Goal: Task Accomplishment & Management: Use online tool/utility

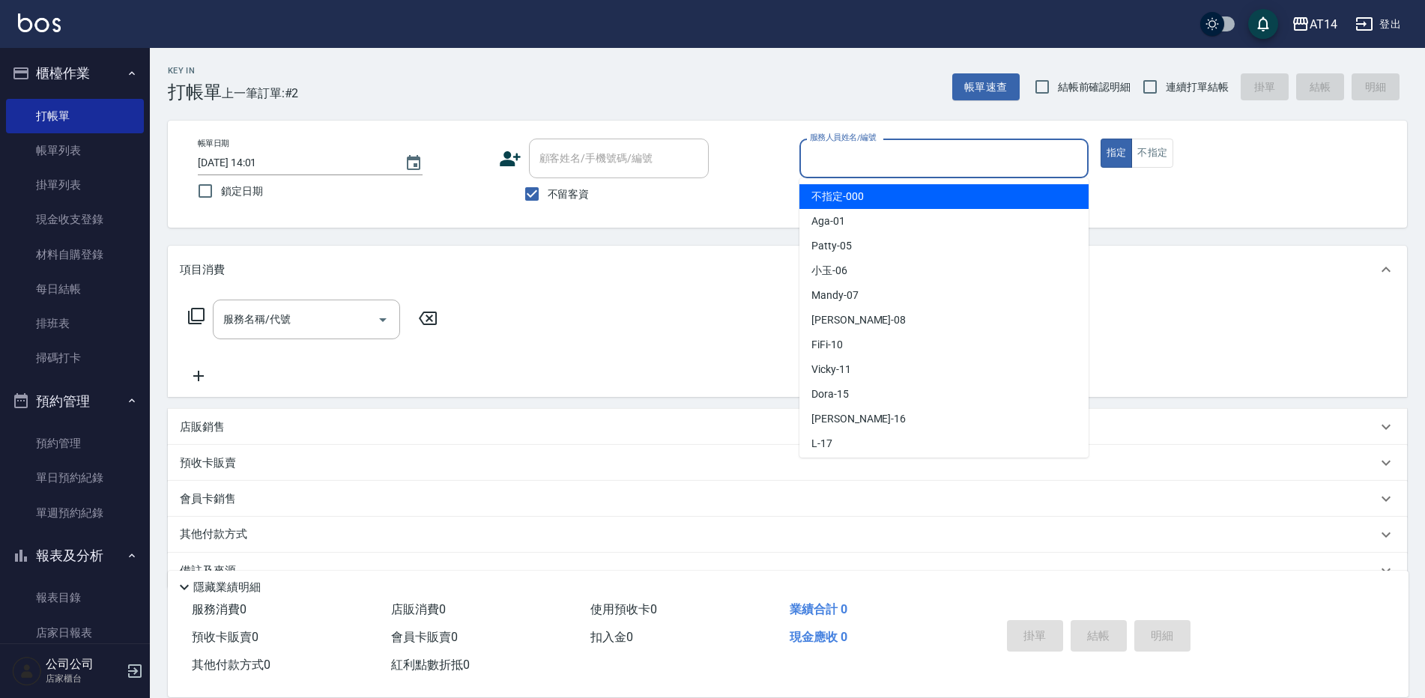
click at [879, 157] on input "服務人員姓名/編號" at bounding box center [944, 158] width 276 height 26
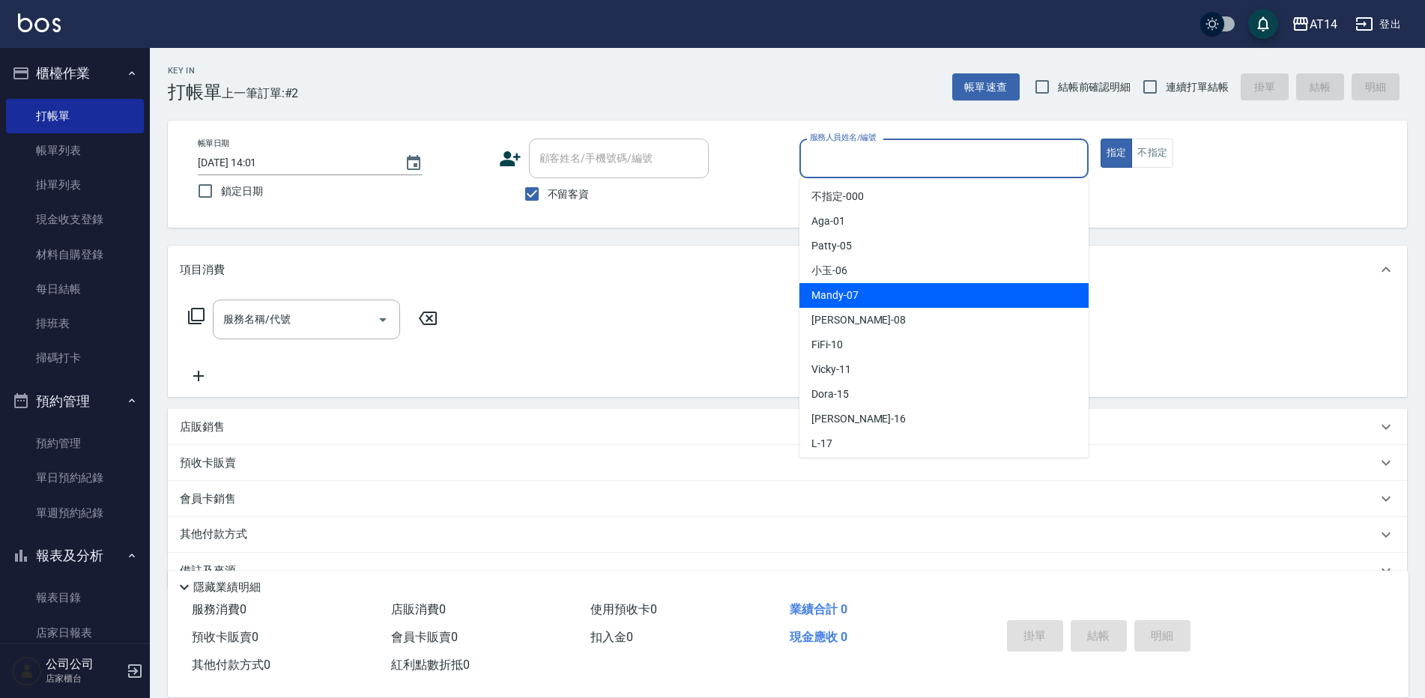
click at [847, 291] on span "Mandy -07" at bounding box center [834, 296] width 47 height 16
type input "Mandy-07"
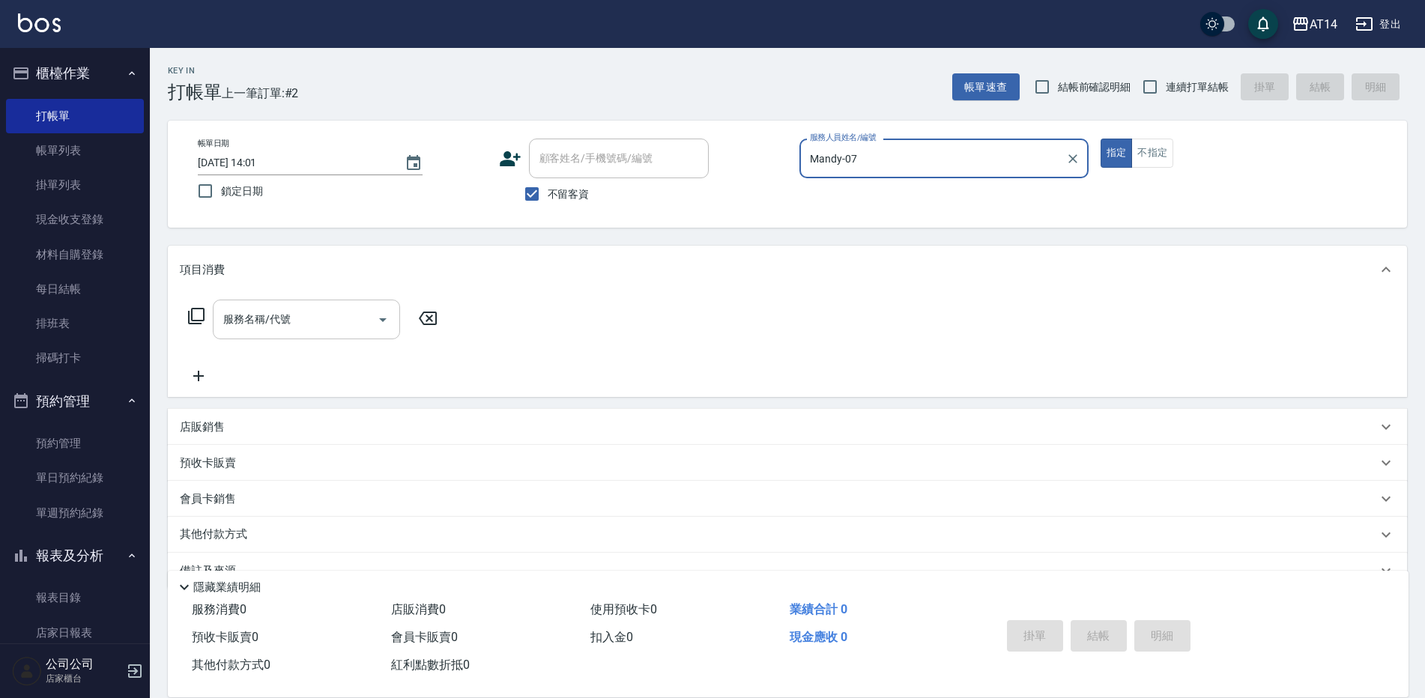
click at [384, 320] on icon "Open" at bounding box center [382, 320] width 7 height 4
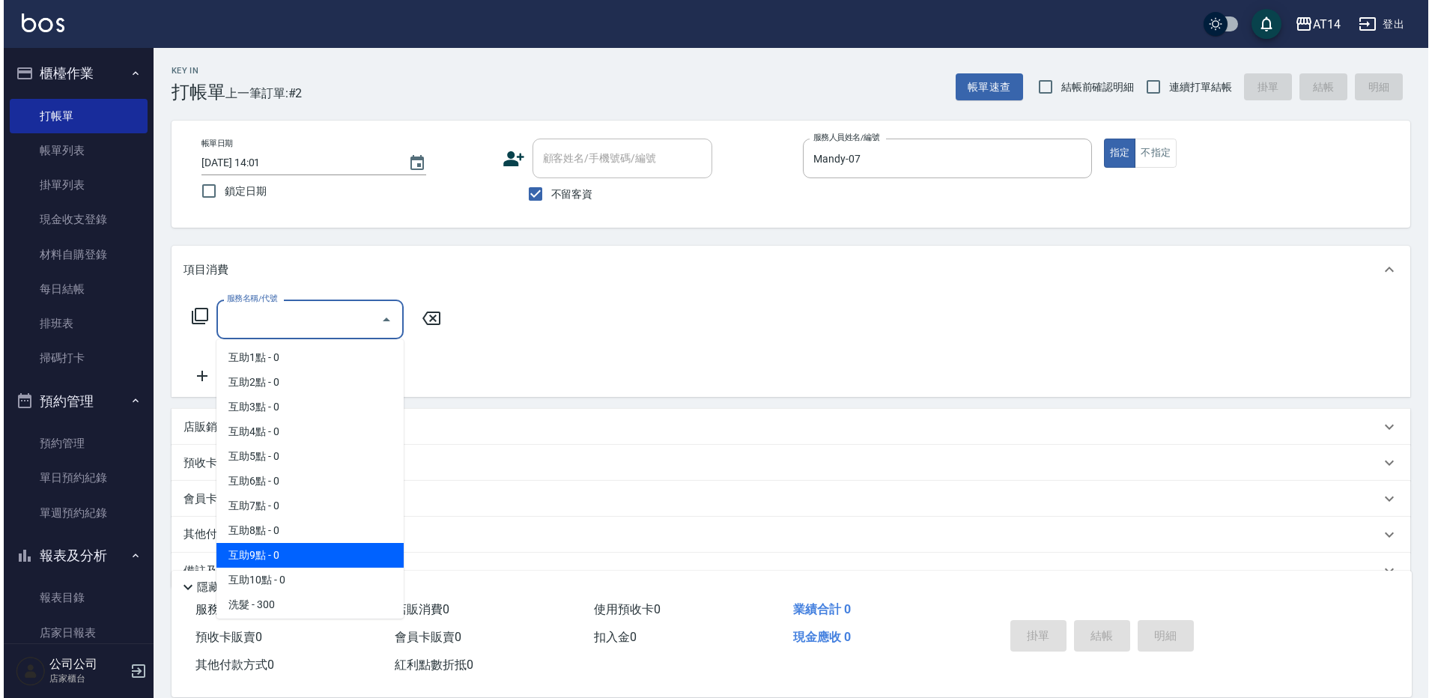
scroll to position [150, 0]
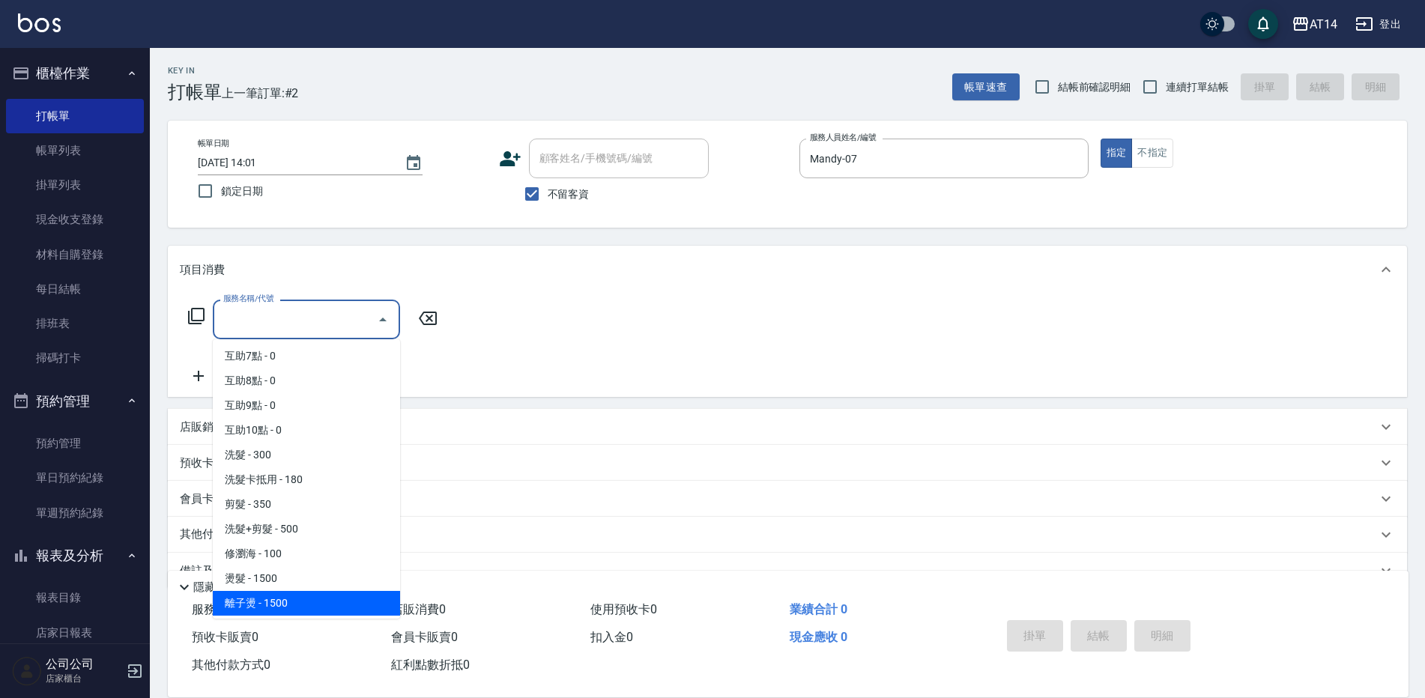
click at [285, 605] on span "離子燙 - 1500" at bounding box center [306, 603] width 187 height 25
type input "離子燙(032)"
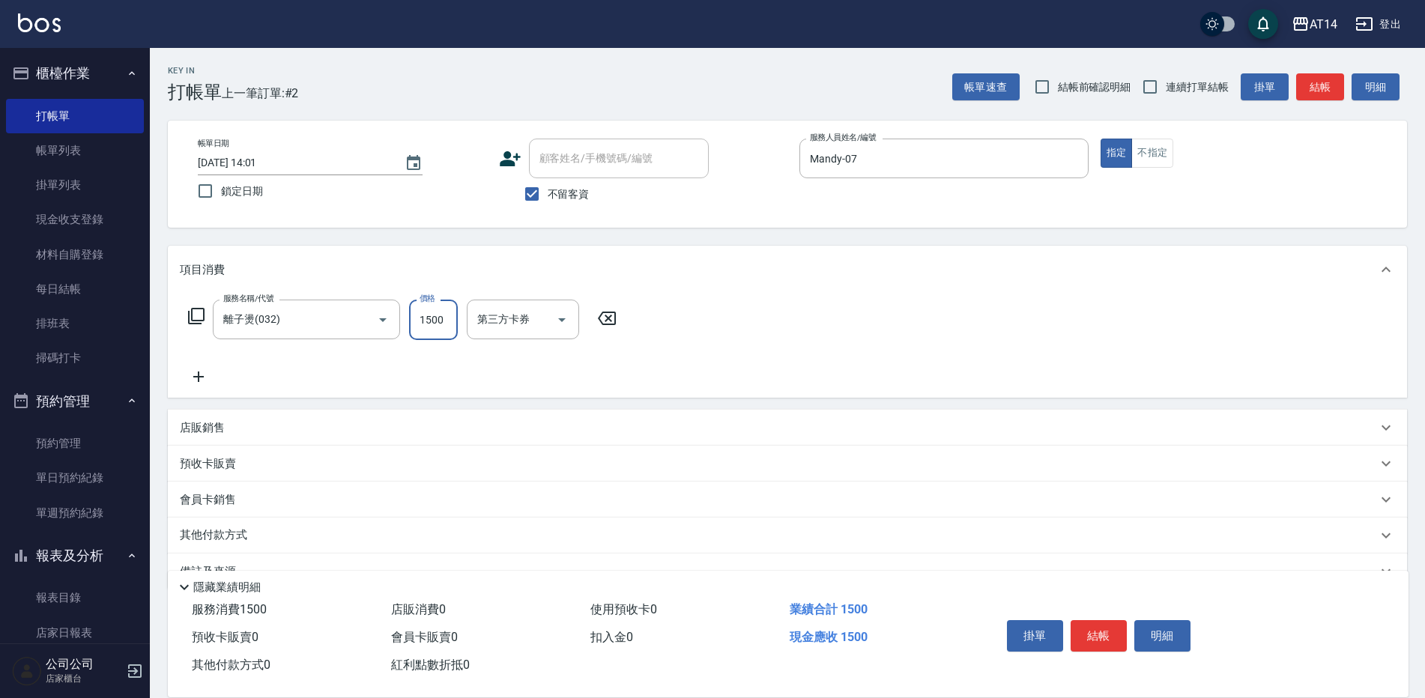
click at [443, 331] on input "1500" at bounding box center [433, 320] width 49 height 40
type input "2000"
click at [1094, 629] on button "結帳" at bounding box center [1099, 635] width 56 height 31
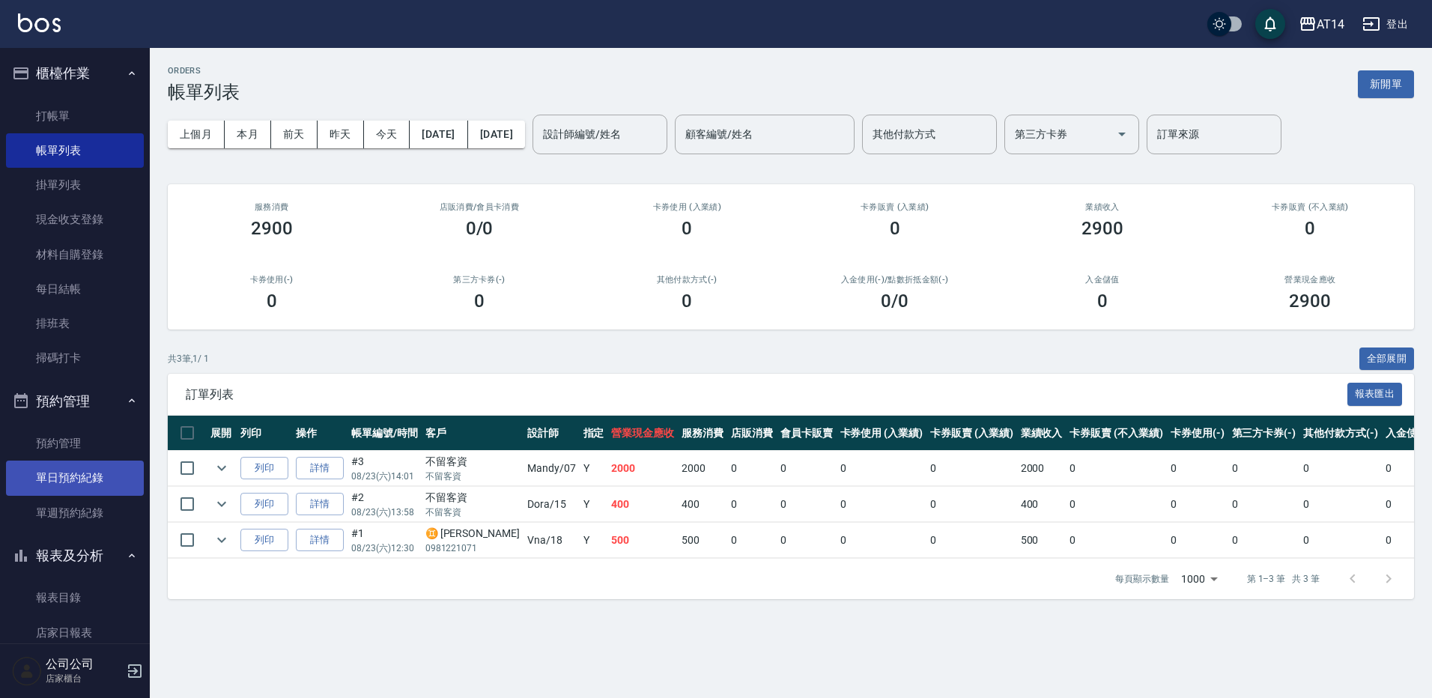
click at [85, 482] on link "單日預約紀錄" at bounding box center [75, 478] width 138 height 34
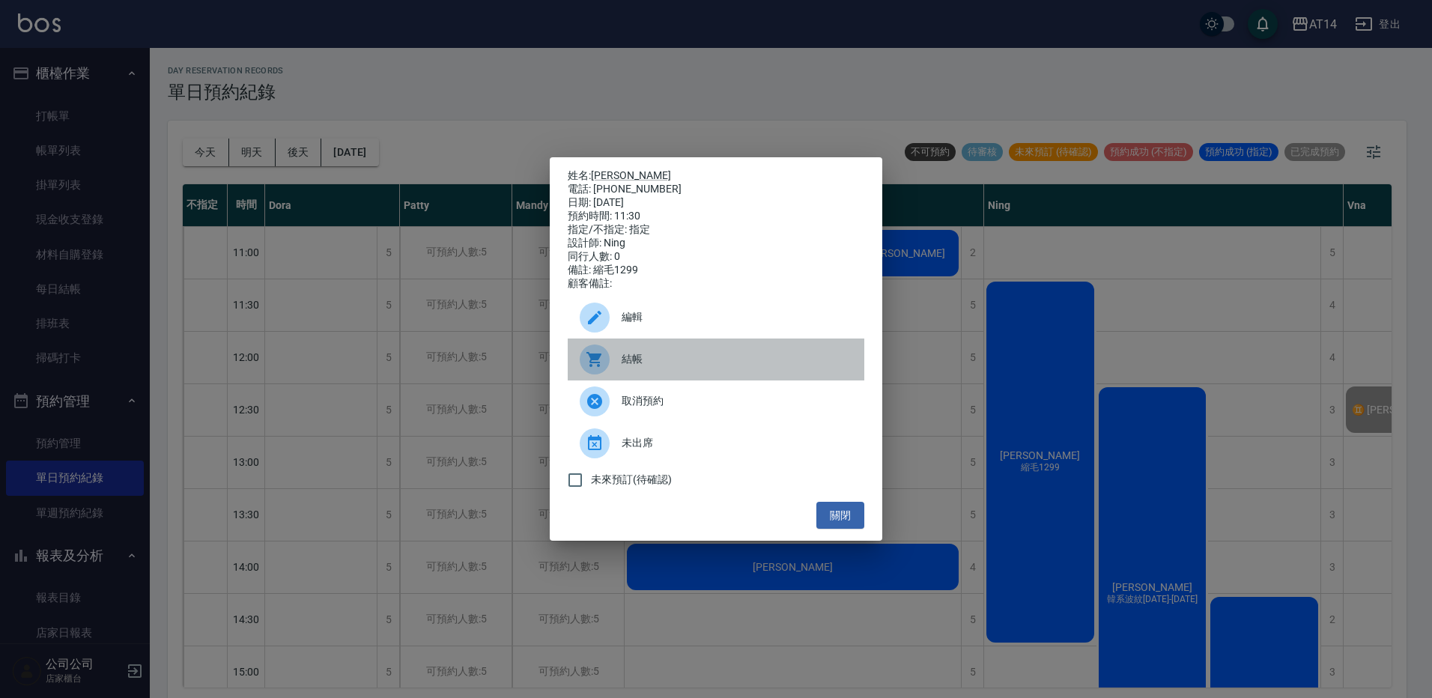
click at [790, 366] on span "結帳" at bounding box center [737, 359] width 231 height 16
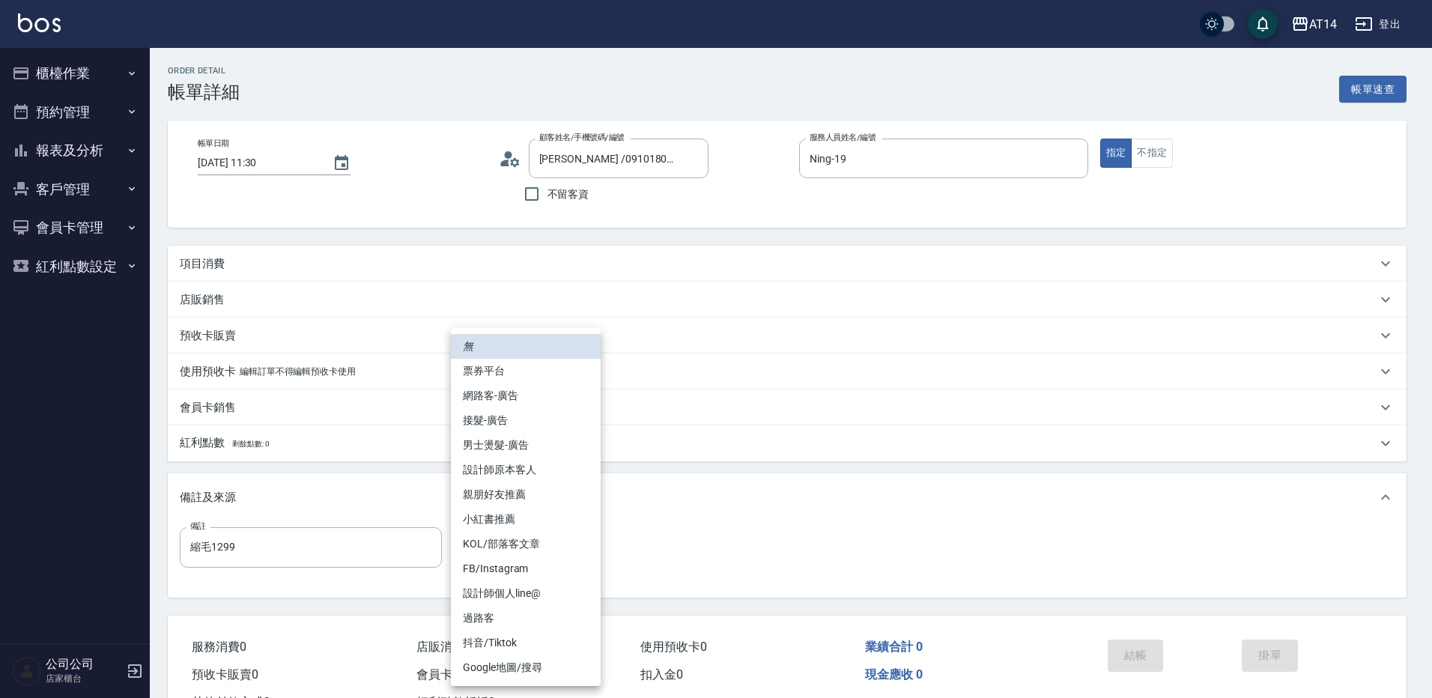
click at [506, 395] on li "網路客-廣告" at bounding box center [526, 396] width 150 height 25
type input "網路客-廣告"
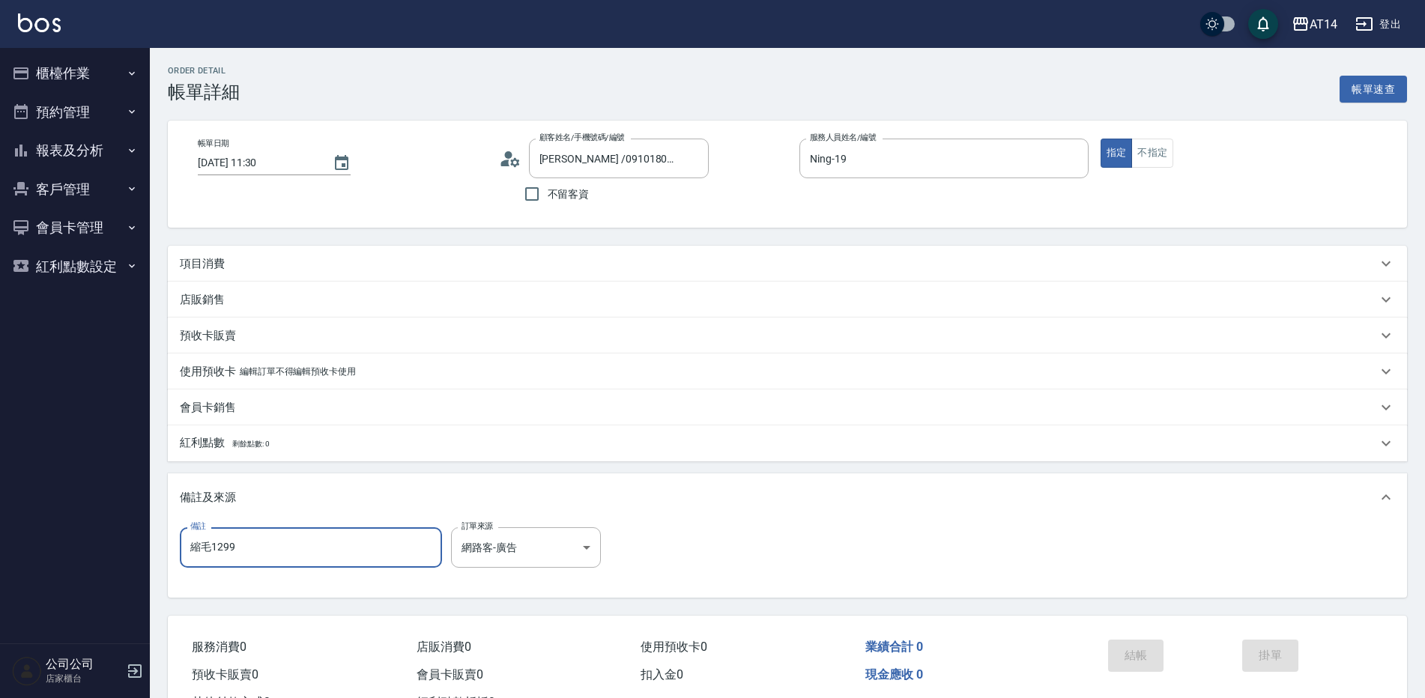
drag, startPoint x: 309, startPoint y: 530, endPoint x: 34, endPoint y: 567, distance: 276.7
click at [34, 567] on div "AT14 登出 櫃檯作業 打帳單 帳單列表 掛單列表 現金收支登錄 材料自購登錄 每日結帳 排班表 掃碼打卡 預約管理 預約管理 單日預約紀錄 單週預約紀錄 …" at bounding box center [712, 376] width 1425 height 753
drag, startPoint x: 276, startPoint y: 272, endPoint x: 270, endPoint y: 277, distance: 8.0
click at [276, 272] on div "項目消費" at bounding box center [787, 264] width 1239 height 36
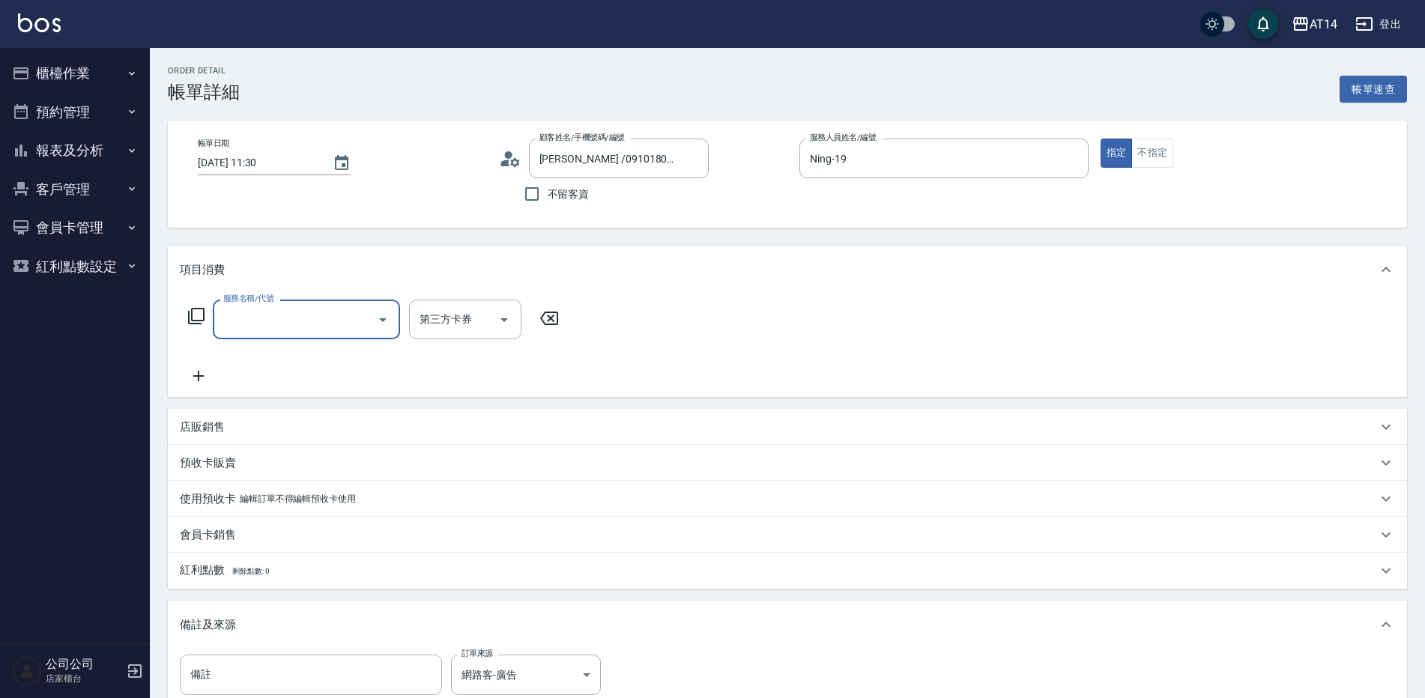
click at [254, 318] on input "服務名稱/代號" at bounding box center [295, 319] width 151 height 26
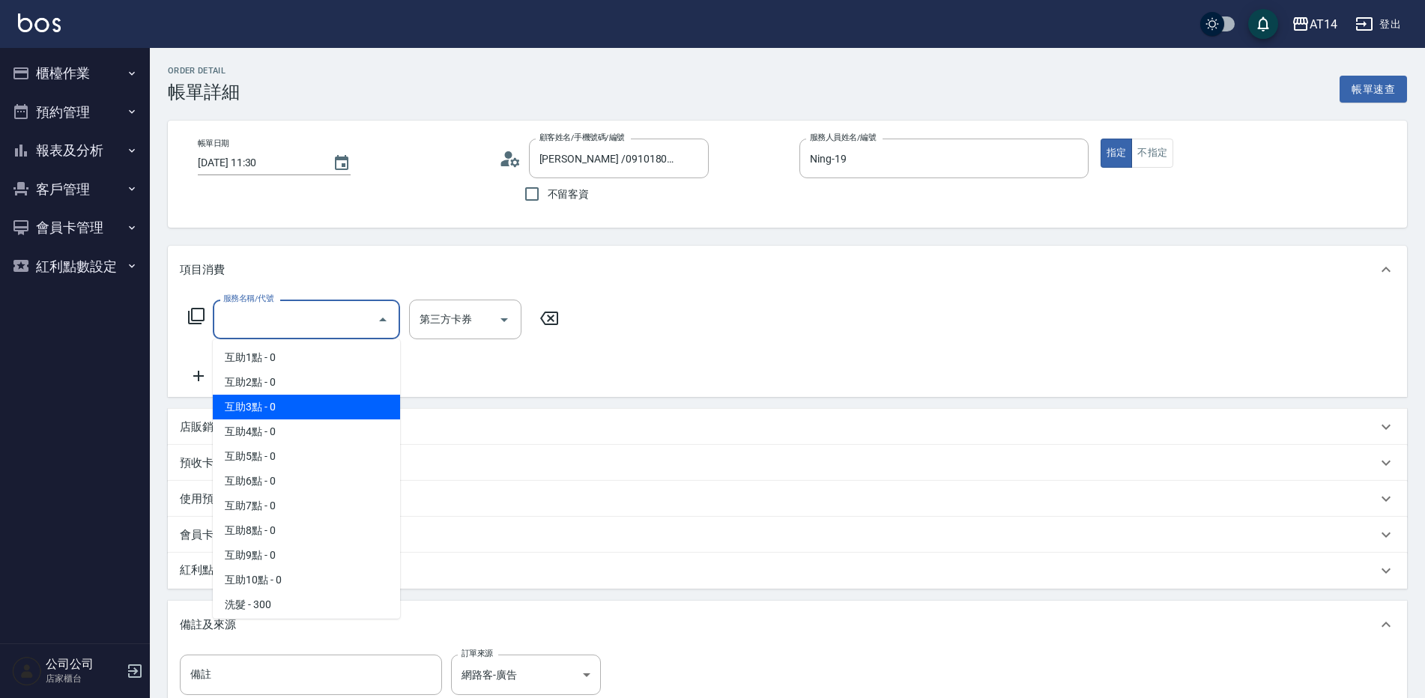
click at [290, 417] on span "互助3點 - 0" at bounding box center [306, 407] width 187 height 25
type input "互助3點(003)"
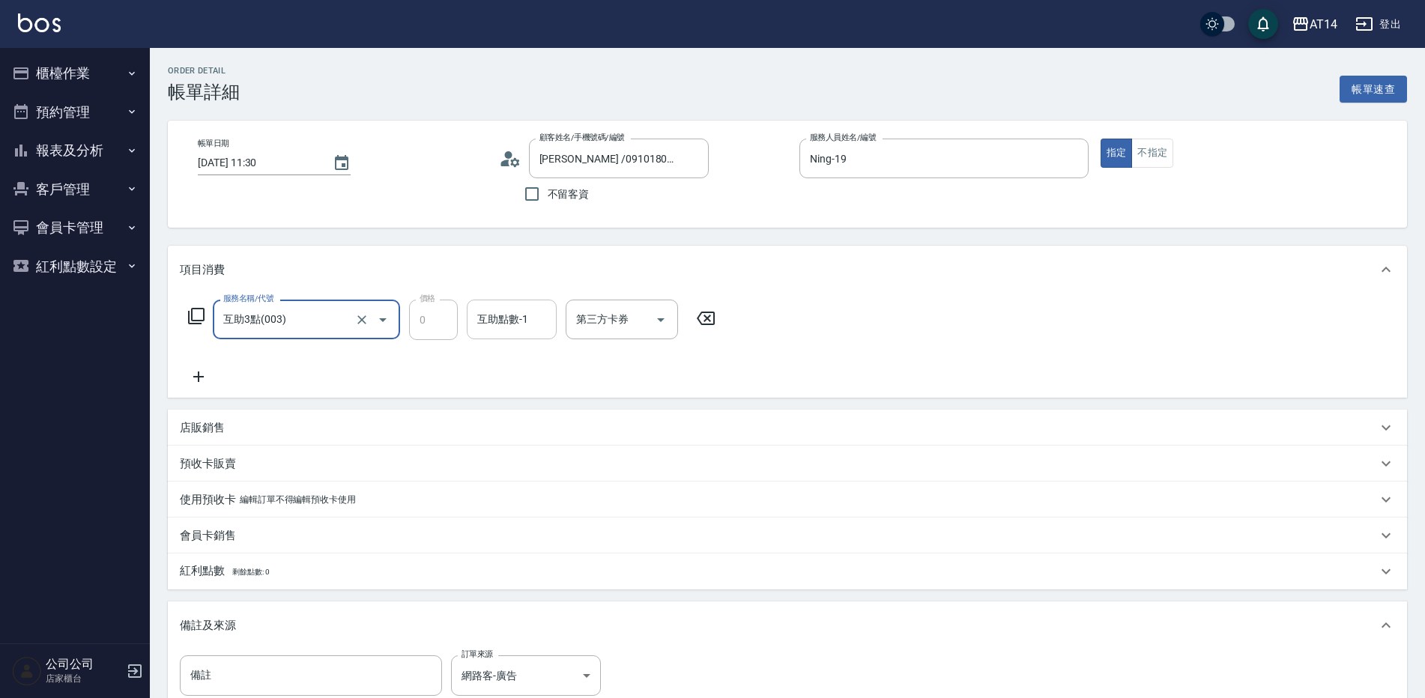
click at [509, 309] on input "互助點數-1" at bounding box center [511, 319] width 76 height 26
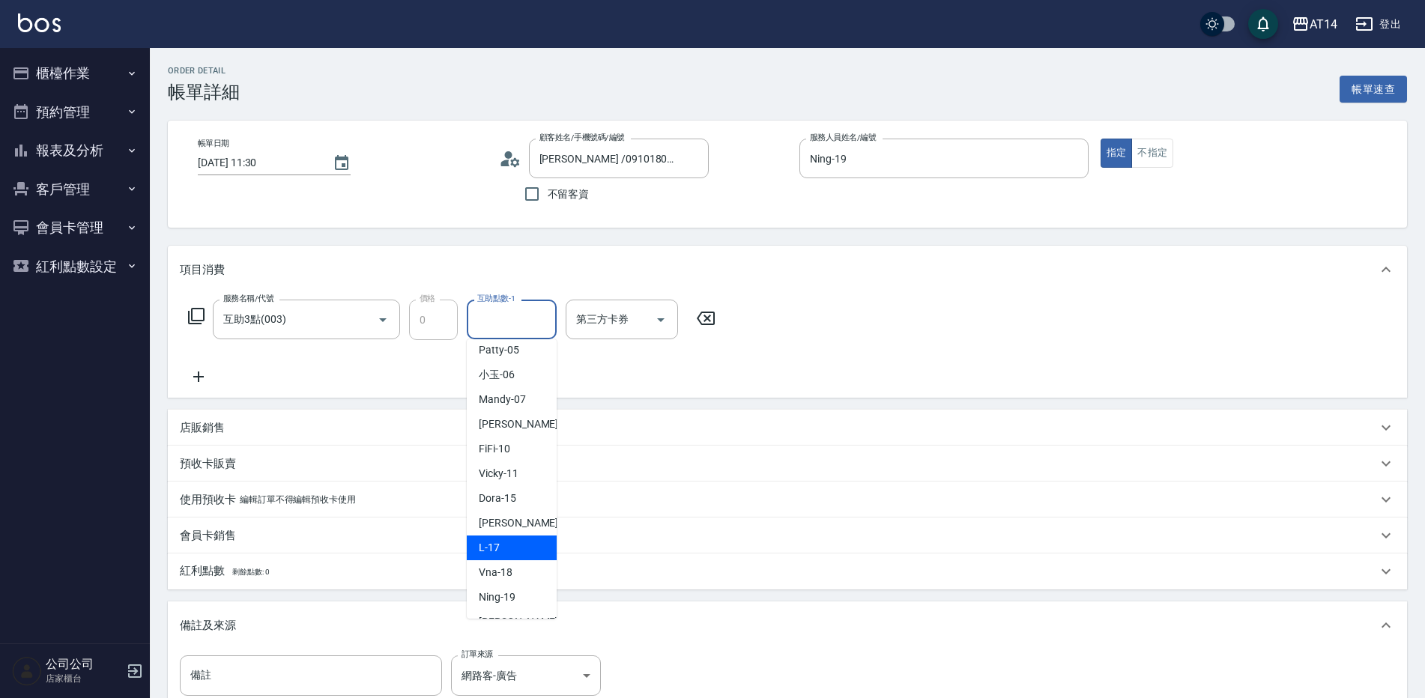
scroll to position [227, 0]
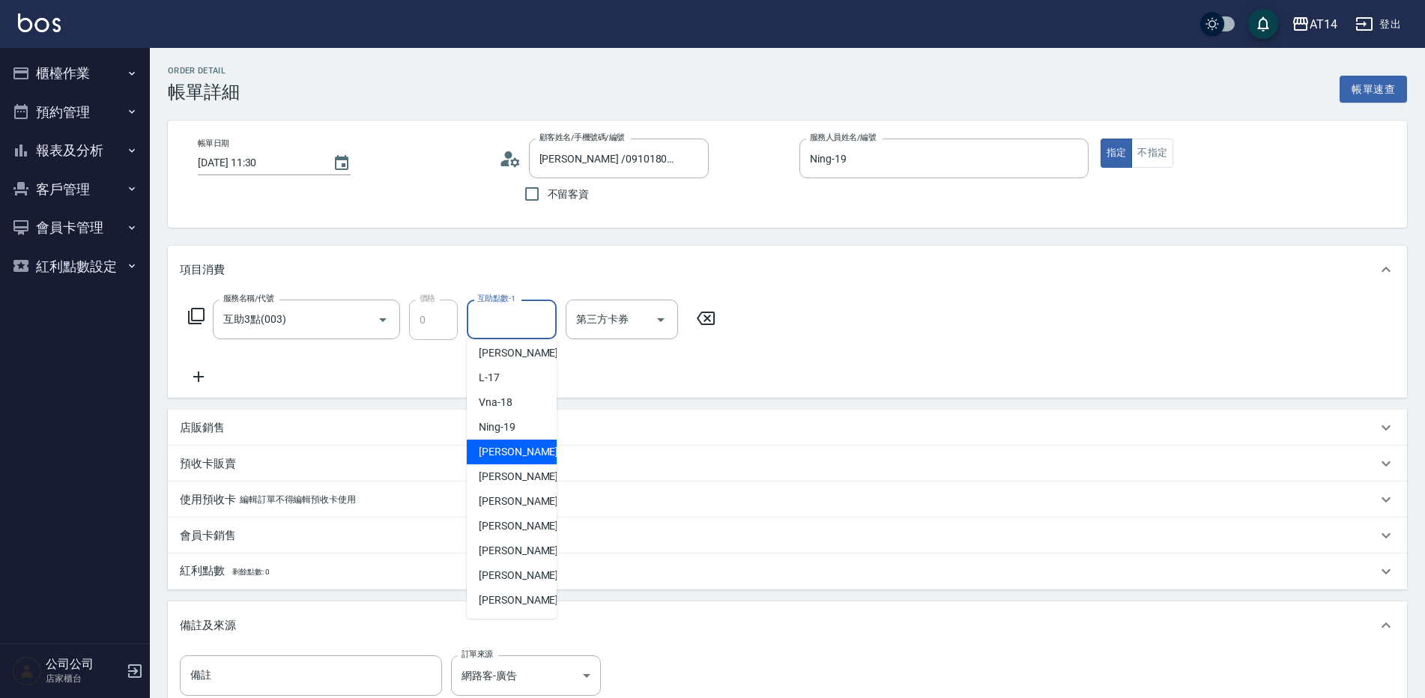
click at [500, 459] on span "[PERSON_NAME] -20" at bounding box center [526, 452] width 94 height 16
type input "[PERSON_NAME]-20"
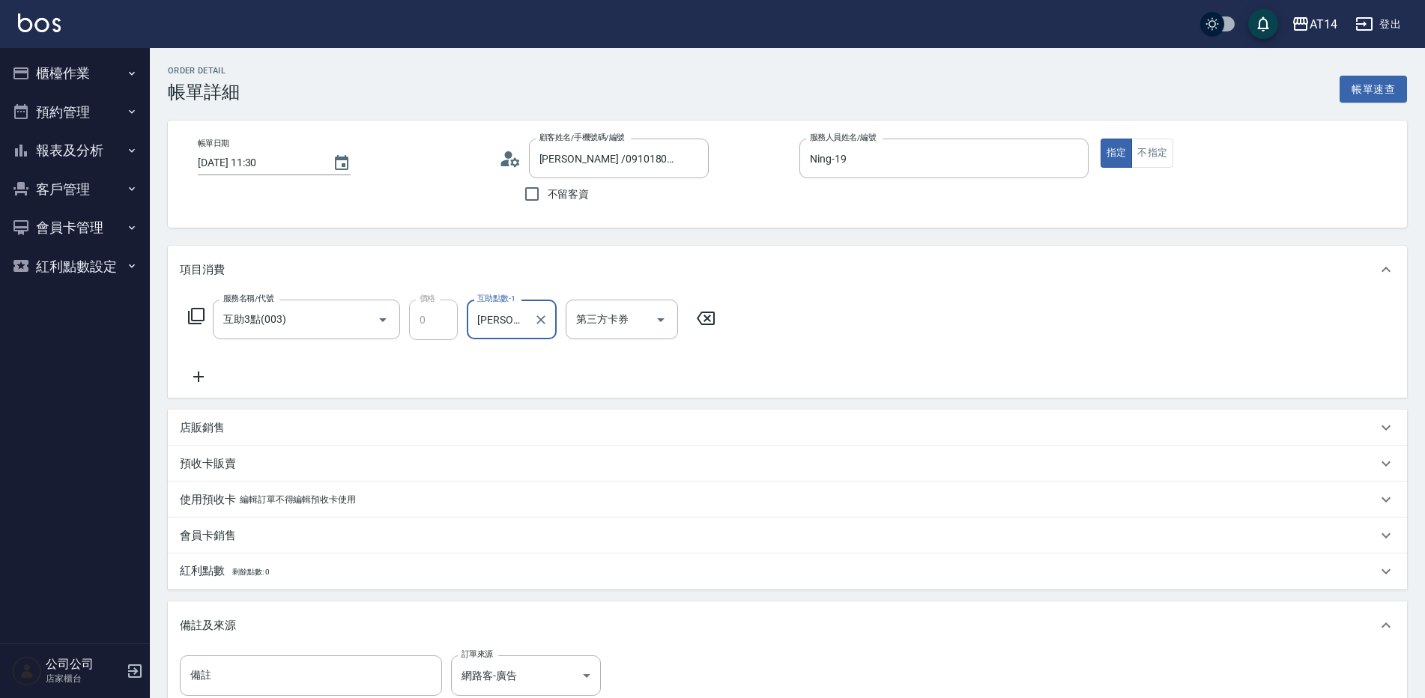
click at [199, 372] on icon at bounding box center [198, 377] width 10 height 10
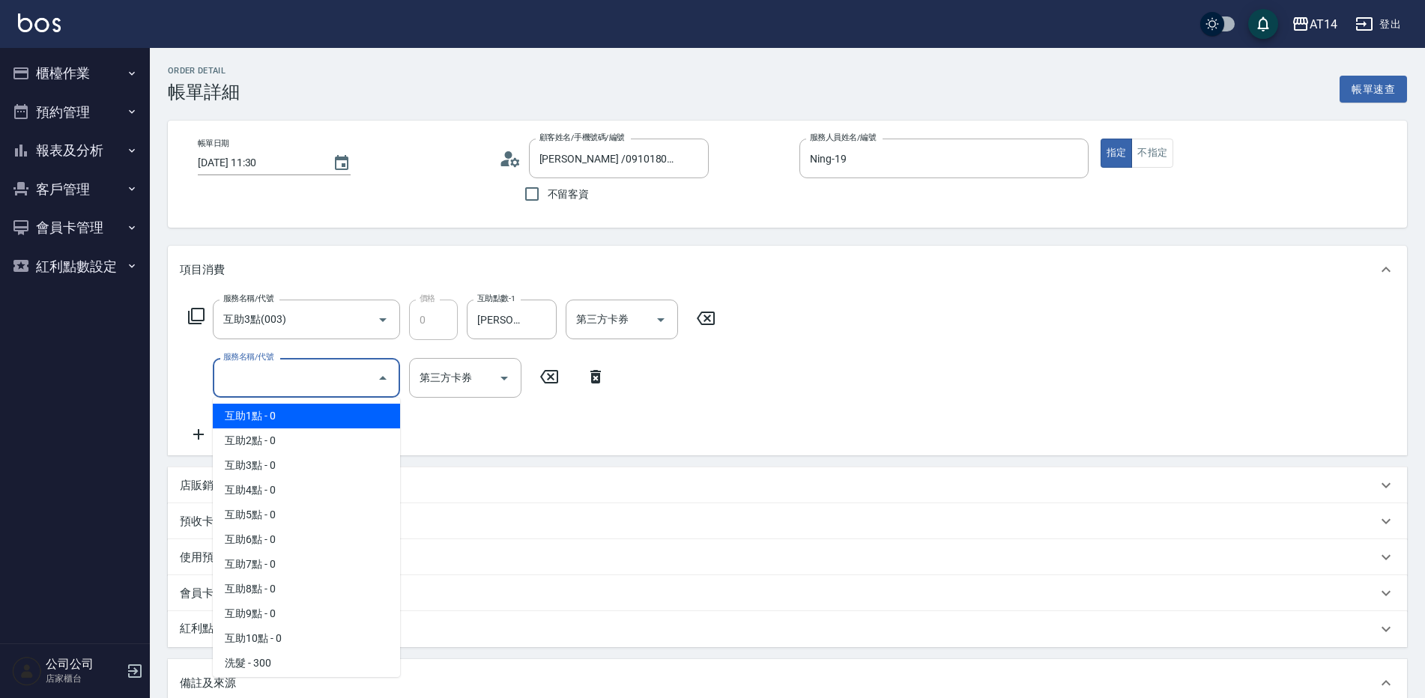
click at [246, 373] on input "服務名稱/代號" at bounding box center [295, 378] width 151 height 26
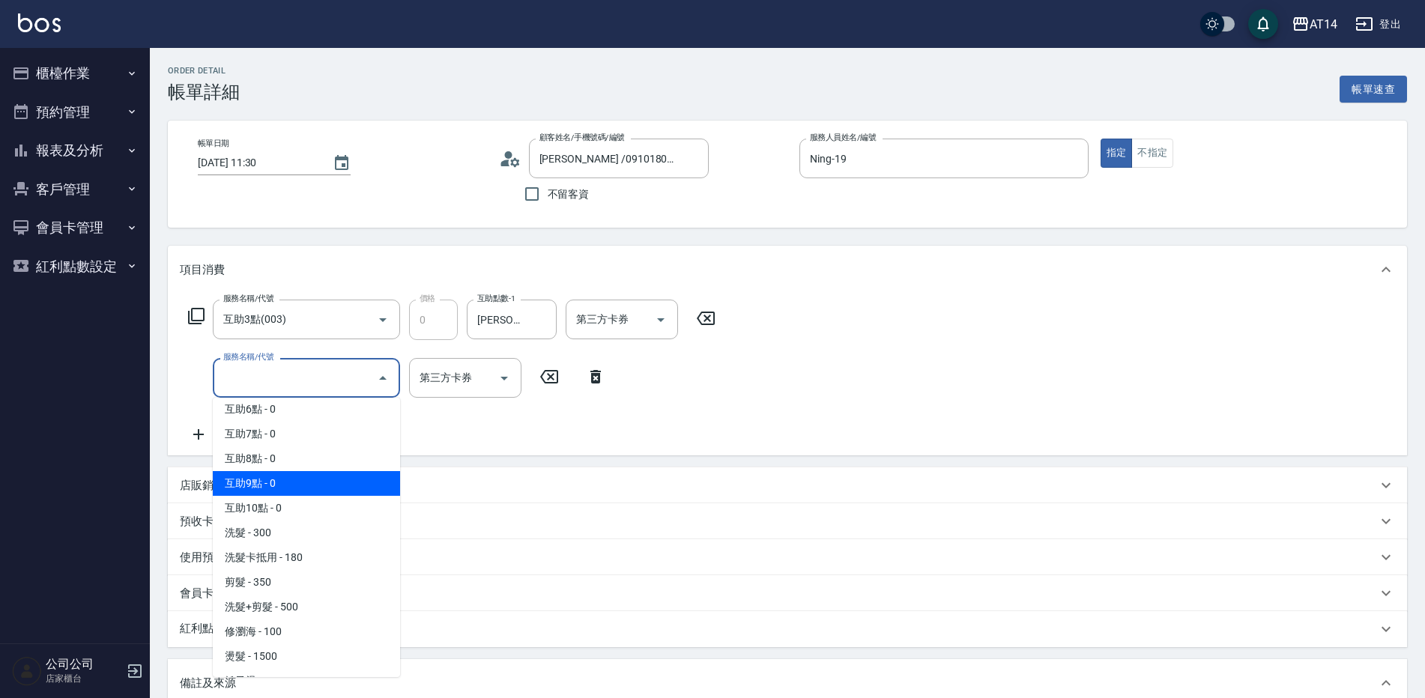
scroll to position [150, 0]
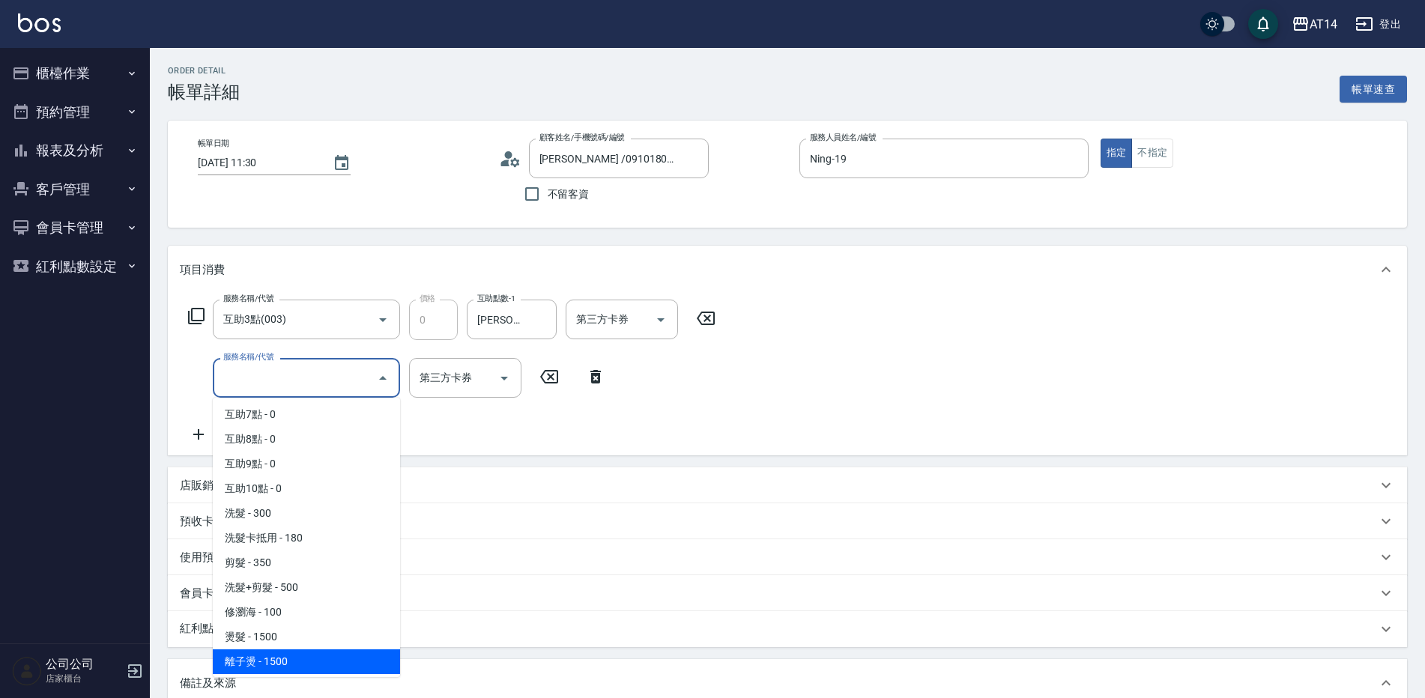
click at [285, 666] on span "離子燙 - 1500" at bounding box center [306, 662] width 187 height 25
type input "3"
type input "離子燙(032)"
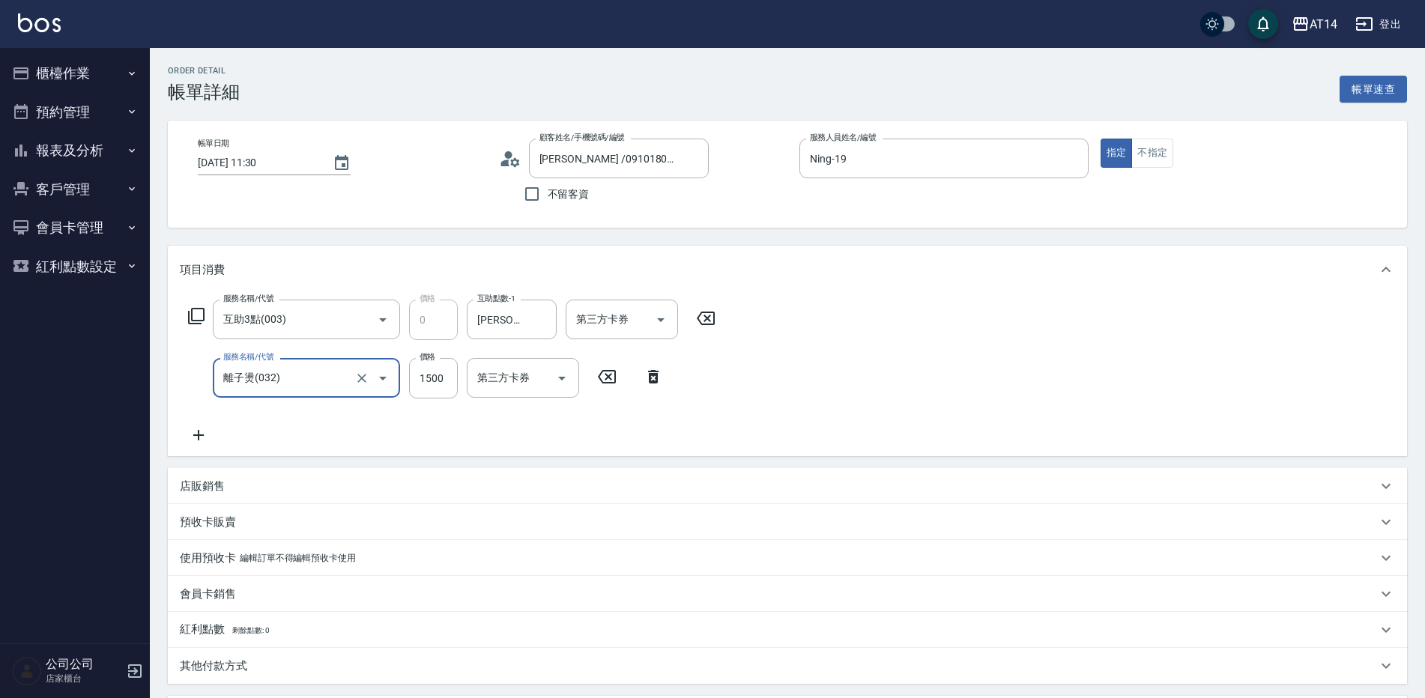
click at [201, 443] on icon at bounding box center [198, 435] width 37 height 18
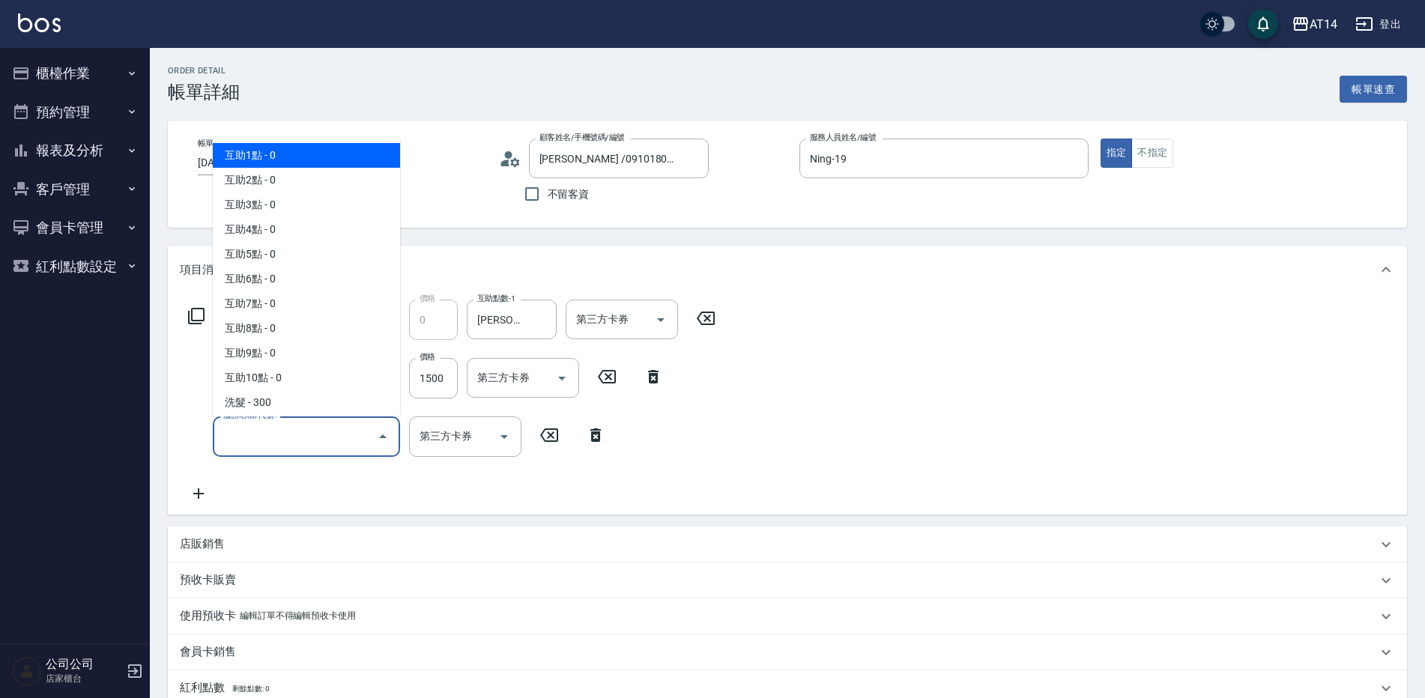
click at [285, 431] on input "服務名稱/代號" at bounding box center [295, 436] width 151 height 26
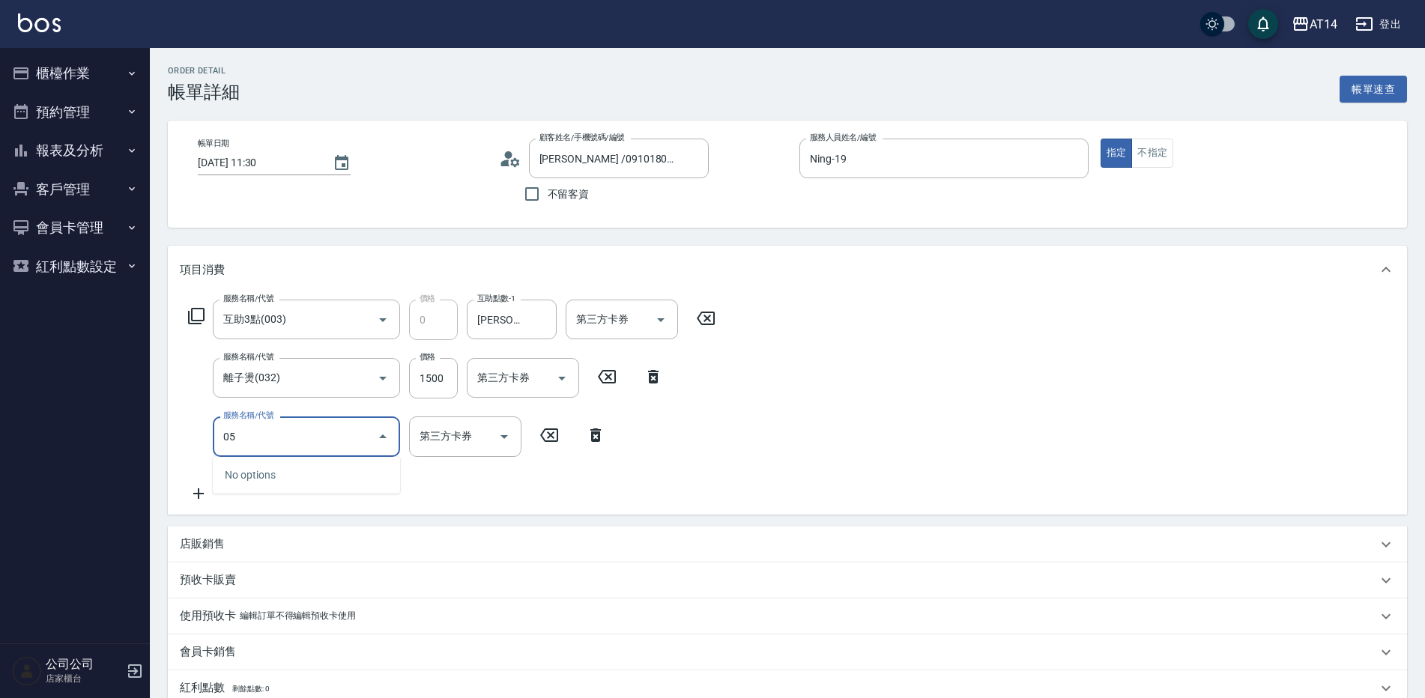
type input "051"
type input "5"
type input "護髮(051)"
click at [441, 438] on input "1000" at bounding box center [433, 437] width 49 height 40
type input "2"
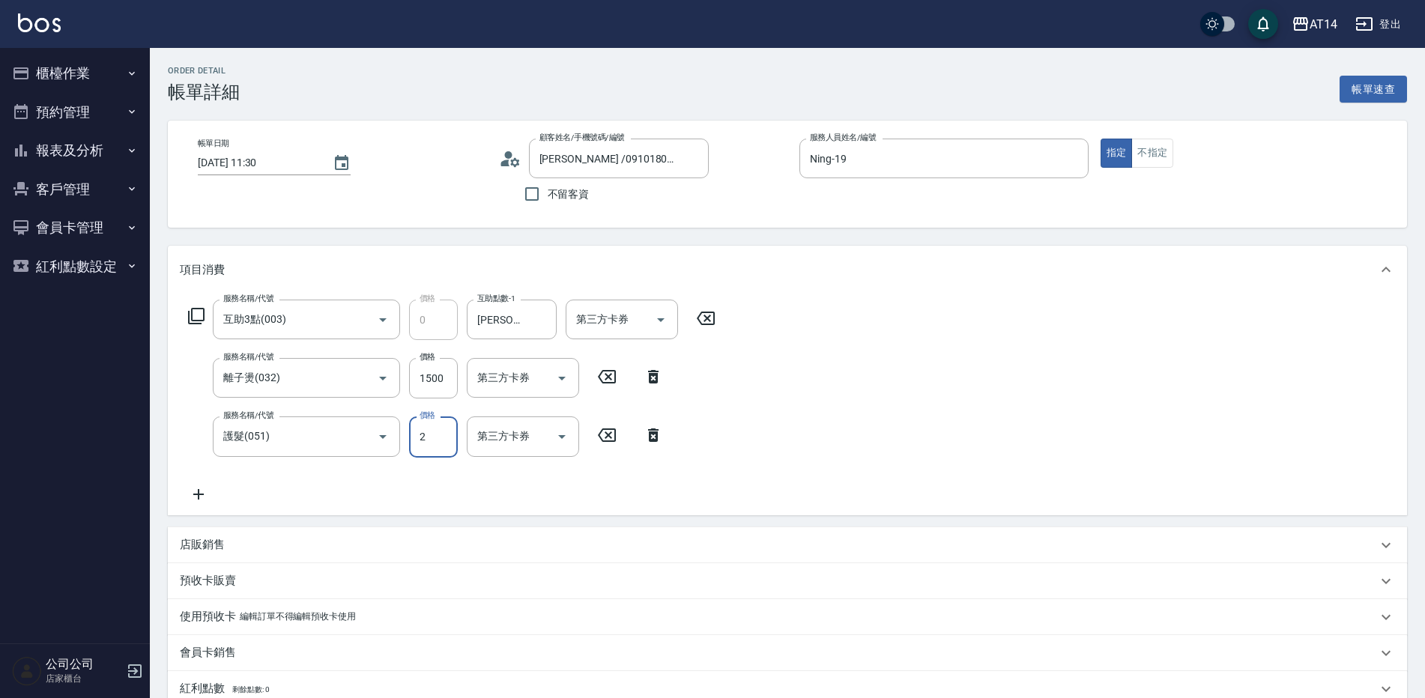
type input "3"
type input "2300"
type input "8"
type input "2300"
click at [459, 417] on div "服務名稱/代號 離子燙(032) 服務名稱/代號 價格 1500 價格 第三方卡券 第三方卡券" at bounding box center [426, 437] width 492 height 40
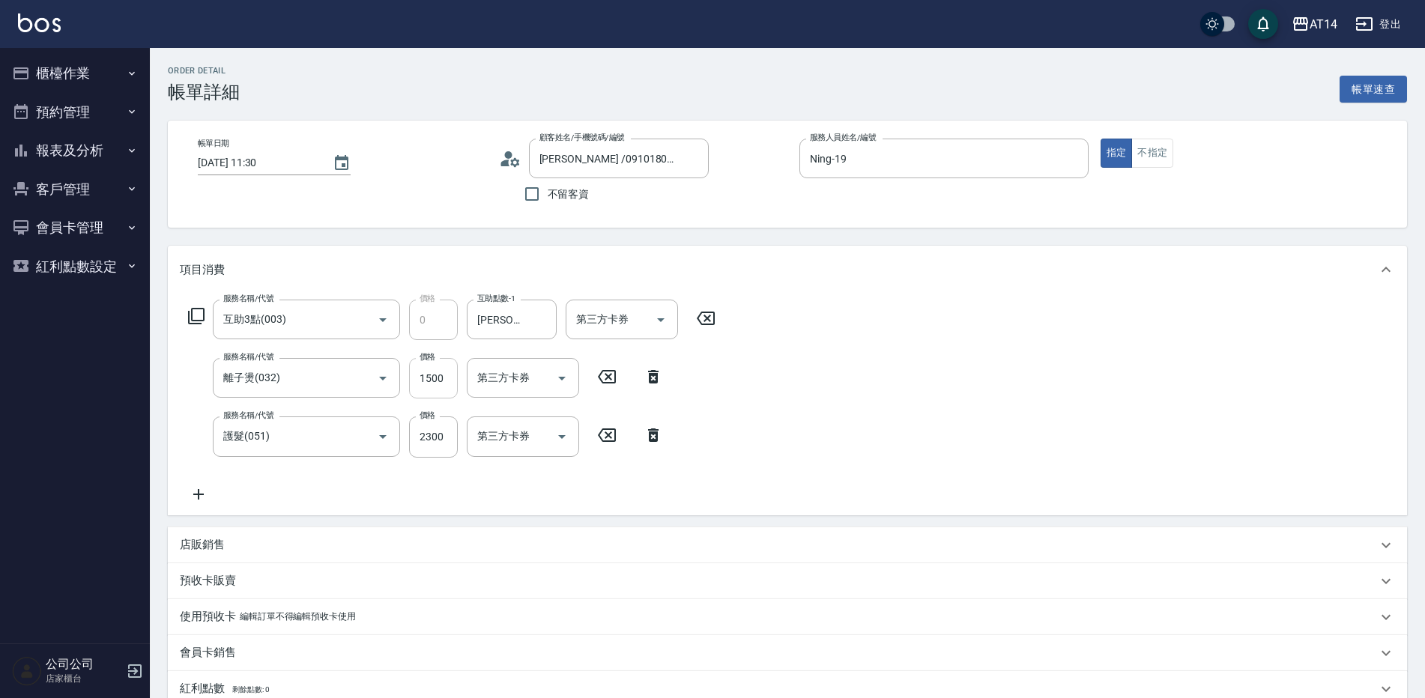
click at [450, 371] on input "1500" at bounding box center [433, 378] width 49 height 40
type input "1"
type input "5"
type input "1299"
type input "7"
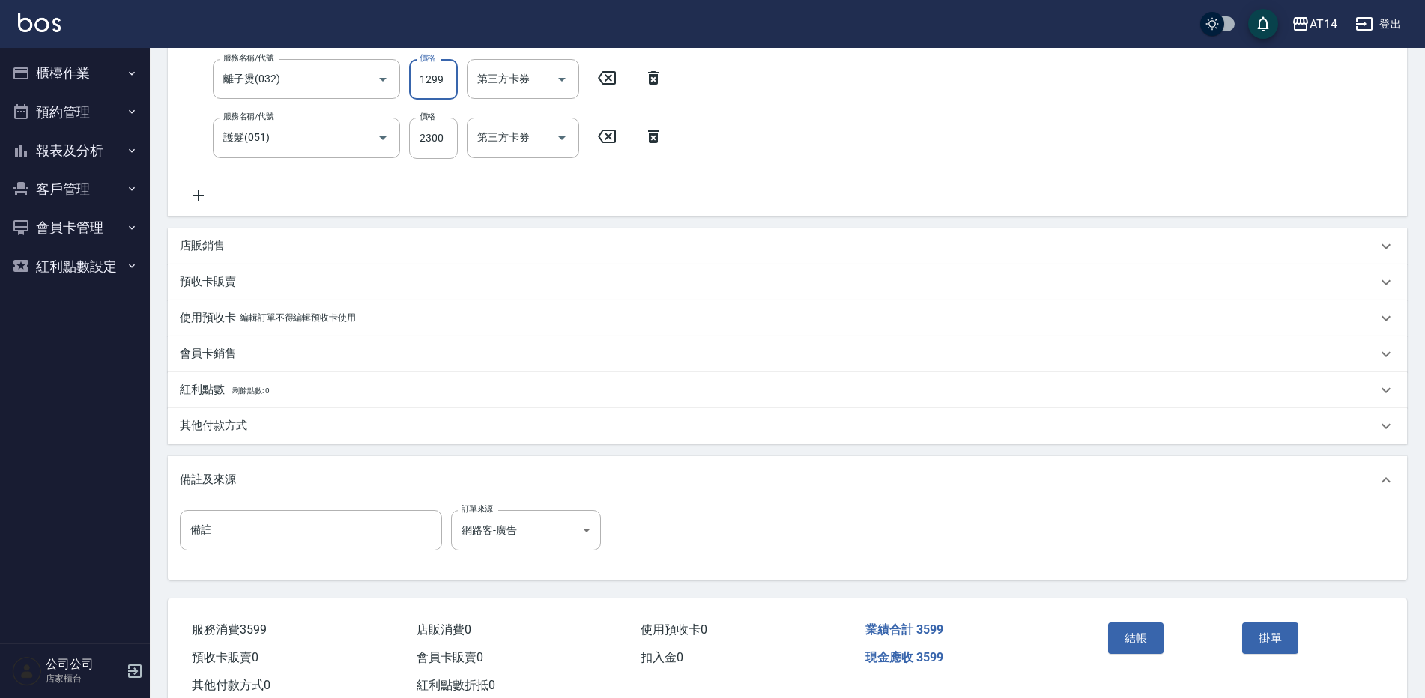
scroll to position [300, 0]
type input "1299"
click at [1140, 638] on button "結帳" at bounding box center [1136, 637] width 56 height 31
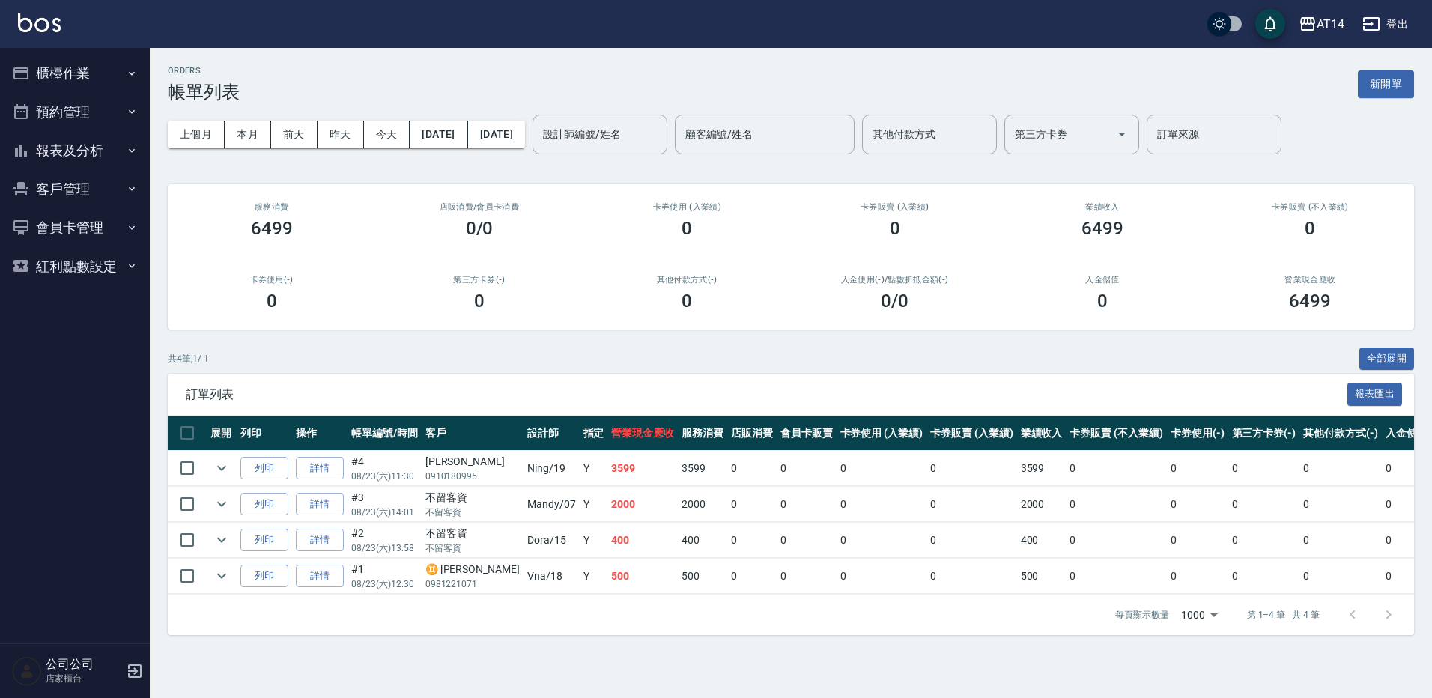
click at [40, 139] on button "報表及分析" at bounding box center [75, 150] width 138 height 39
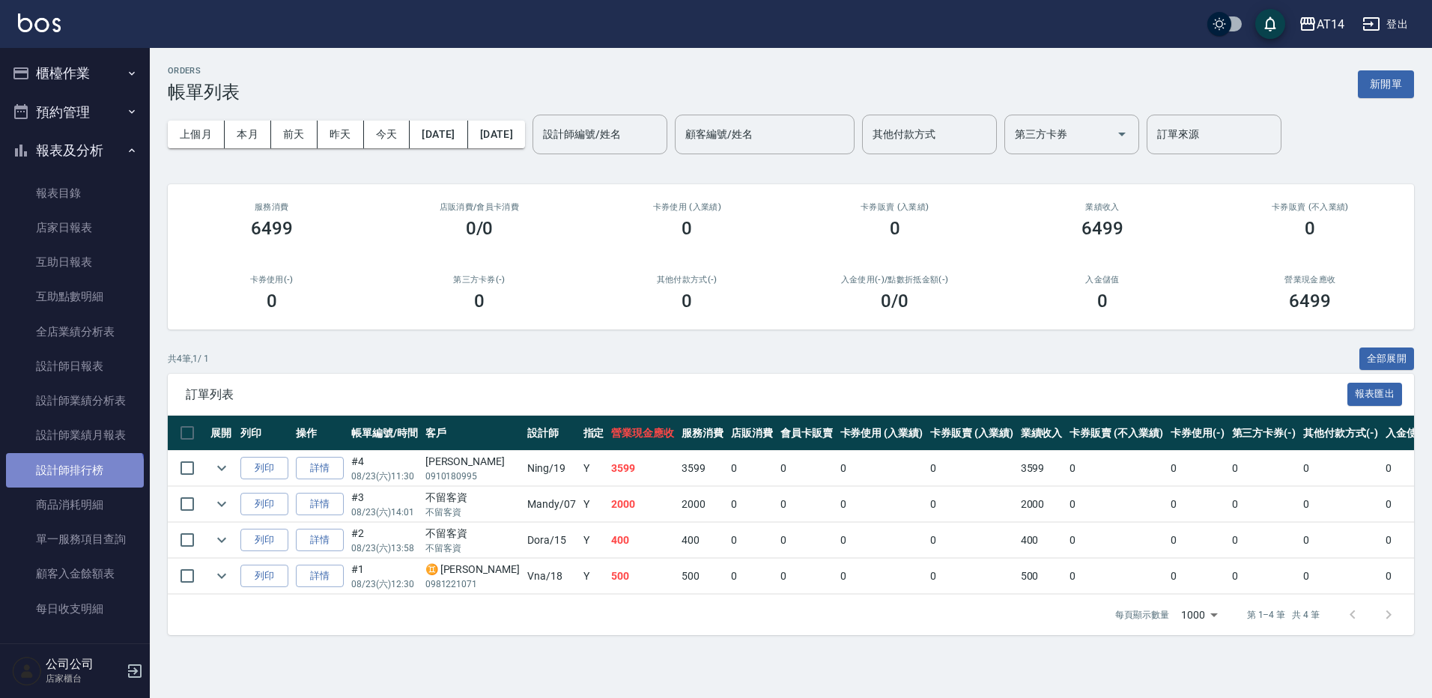
click at [73, 474] on link "設計師排行榜" at bounding box center [75, 470] width 138 height 34
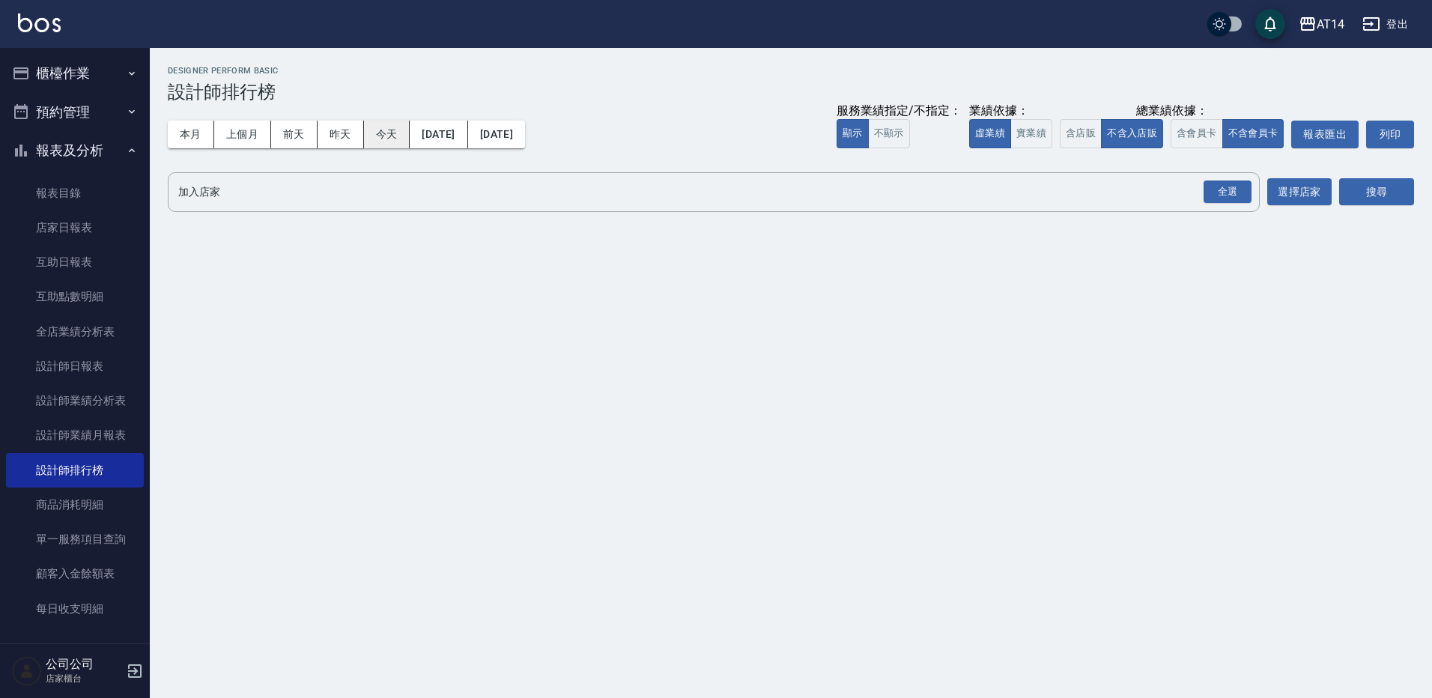
drag, startPoint x: 401, startPoint y: 133, endPoint x: 558, endPoint y: 170, distance: 161.6
click at [403, 137] on button "今天" at bounding box center [387, 135] width 46 height 28
drag, startPoint x: 1236, startPoint y: 184, endPoint x: 1262, endPoint y: 185, distance: 26.3
click at [1241, 184] on div "全選" at bounding box center [1228, 192] width 48 height 23
click at [1346, 187] on button "搜尋" at bounding box center [1377, 193] width 75 height 28
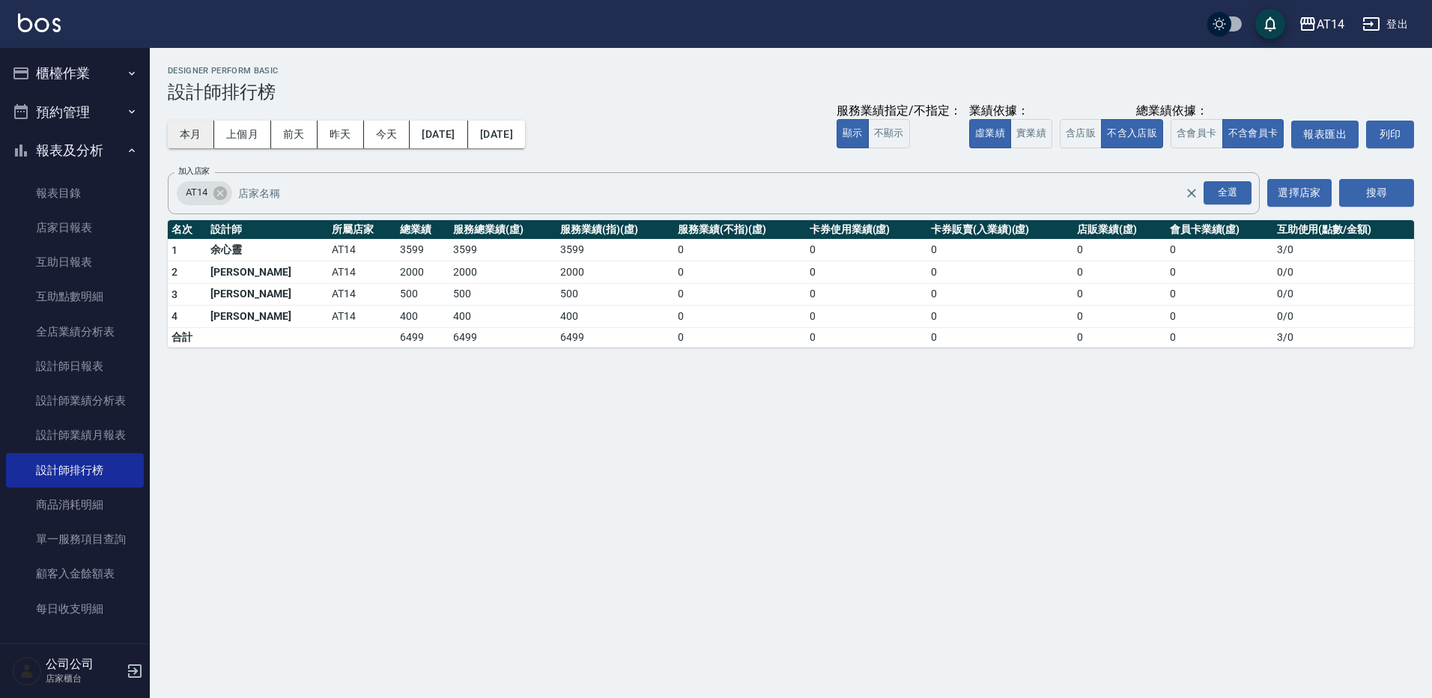
click at [174, 130] on button "本月" at bounding box center [191, 135] width 46 height 28
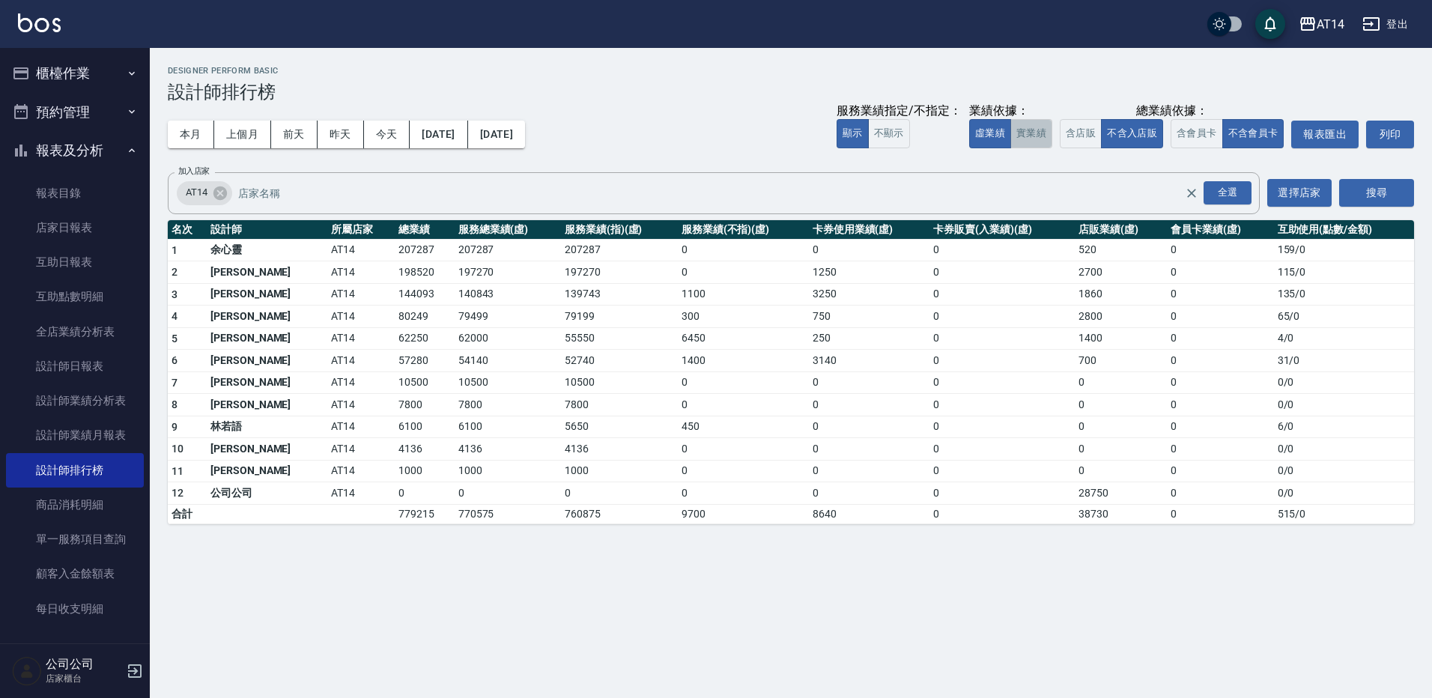
click at [1023, 139] on button "實業績" at bounding box center [1032, 133] width 42 height 29
click at [996, 142] on button "虛業績" at bounding box center [990, 133] width 42 height 29
click at [1018, 127] on button "實業績" at bounding box center [1032, 133] width 42 height 29
click at [1009, 122] on button "虛業績" at bounding box center [990, 133] width 42 height 29
click at [88, 79] on button "櫃檯作業" at bounding box center [75, 73] width 138 height 39
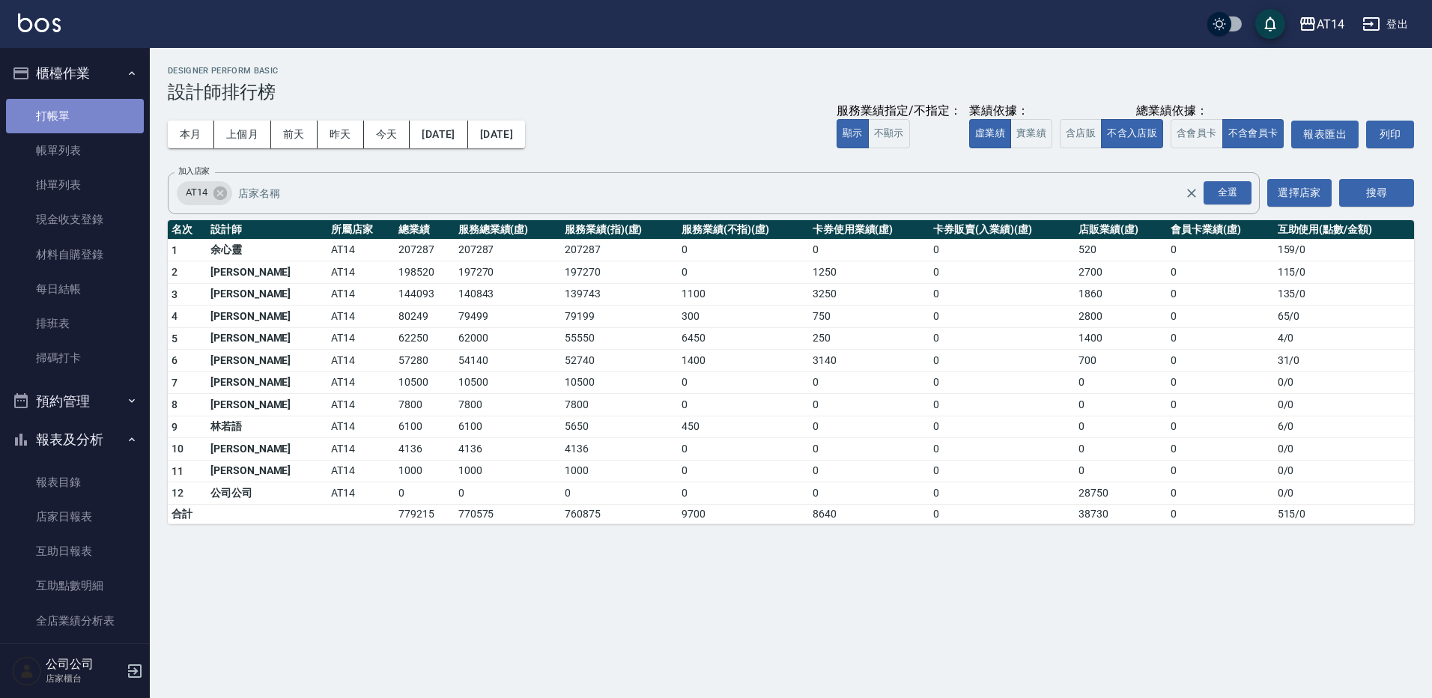
click at [95, 106] on link "打帳單" at bounding box center [75, 116] width 138 height 34
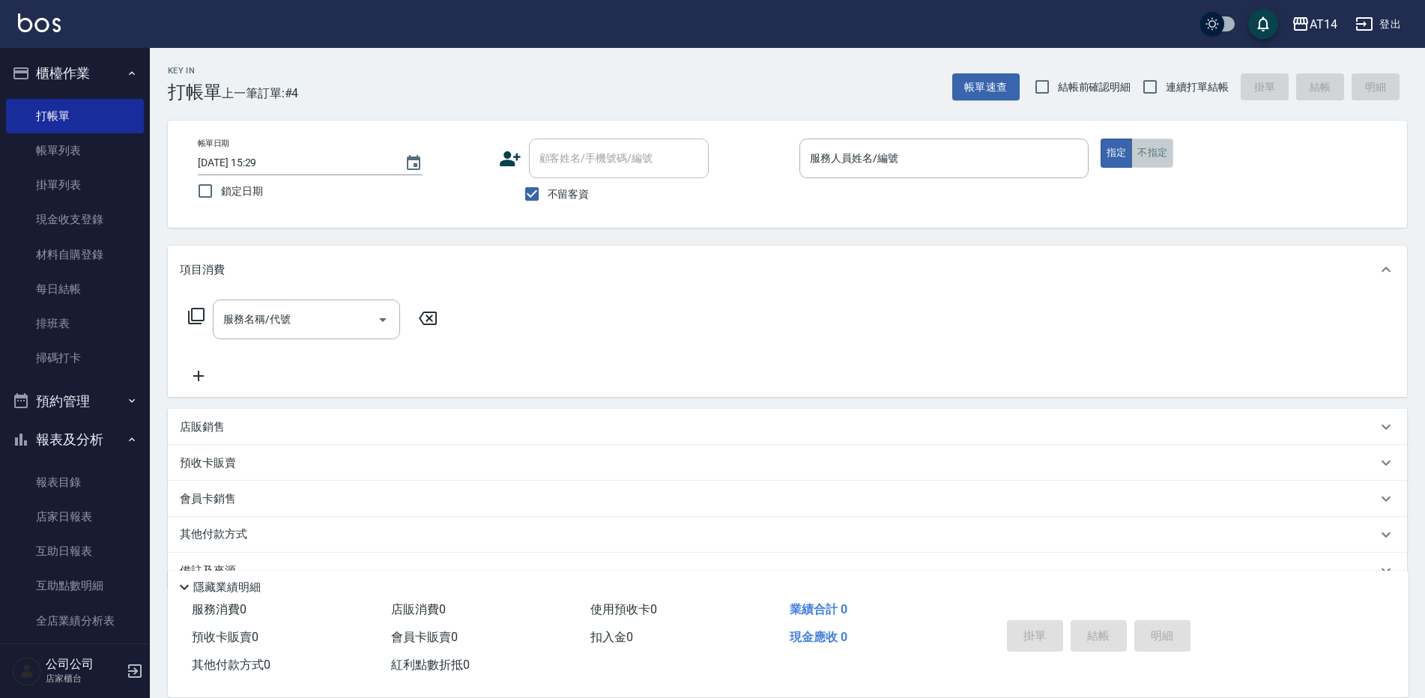
click at [1136, 152] on button "不指定" at bounding box center [1152, 153] width 42 height 29
click at [977, 166] on input "服務人員姓名/編號" at bounding box center [944, 158] width 276 height 26
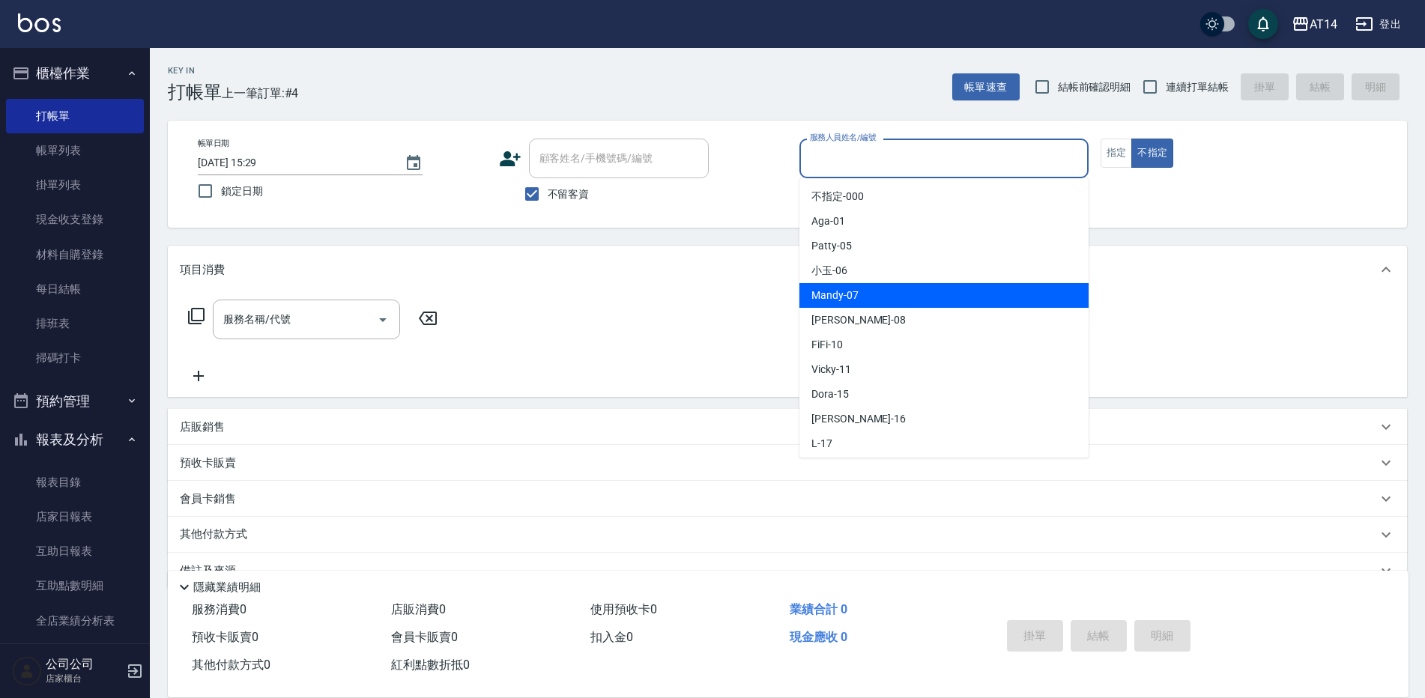
click at [833, 300] on span "Mandy -07" at bounding box center [834, 296] width 47 height 16
type input "Mandy-07"
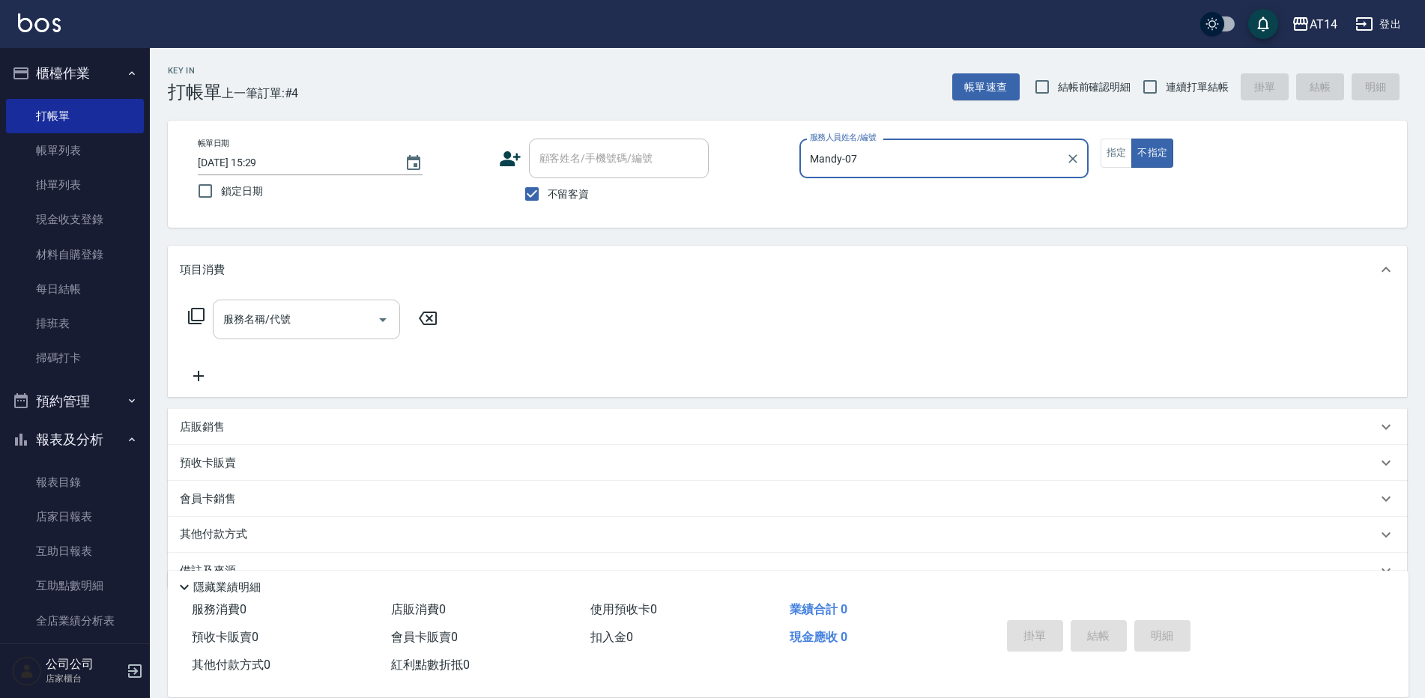
click at [335, 321] on input "服務名稱/代號" at bounding box center [295, 319] width 151 height 26
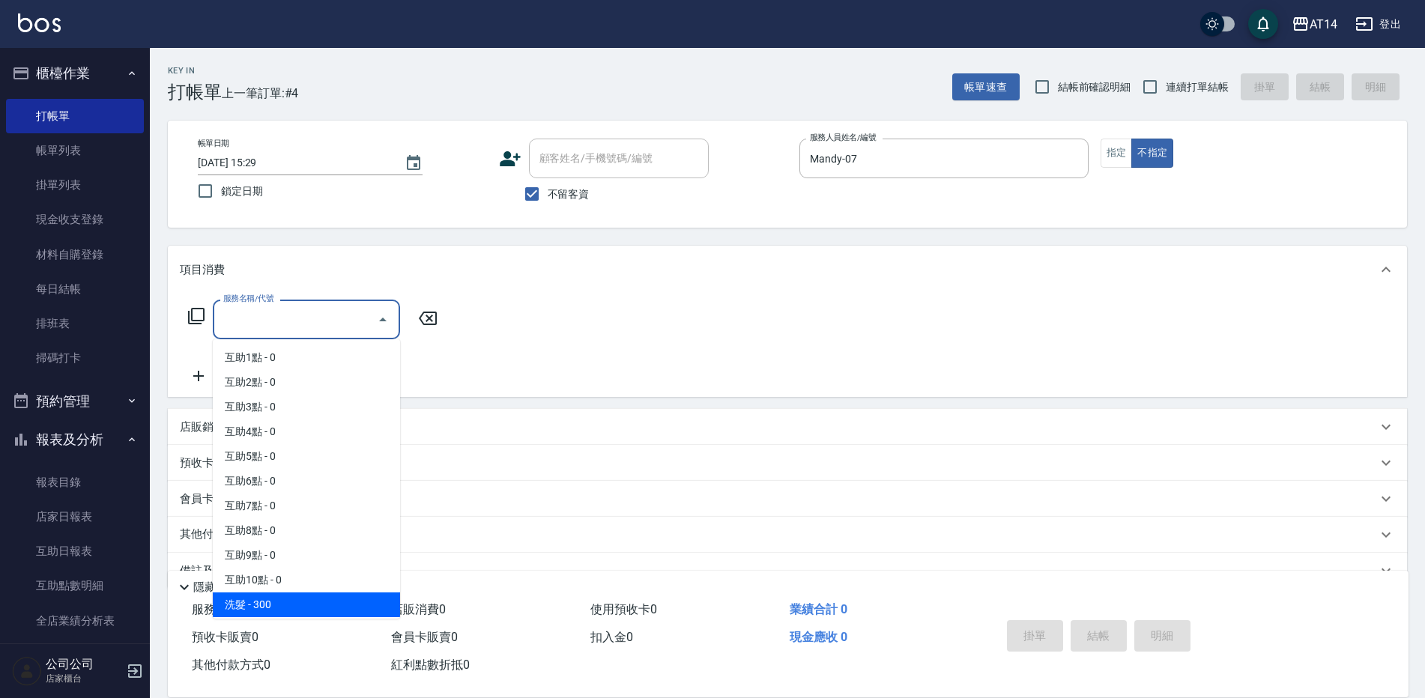
click at [276, 602] on span "洗髮 - 300" at bounding box center [306, 605] width 187 height 25
type input "洗髮(011)"
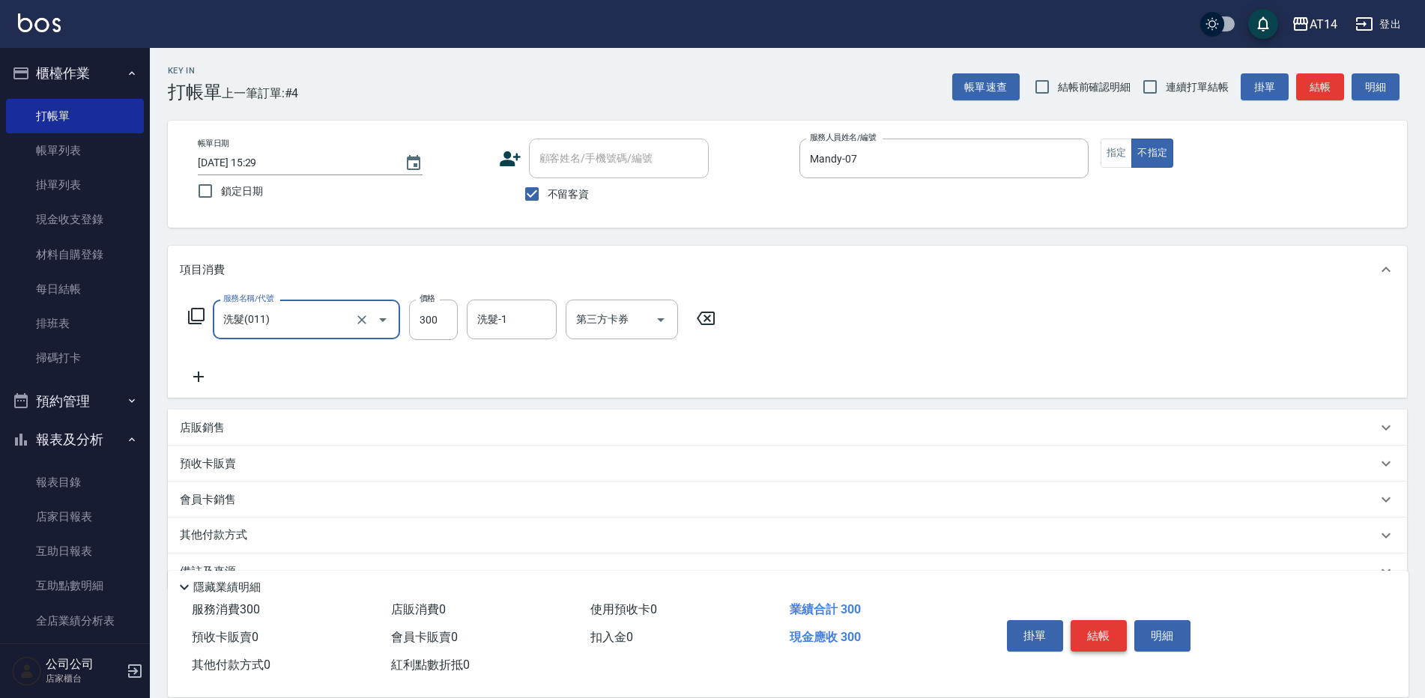
click at [1086, 626] on button "結帳" at bounding box center [1099, 635] width 56 height 31
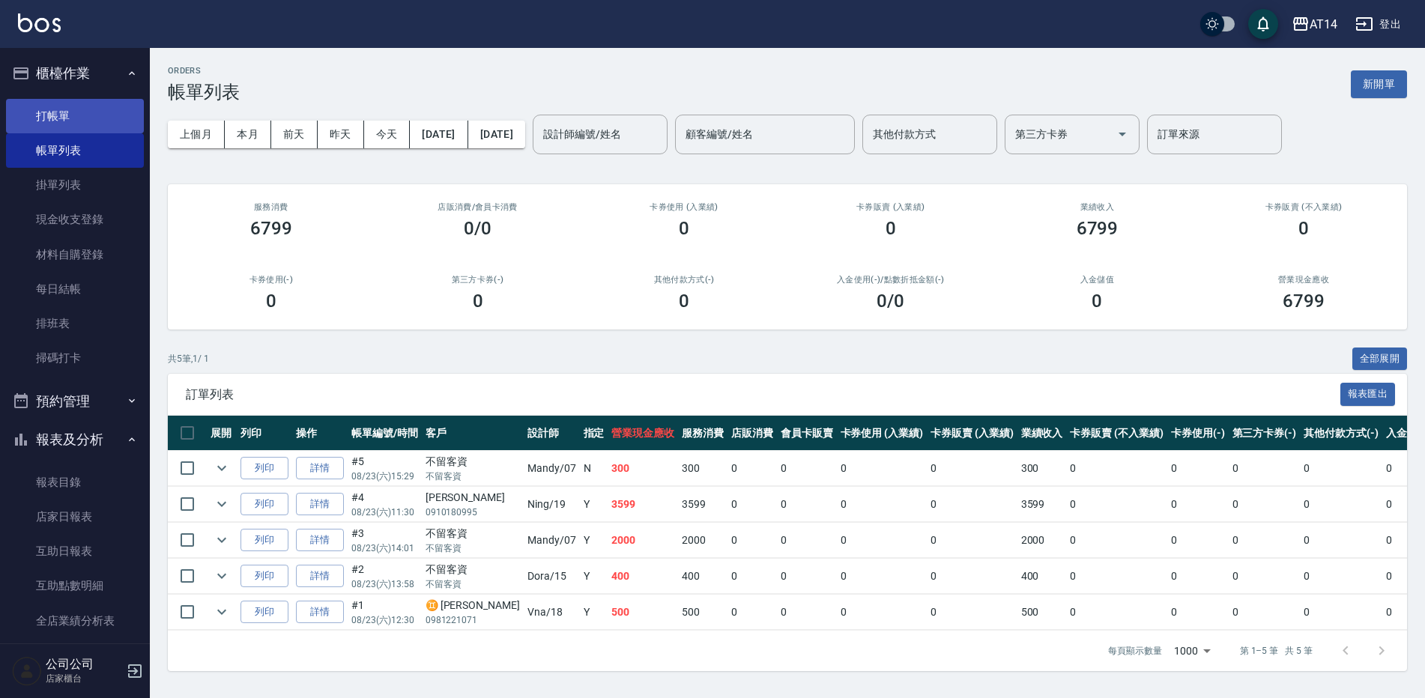
click at [55, 121] on link "打帳單" at bounding box center [75, 116] width 138 height 34
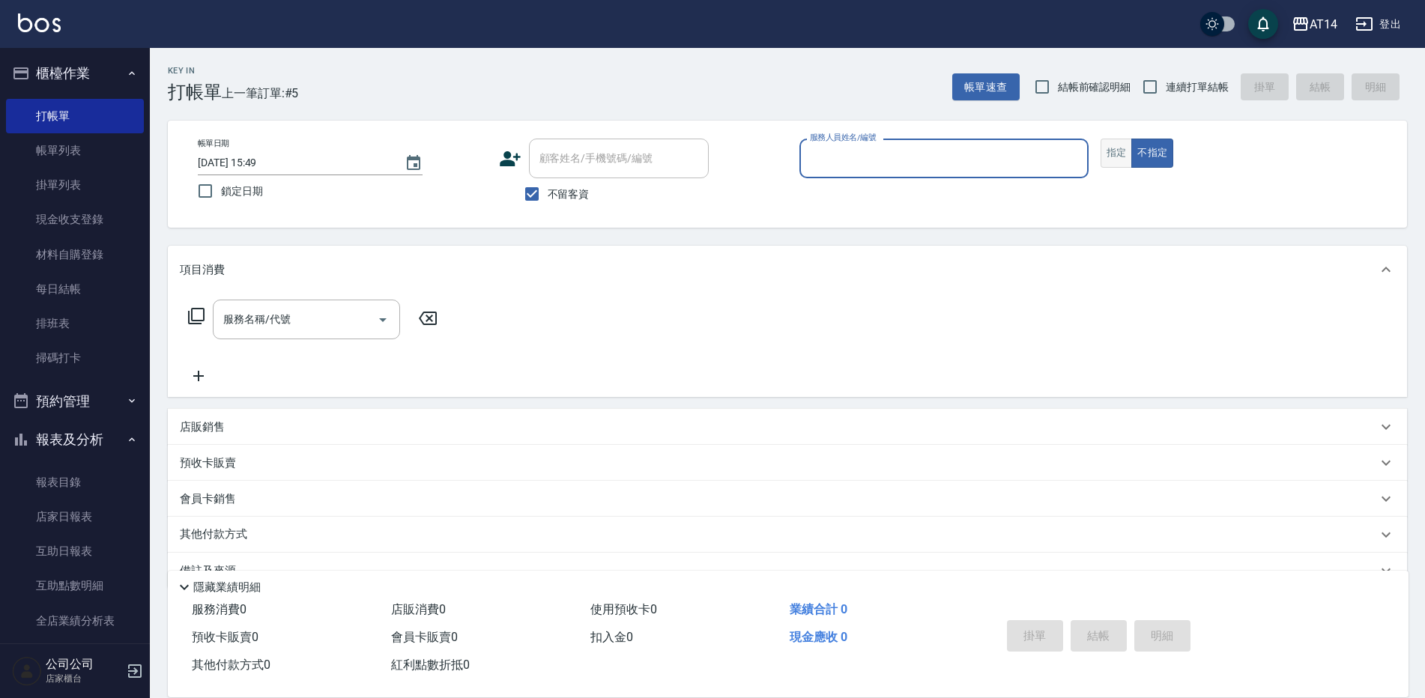
click at [1112, 146] on button "指定" at bounding box center [1117, 153] width 32 height 29
click at [824, 141] on label "服務人員姓名/編號" at bounding box center [843, 137] width 66 height 11
click at [824, 145] on input "服務人員姓名/編號" at bounding box center [944, 158] width 276 height 26
click at [845, 157] on input "服務人員姓名/編號" at bounding box center [944, 158] width 276 height 26
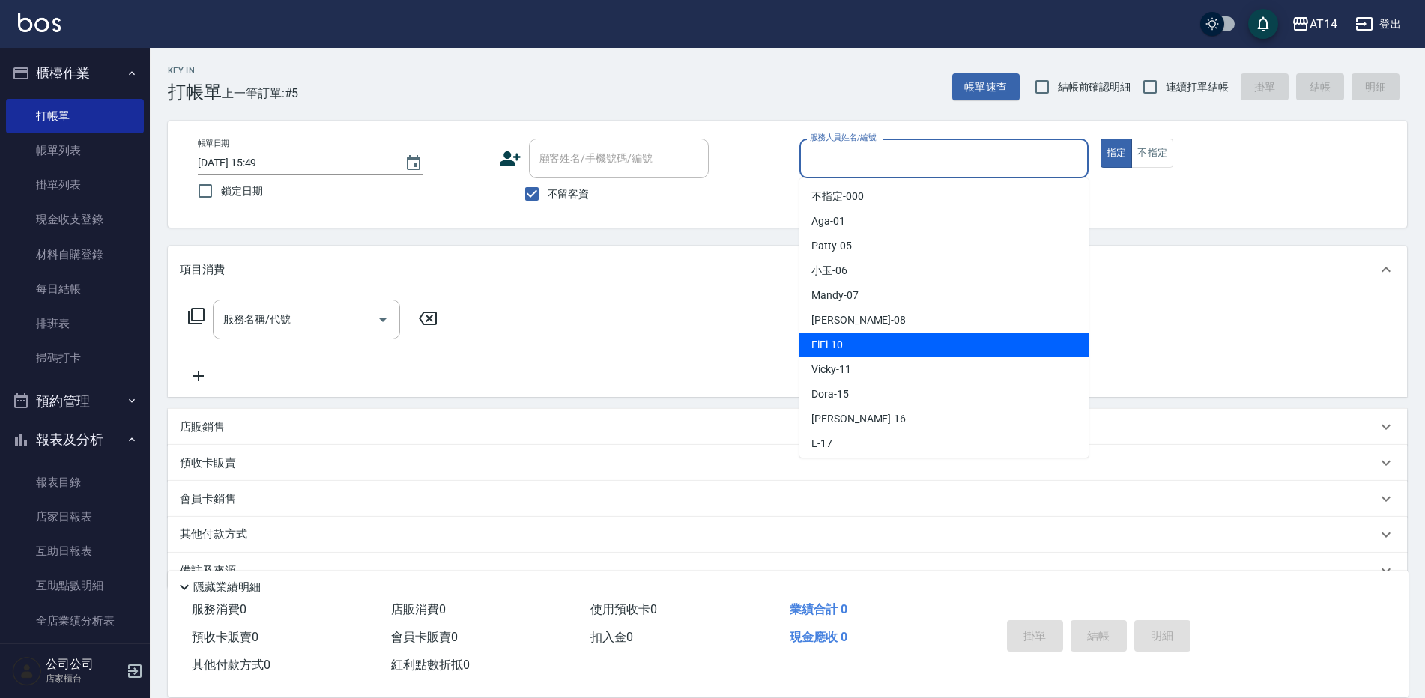
click at [874, 354] on div "FiFi -10" at bounding box center [943, 345] width 289 height 25
type input "FiFi-10"
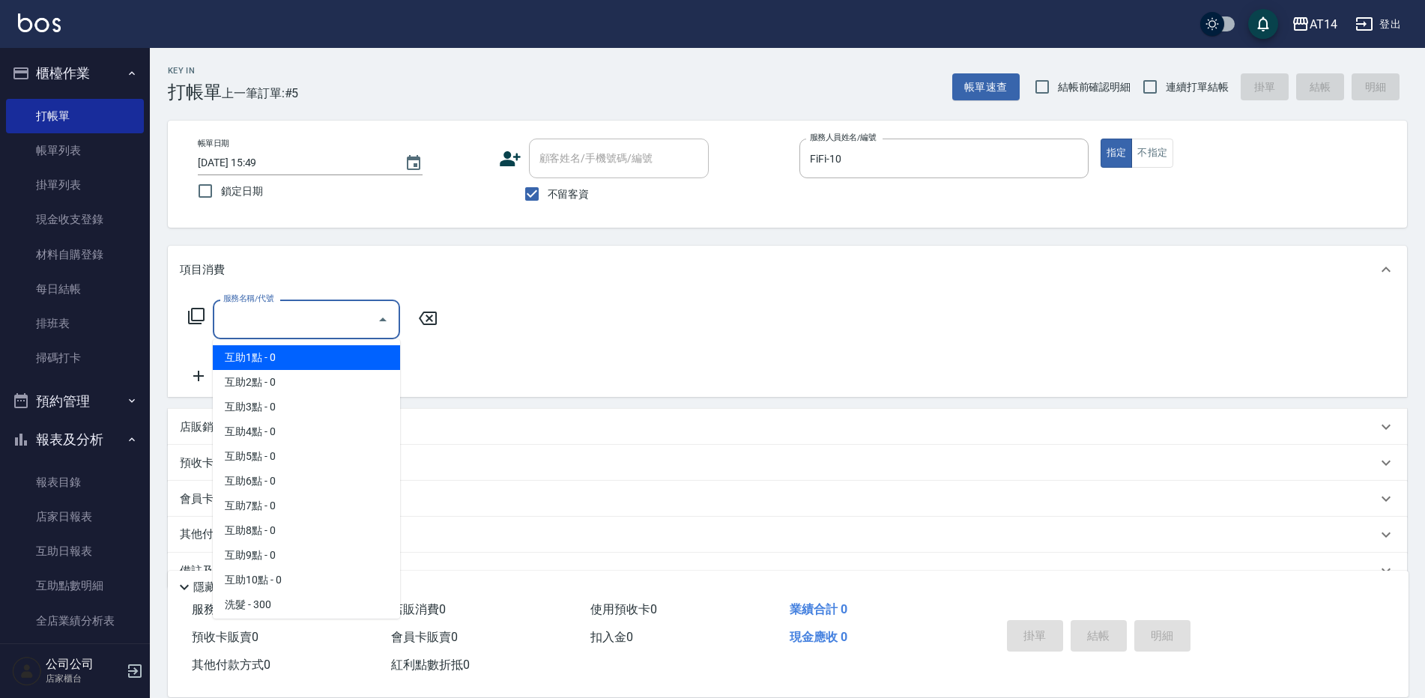
click at [264, 313] on input "服務名稱/代號" at bounding box center [295, 319] width 151 height 26
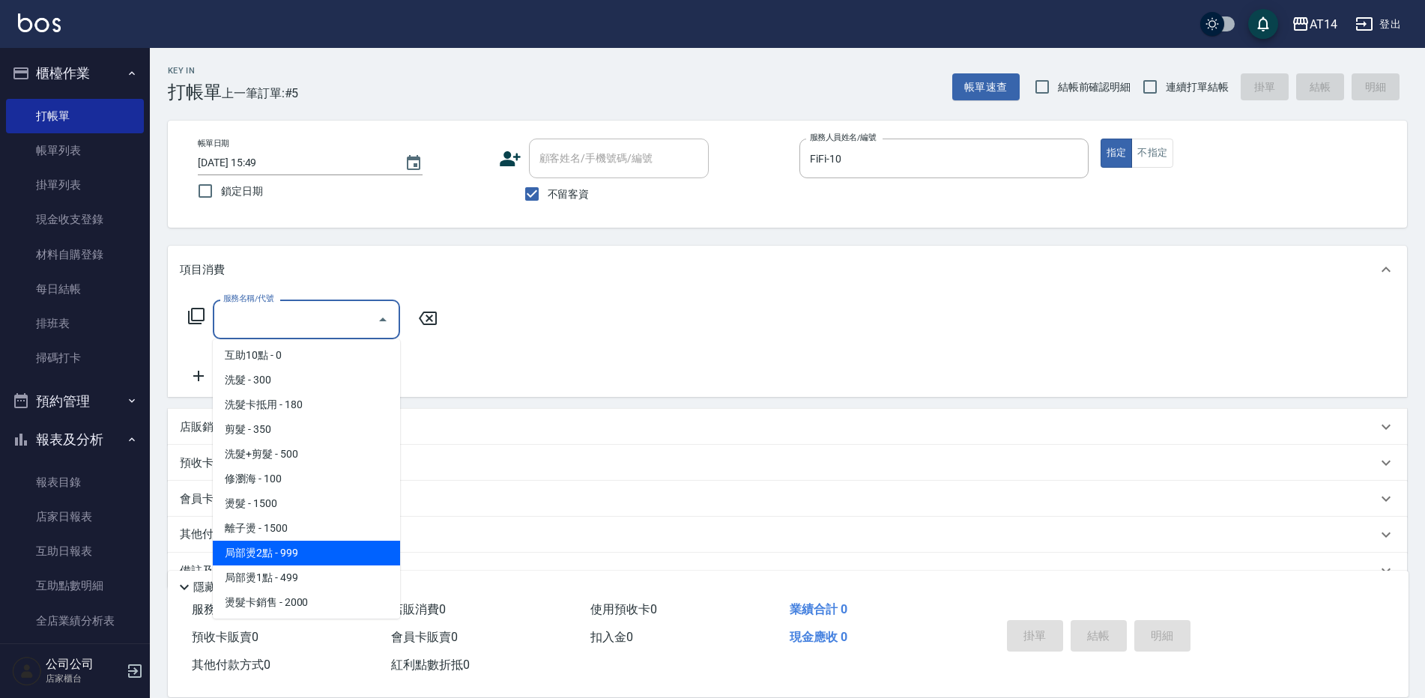
scroll to position [300, 0]
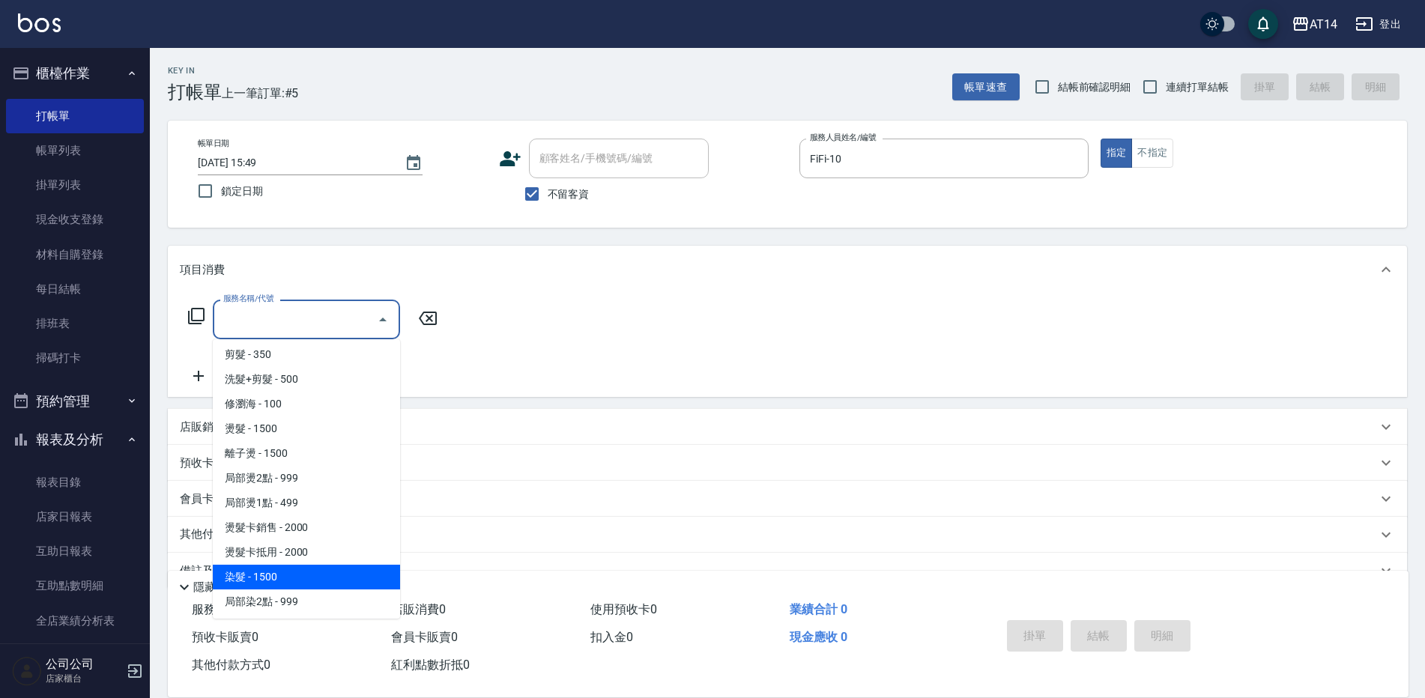
click at [283, 572] on span "染髮 - 1500" at bounding box center [306, 577] width 187 height 25
type input "染髮(041)"
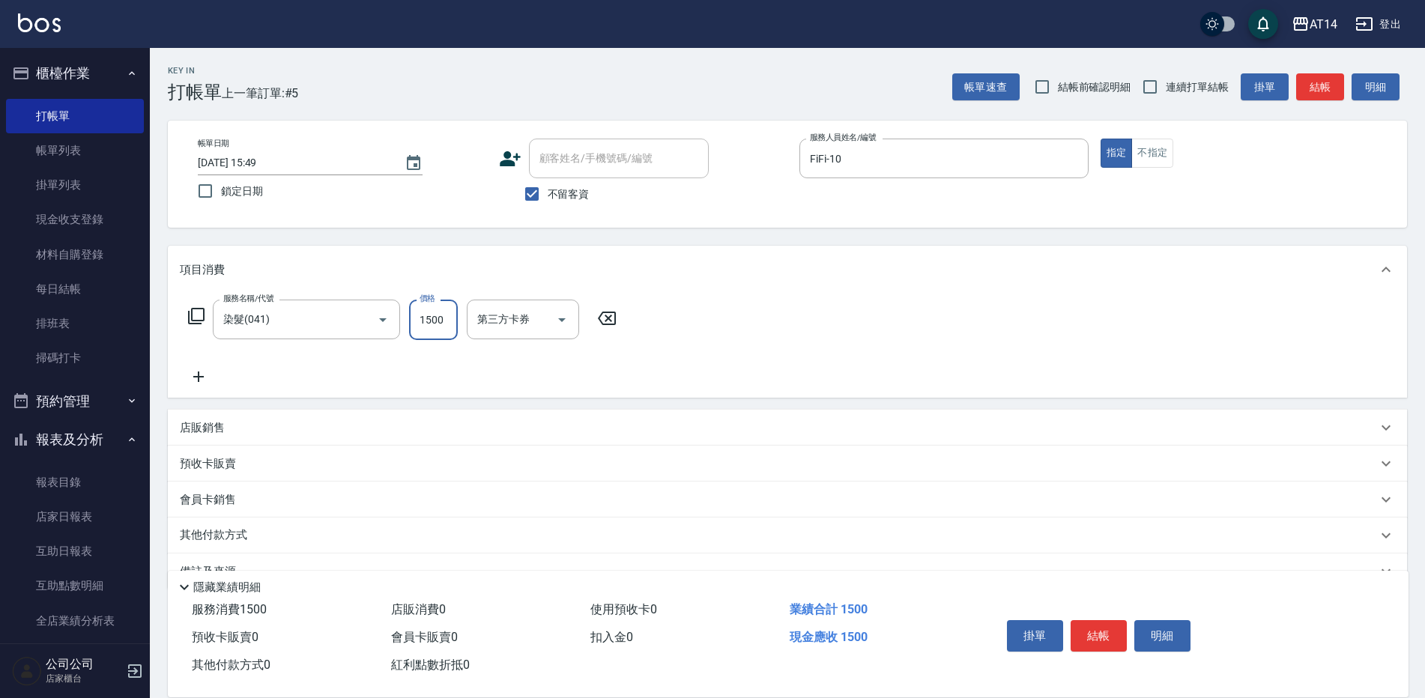
click at [443, 324] on input "1500" at bounding box center [433, 320] width 49 height 40
type input "1800"
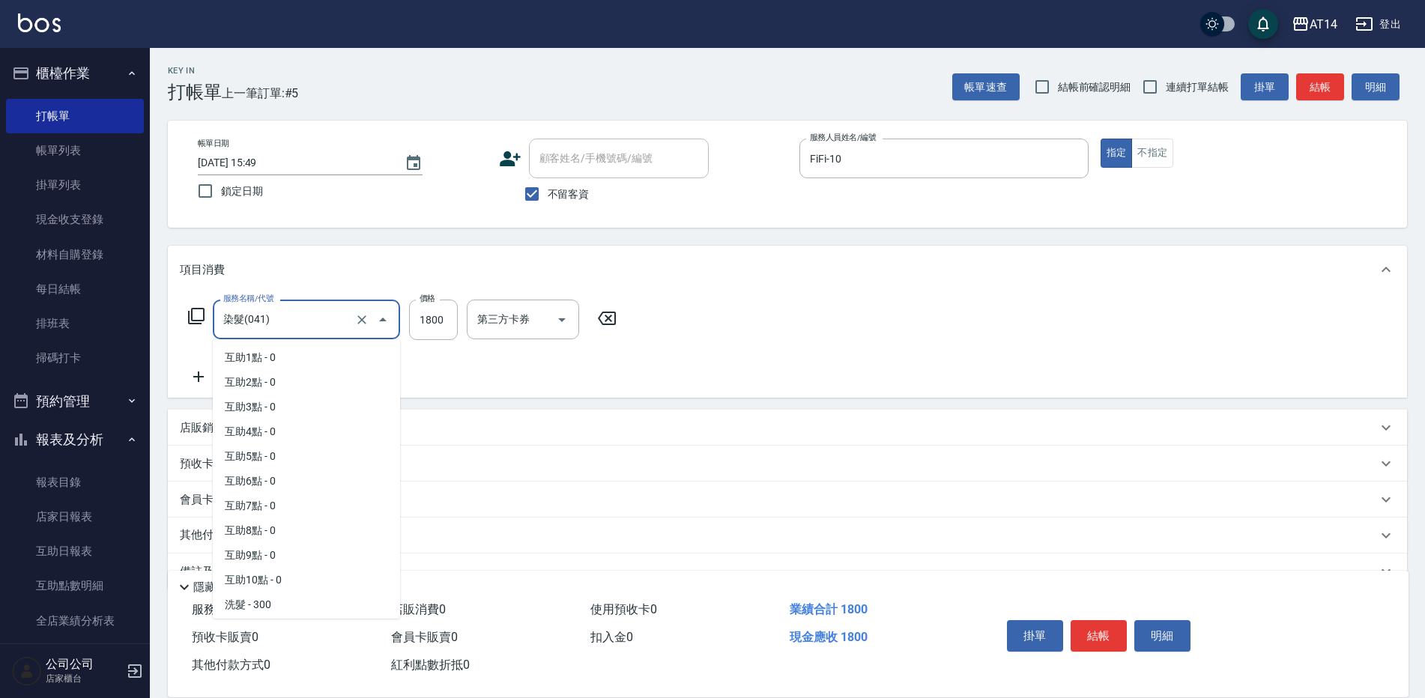
click at [303, 318] on input "染髮(041)" at bounding box center [286, 319] width 132 height 26
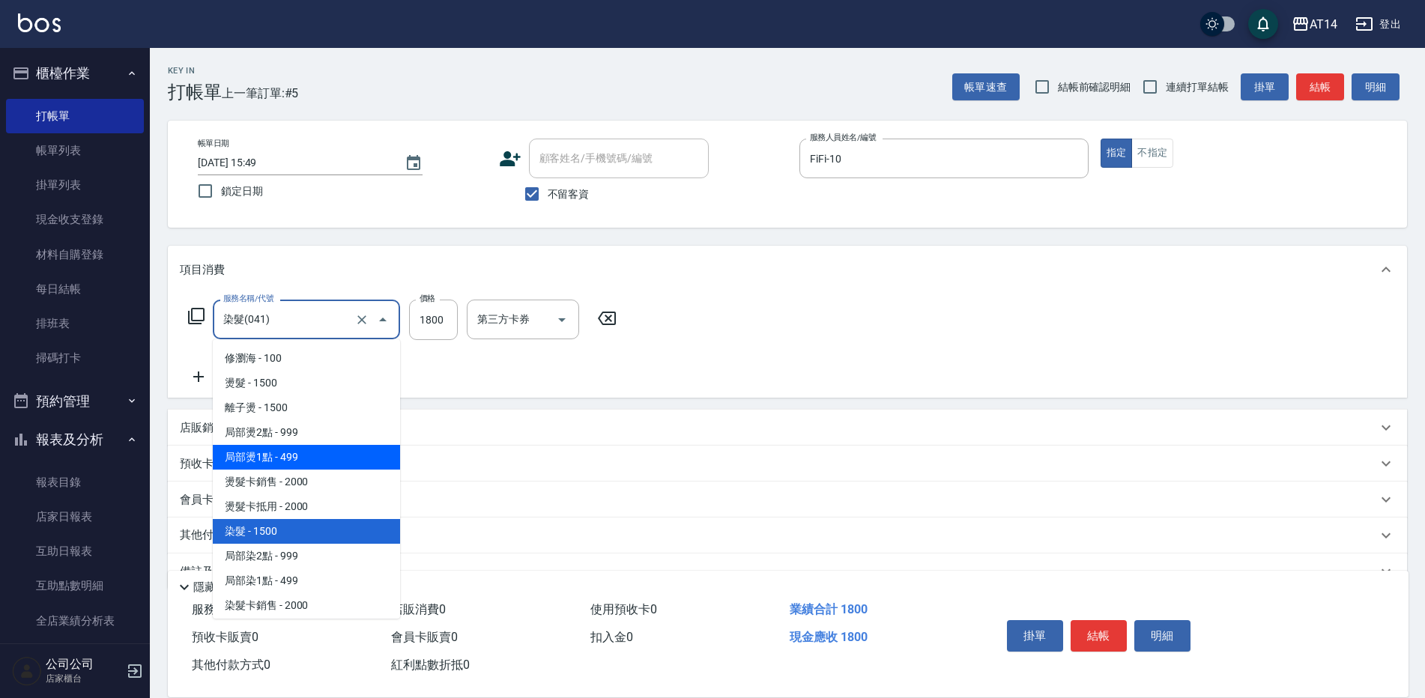
scroll to position [420, 0]
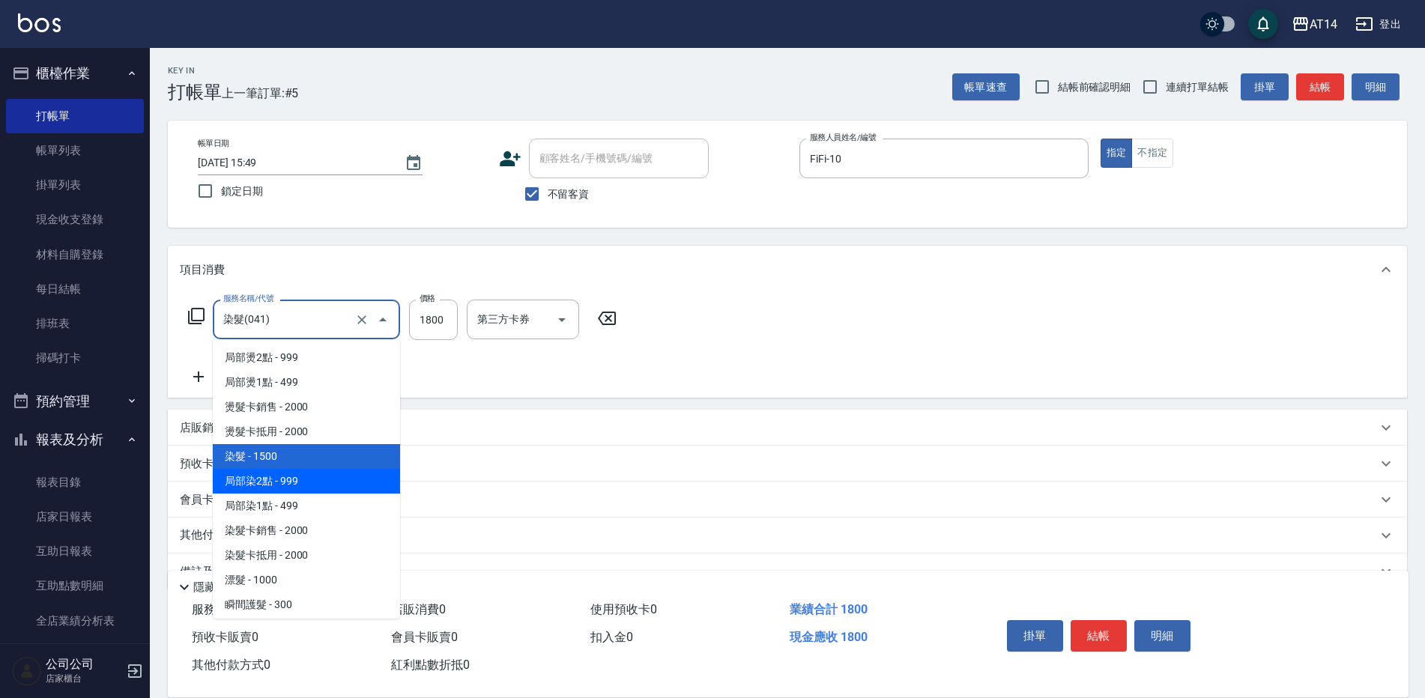
click at [327, 473] on span "局部染2點 - 999" at bounding box center [306, 481] width 187 height 25
type input "局部染2點(042)"
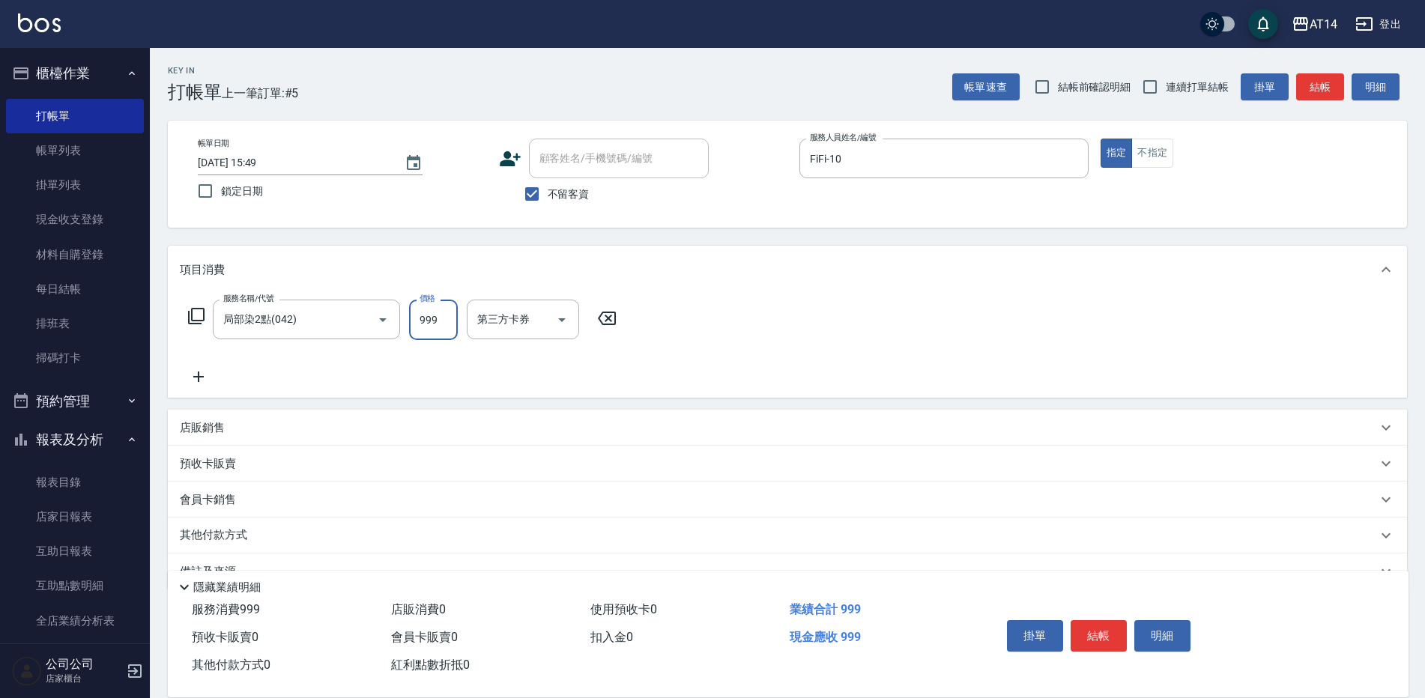
click at [446, 315] on input "999" at bounding box center [433, 320] width 49 height 40
type input "1800"
click at [552, 309] on div at bounding box center [561, 320] width 22 height 40
click at [534, 333] on div "第三方卡券" at bounding box center [523, 320] width 112 height 40
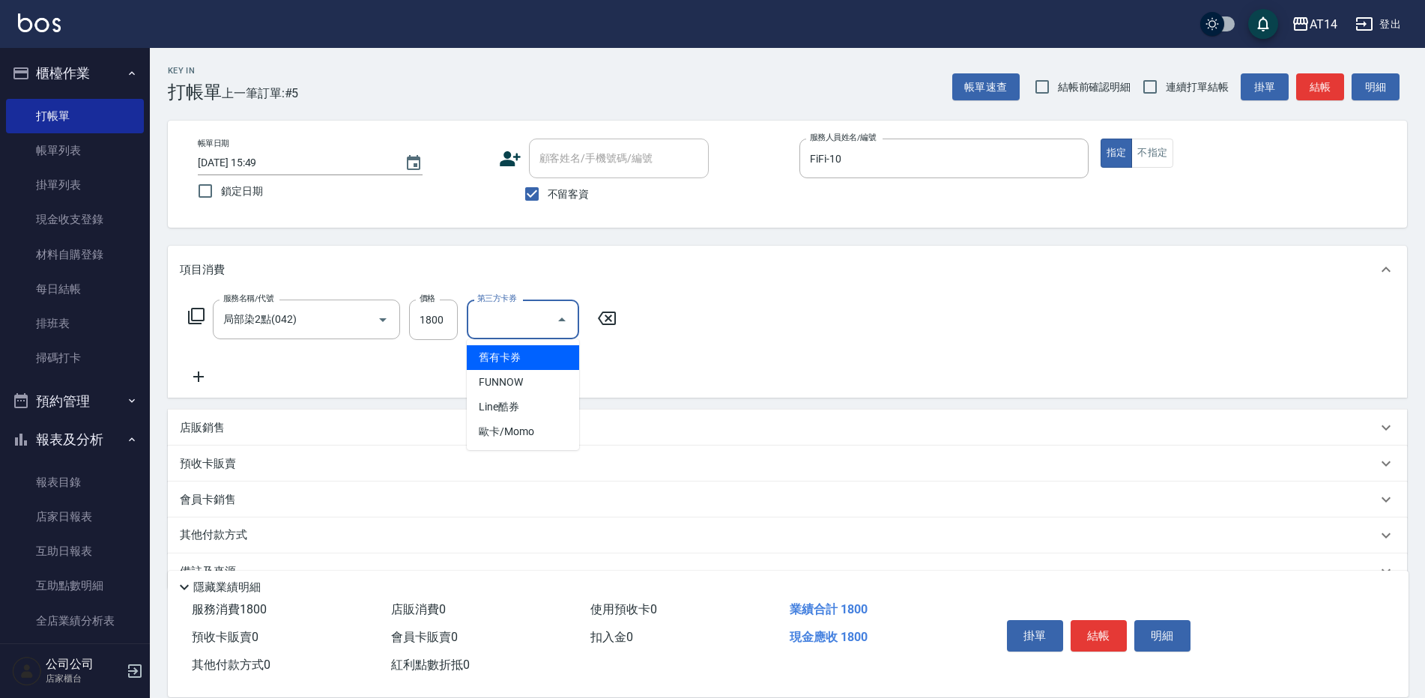
click at [329, 374] on div "服務名稱/代號 局部染2點(042) 服務名稱/代號 價格 1800 價格 第三方卡券 第三方卡券" at bounding box center [403, 343] width 446 height 86
click at [199, 378] on icon at bounding box center [198, 377] width 10 height 10
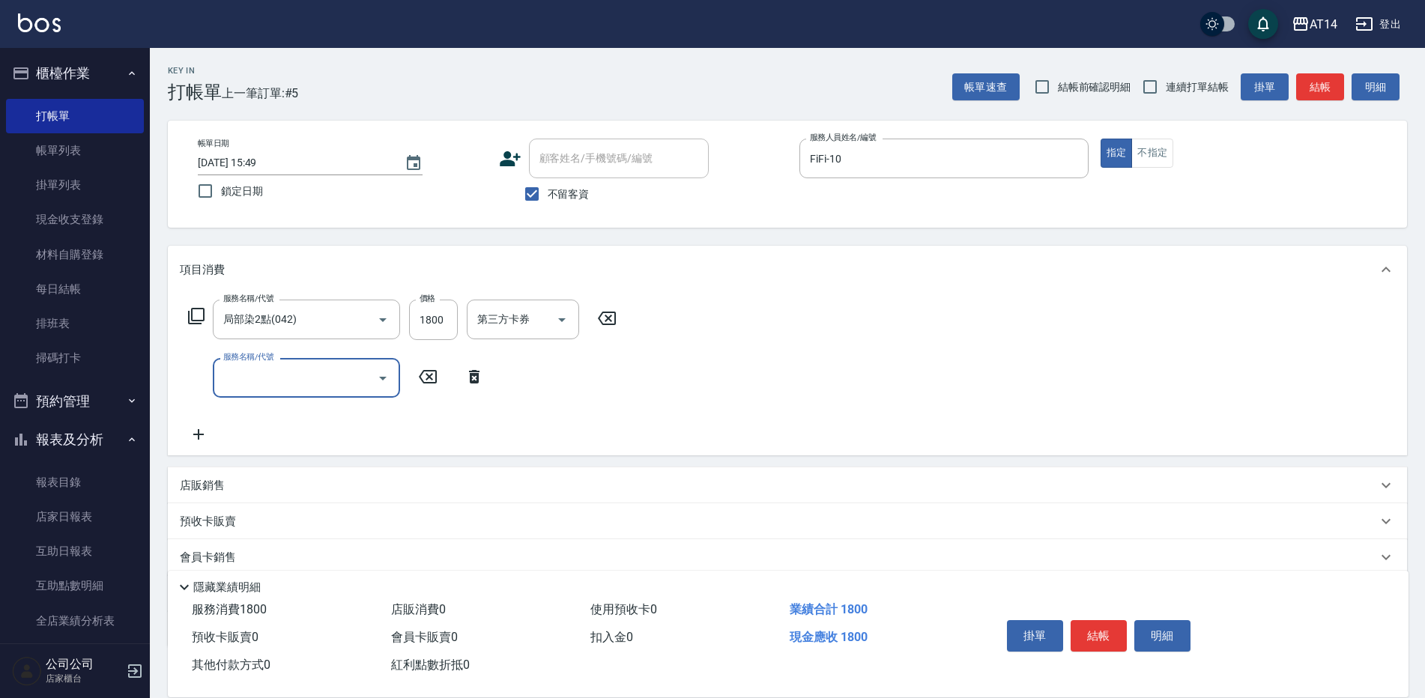
click at [293, 393] on div "服務名稱/代號" at bounding box center [306, 378] width 187 height 40
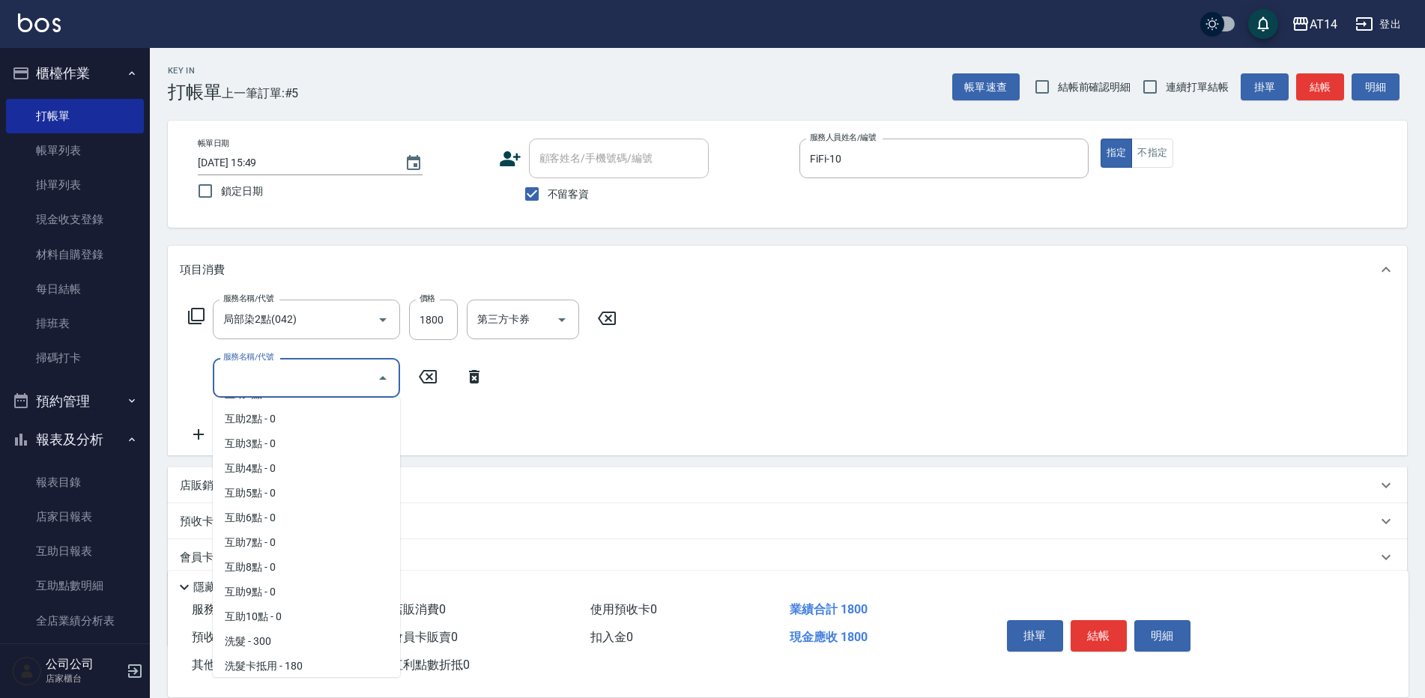
scroll to position [0, 0]
click at [266, 447] on span "互助2點 - 0" at bounding box center [306, 441] width 187 height 25
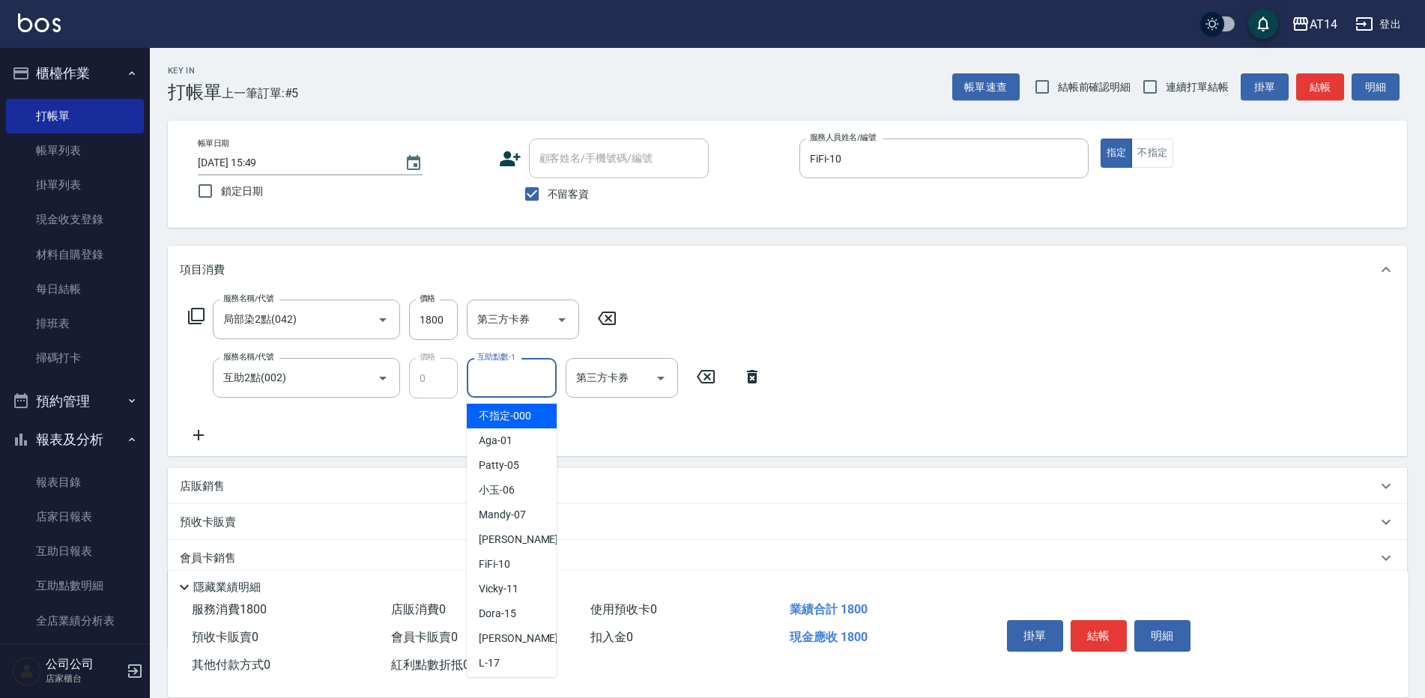
click at [532, 384] on input "互助點數-1" at bounding box center [511, 378] width 76 height 26
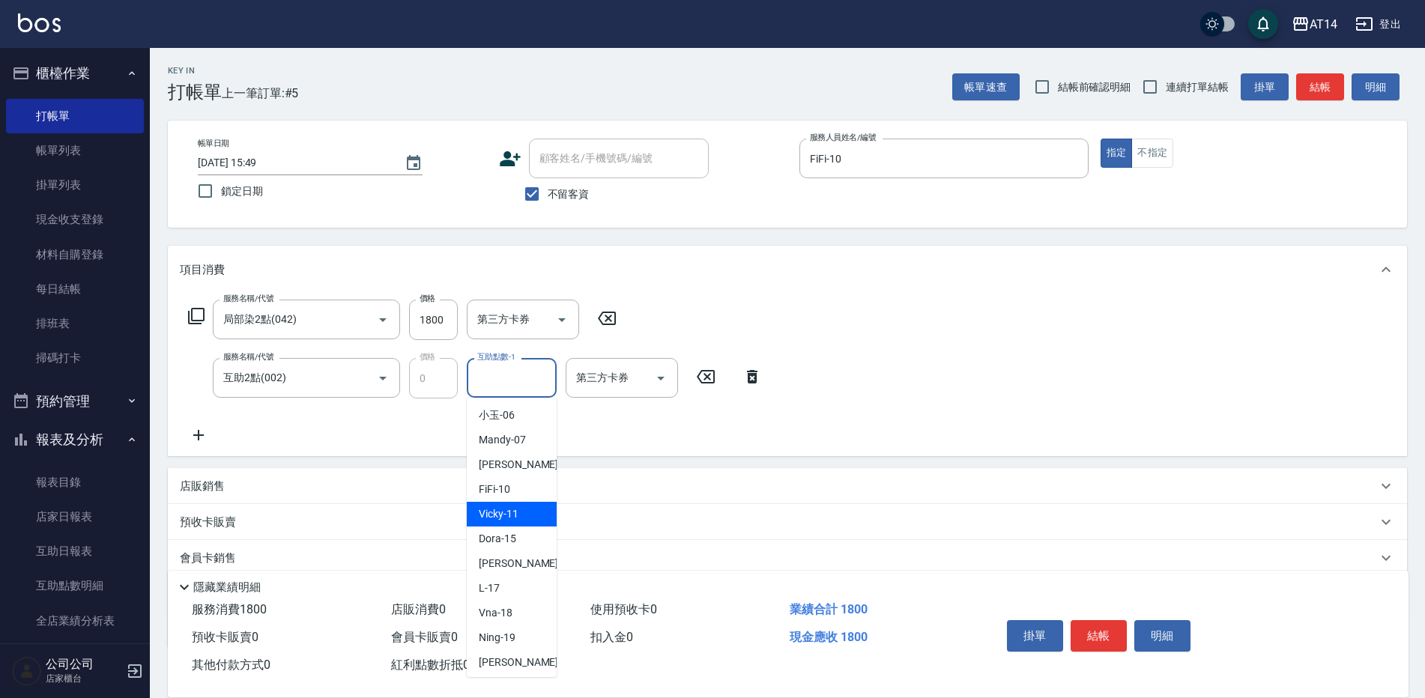
scroll to position [150, 0]
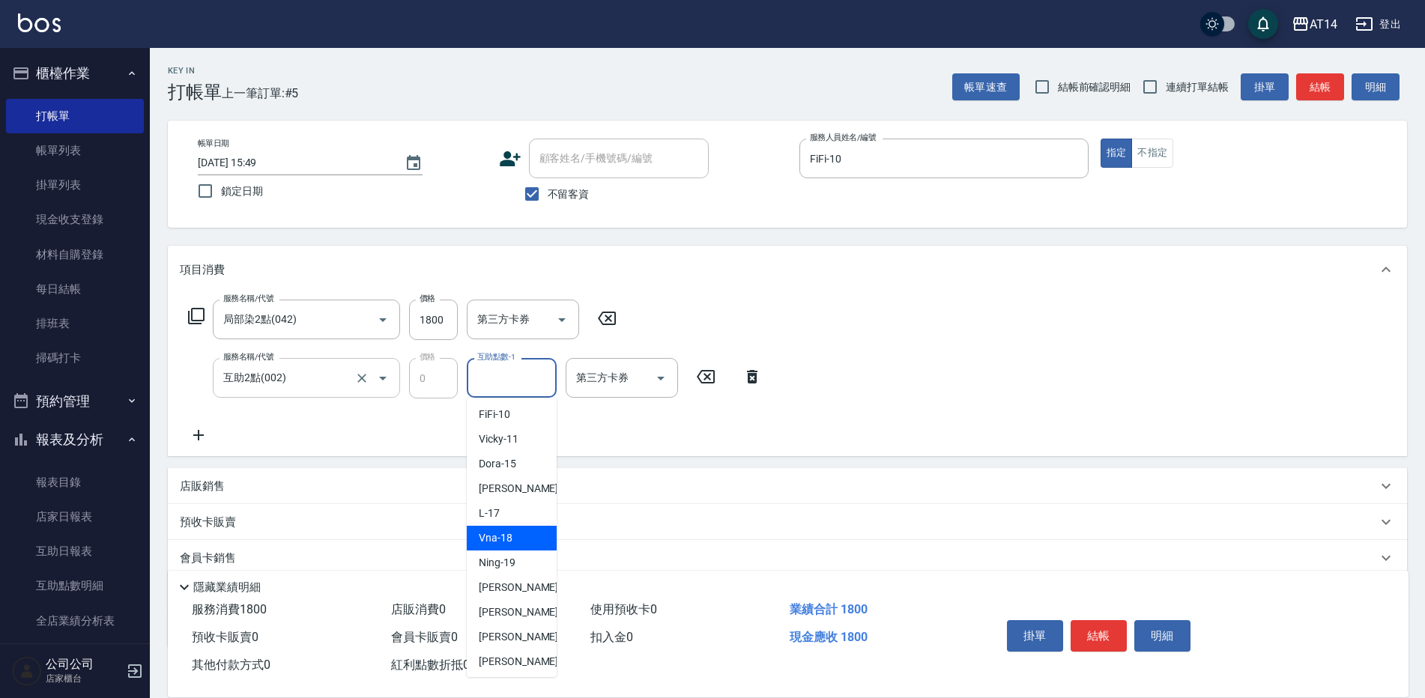
click at [319, 374] on input "互助2點(002)" at bounding box center [286, 378] width 132 height 26
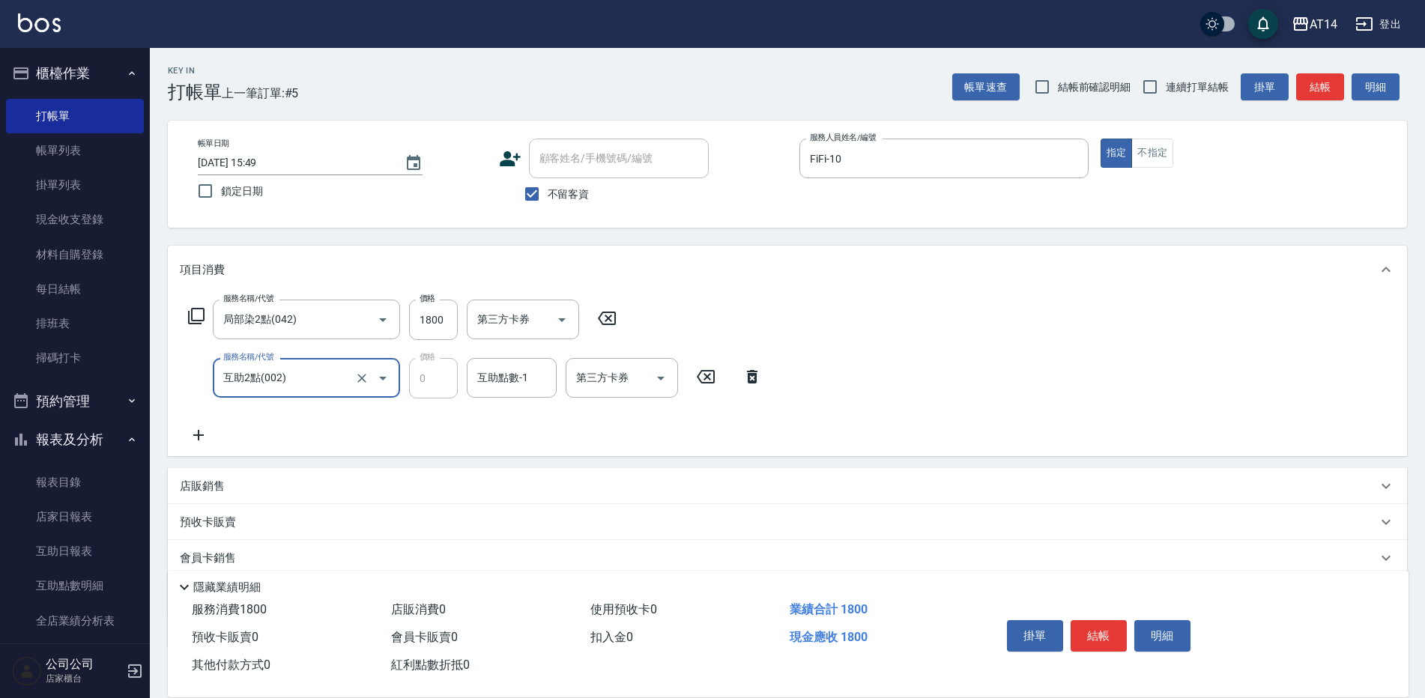
click at [386, 381] on icon "Open" at bounding box center [383, 378] width 18 height 18
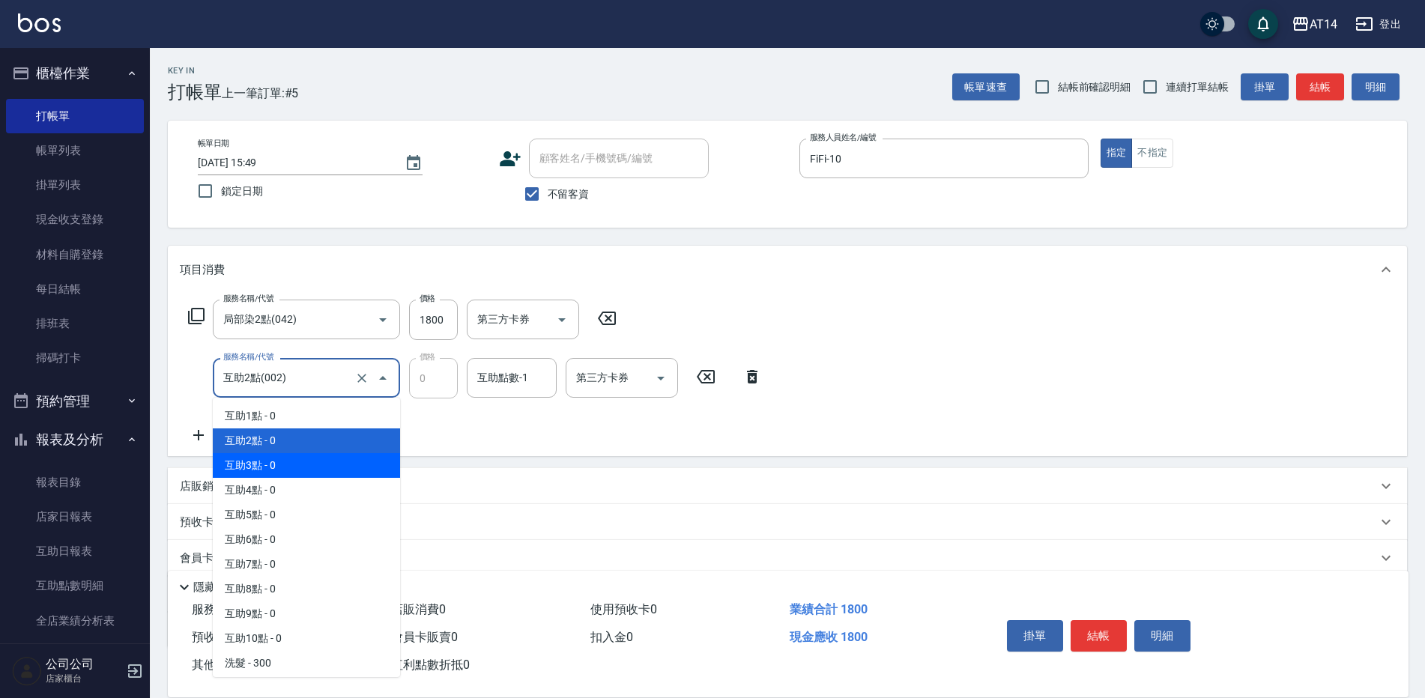
click at [300, 456] on span "互助3點 - 0" at bounding box center [306, 465] width 187 height 25
type input "互助3點(003)"
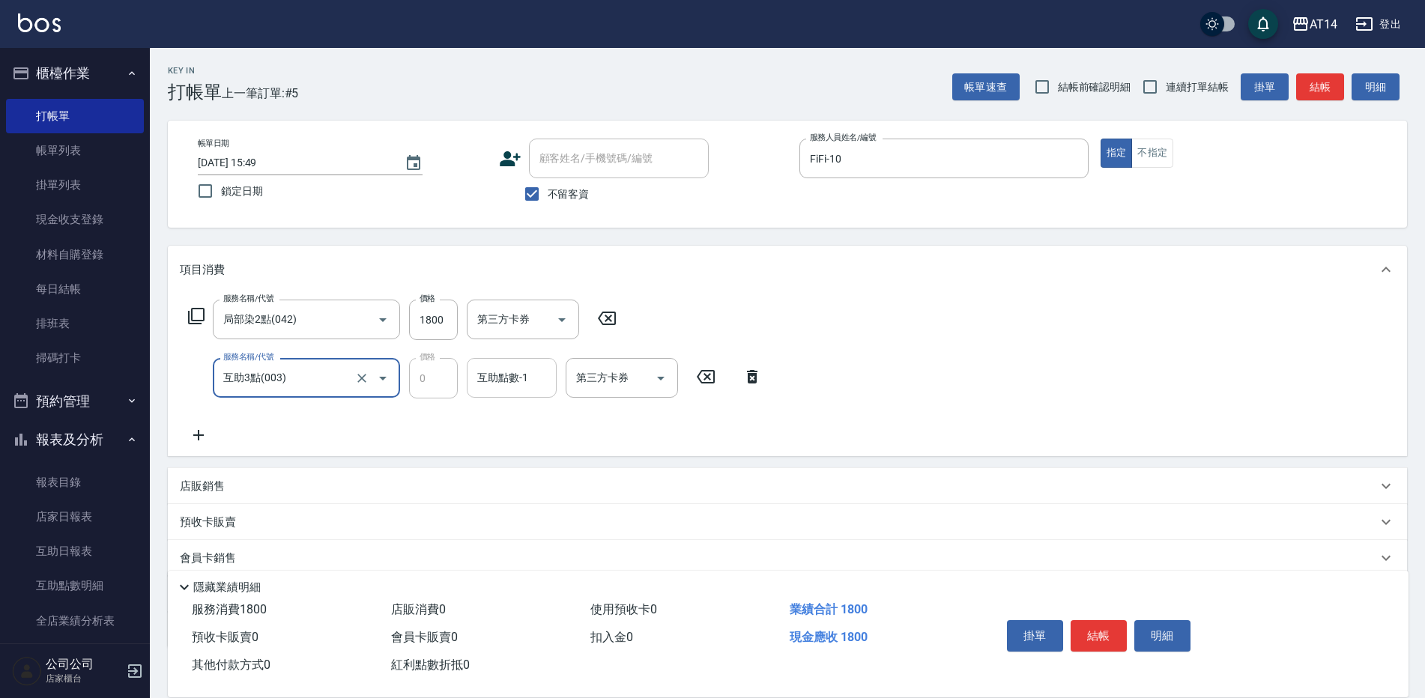
click at [524, 396] on div "互助點數-1" at bounding box center [512, 378] width 90 height 40
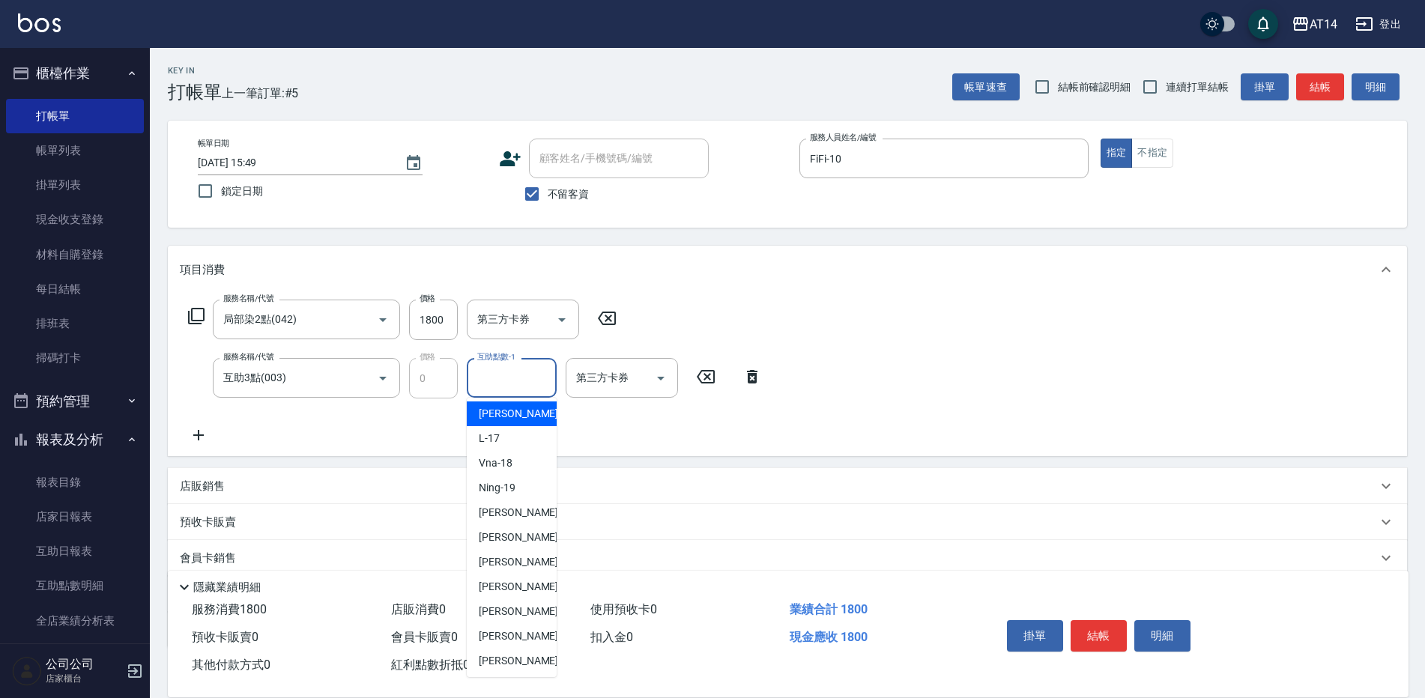
scroll to position [227, 0]
click at [507, 575] on div "[PERSON_NAME] -63" at bounding box center [512, 584] width 90 height 25
type input "[PERSON_NAME]-63"
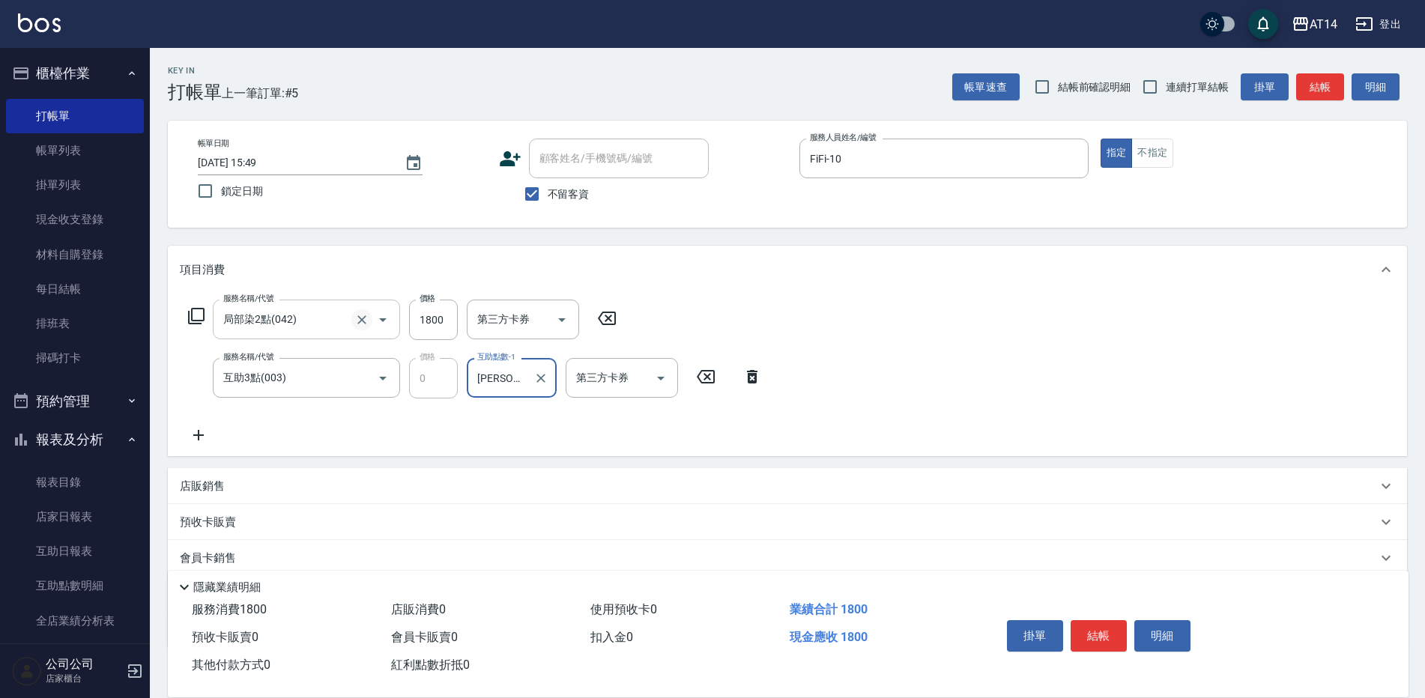
click at [360, 326] on icon "Clear" at bounding box center [361, 319] width 15 height 15
type input "局部染2點(042)"
click at [356, 323] on icon "Clear" at bounding box center [361, 319] width 15 height 15
click at [374, 317] on icon "Open" at bounding box center [383, 320] width 18 height 18
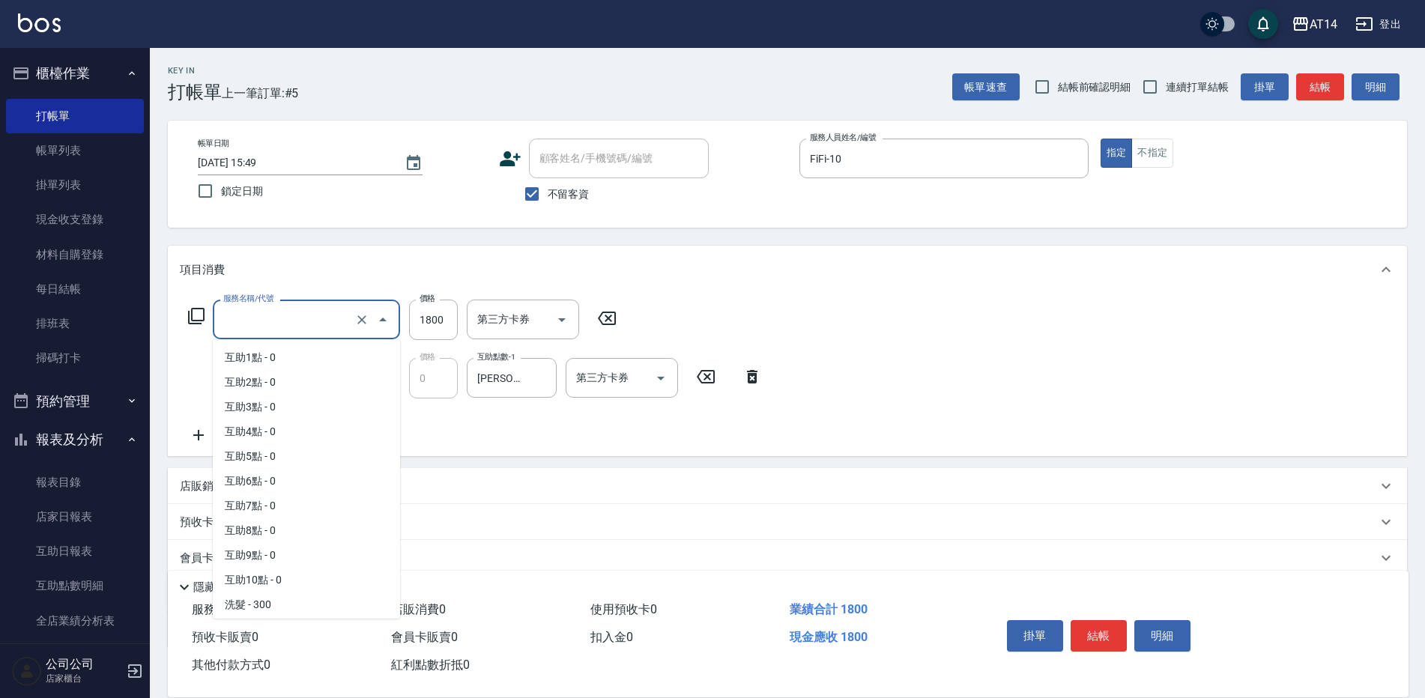
scroll to position [295, 0]
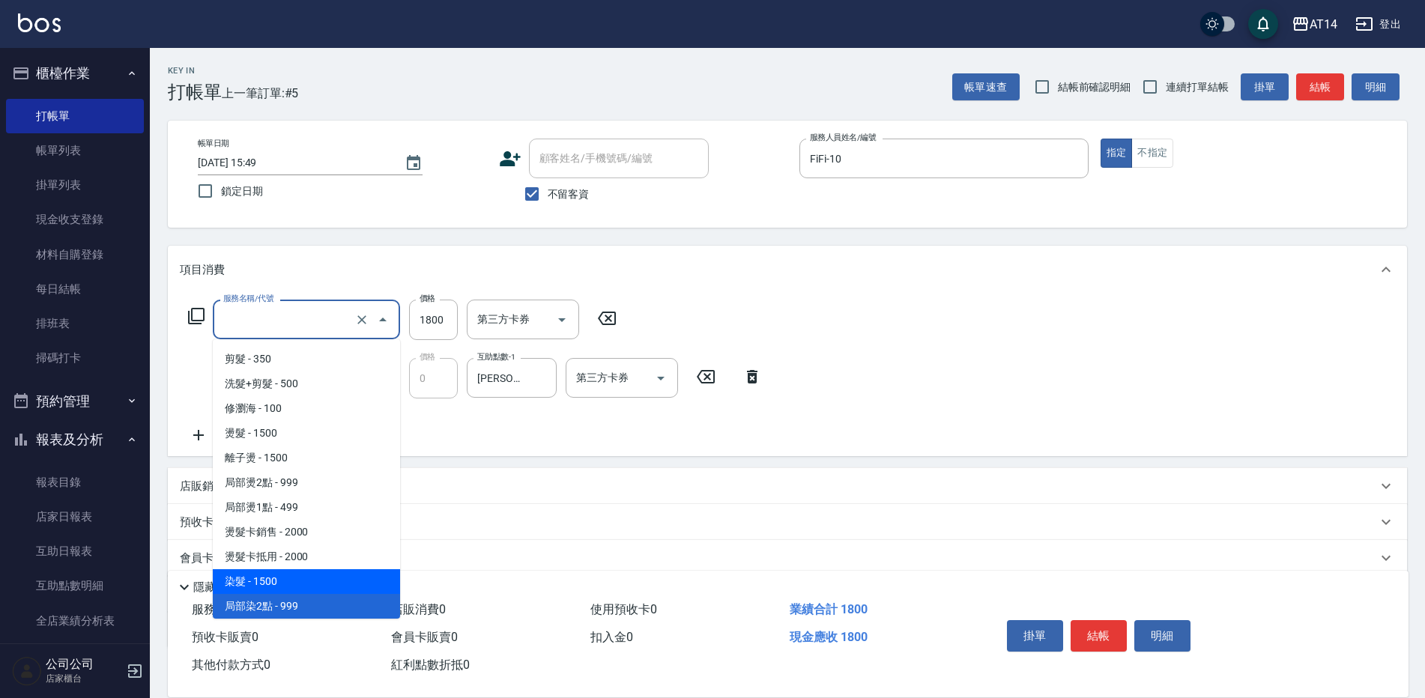
click at [324, 574] on span "染髮 - 1500" at bounding box center [306, 581] width 187 height 25
type input "染髮(041)"
type input "1500"
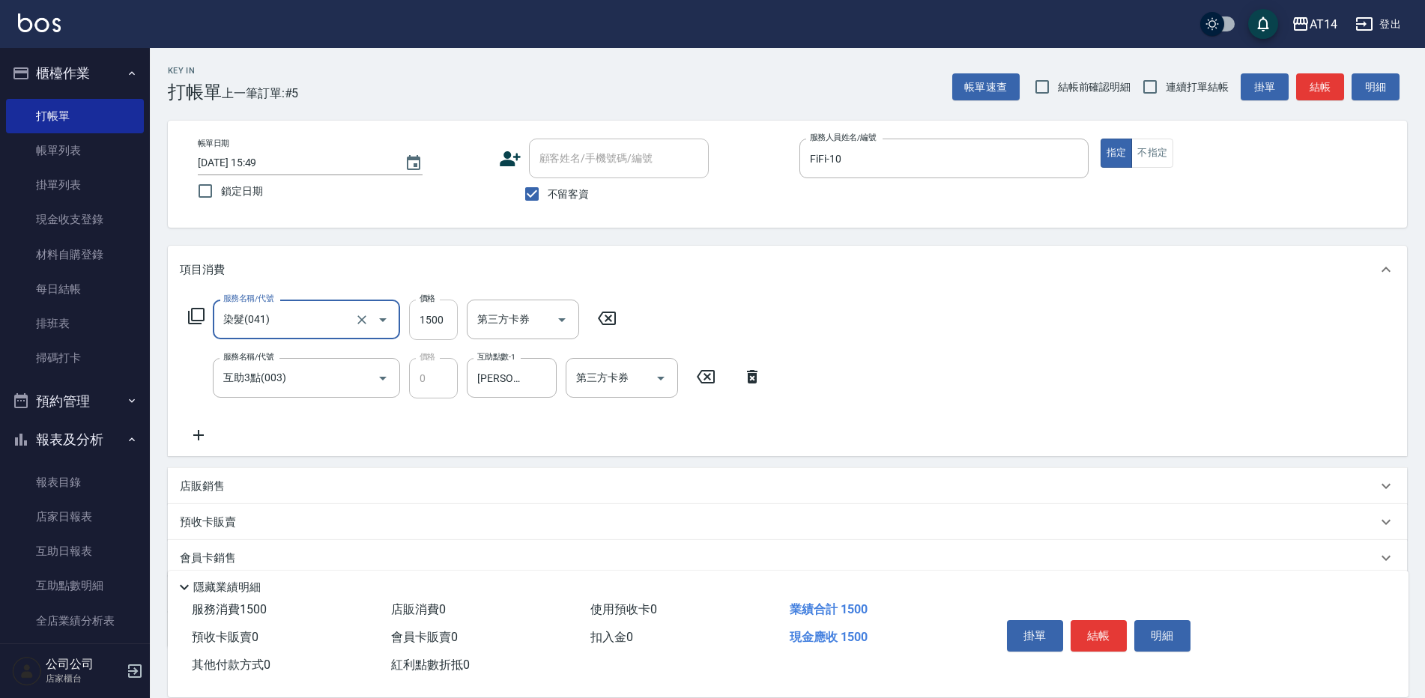
click at [446, 321] on input "1500" at bounding box center [433, 320] width 49 height 40
type input "[PERSON_NAME]-63"
click at [447, 319] on input "1500" at bounding box center [433, 320] width 49 height 40
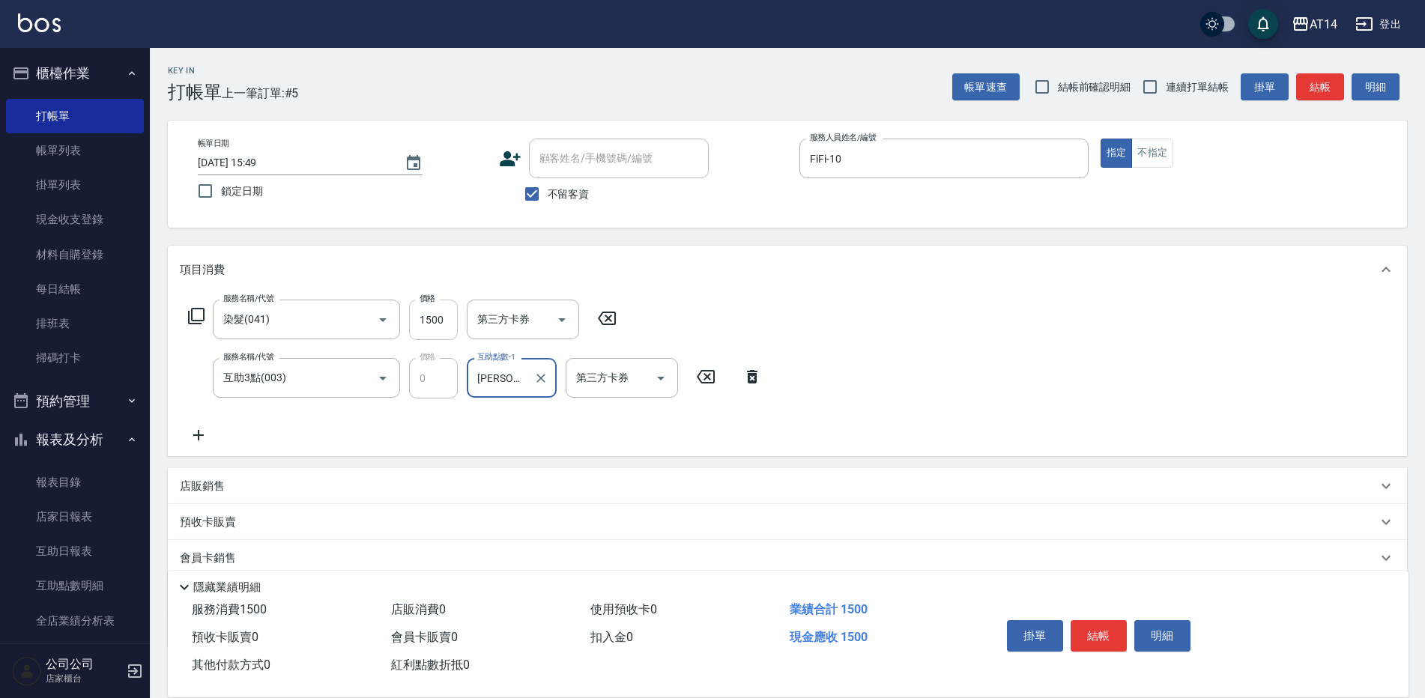
drag, startPoint x: 447, startPoint y: 319, endPoint x: 413, endPoint y: 321, distance: 33.8
click at [413, 321] on input "1500" at bounding box center [433, 320] width 49 height 40
click at [453, 313] on input "1500" at bounding box center [433, 320] width 49 height 40
click at [443, 308] on input "1500" at bounding box center [433, 320] width 49 height 40
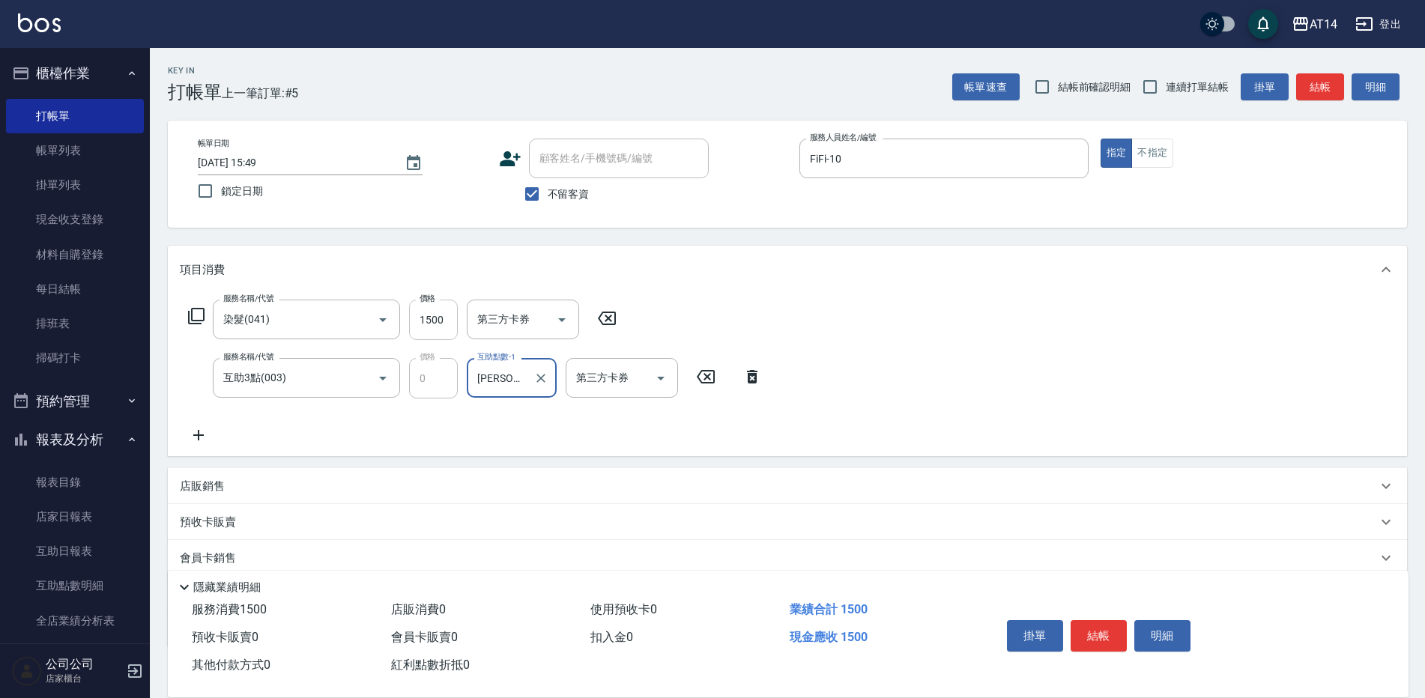
click at [420, 312] on input "1500" at bounding box center [433, 320] width 49 height 40
click at [256, 322] on input "染髮(041)" at bounding box center [286, 319] width 132 height 26
click at [434, 323] on input "1500" at bounding box center [433, 320] width 49 height 40
click at [444, 315] on input "1500" at bounding box center [433, 320] width 49 height 40
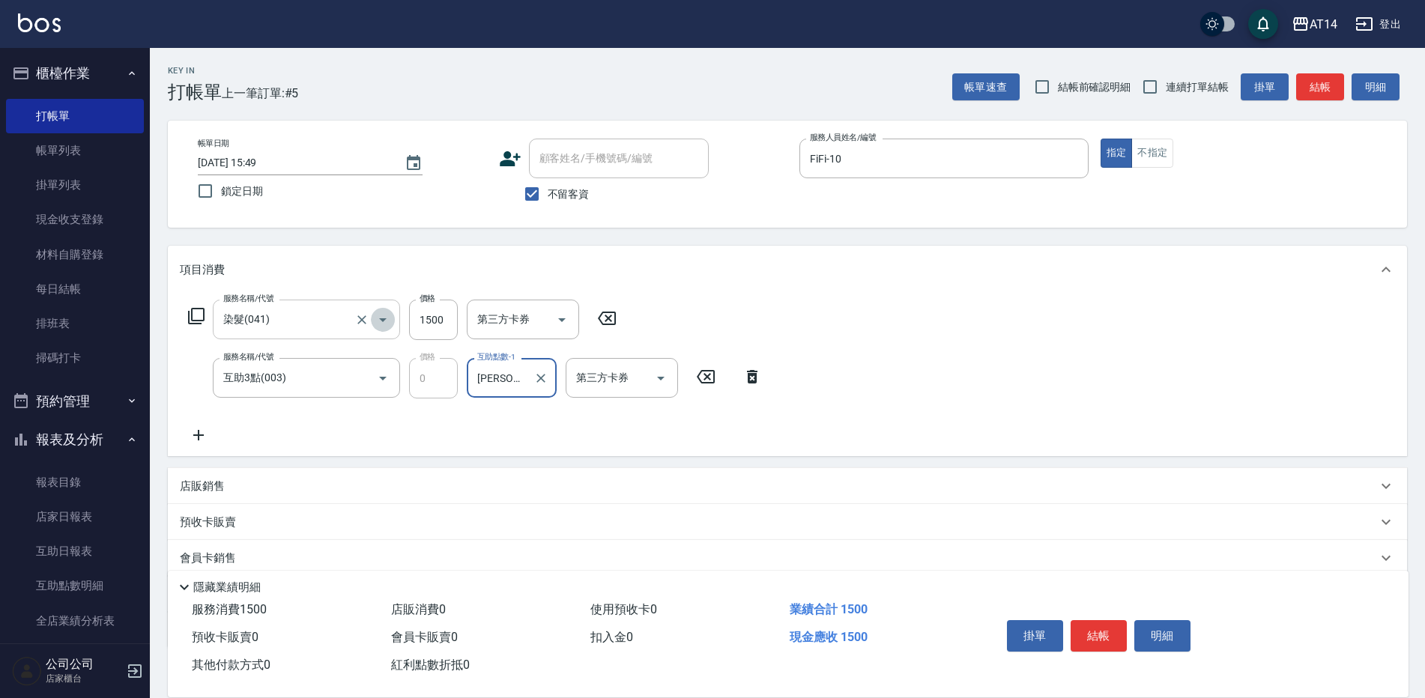
click at [372, 316] on button "Open" at bounding box center [383, 320] width 24 height 24
click at [377, 320] on icon "Open" at bounding box center [383, 320] width 18 height 18
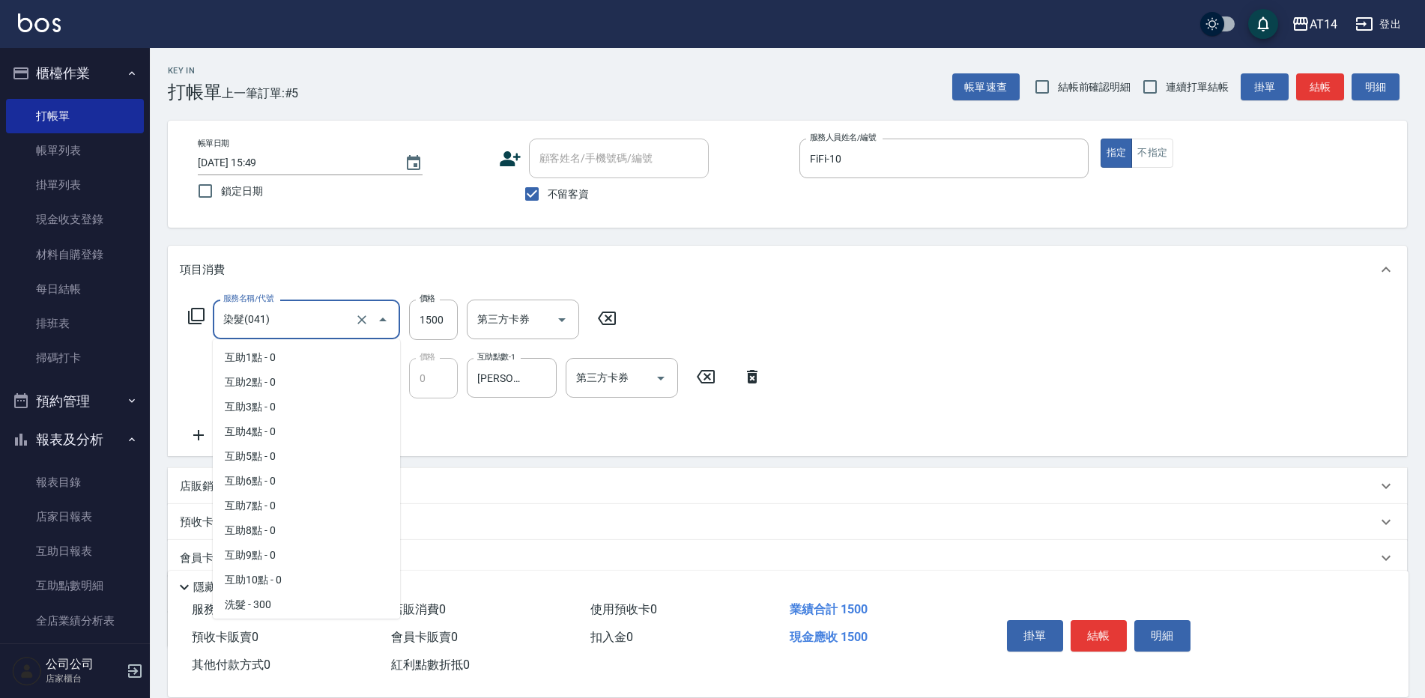
scroll to position [270, 0]
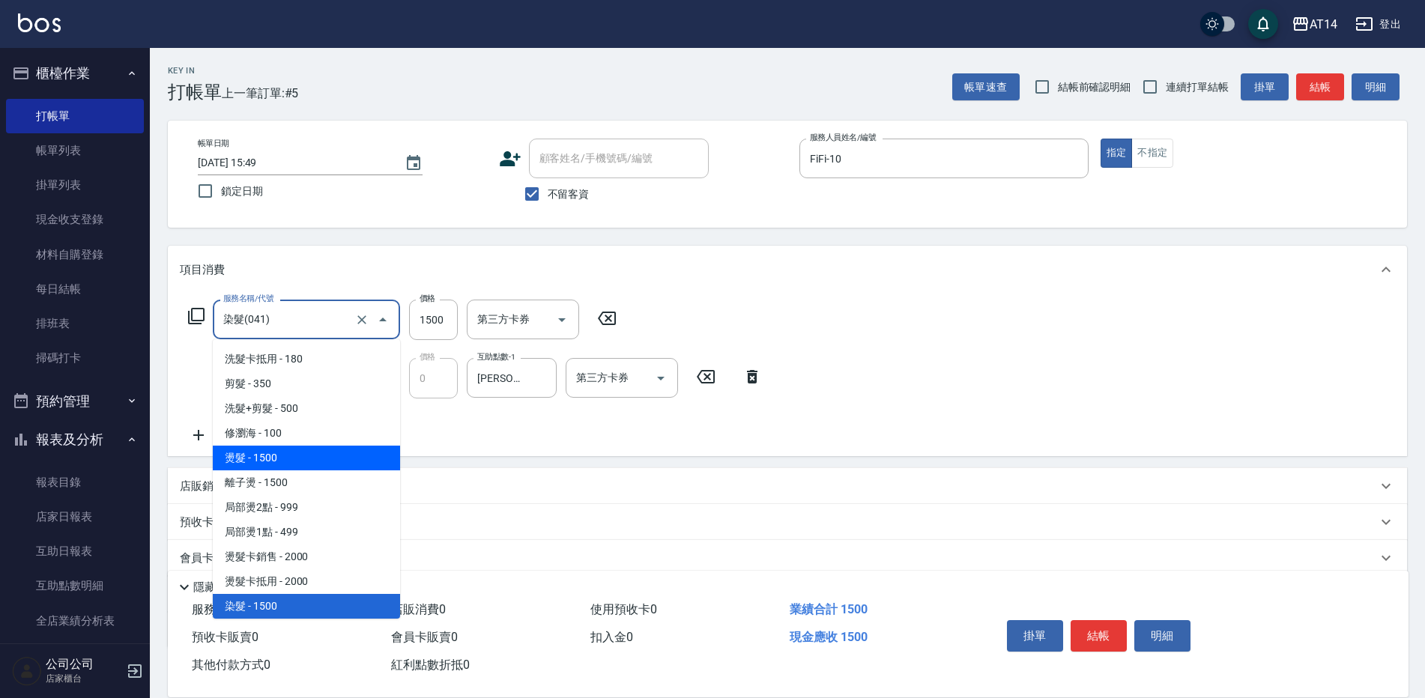
click at [283, 450] on span "燙髮 - 1500" at bounding box center [306, 458] width 187 height 25
type input "燙髮(031)"
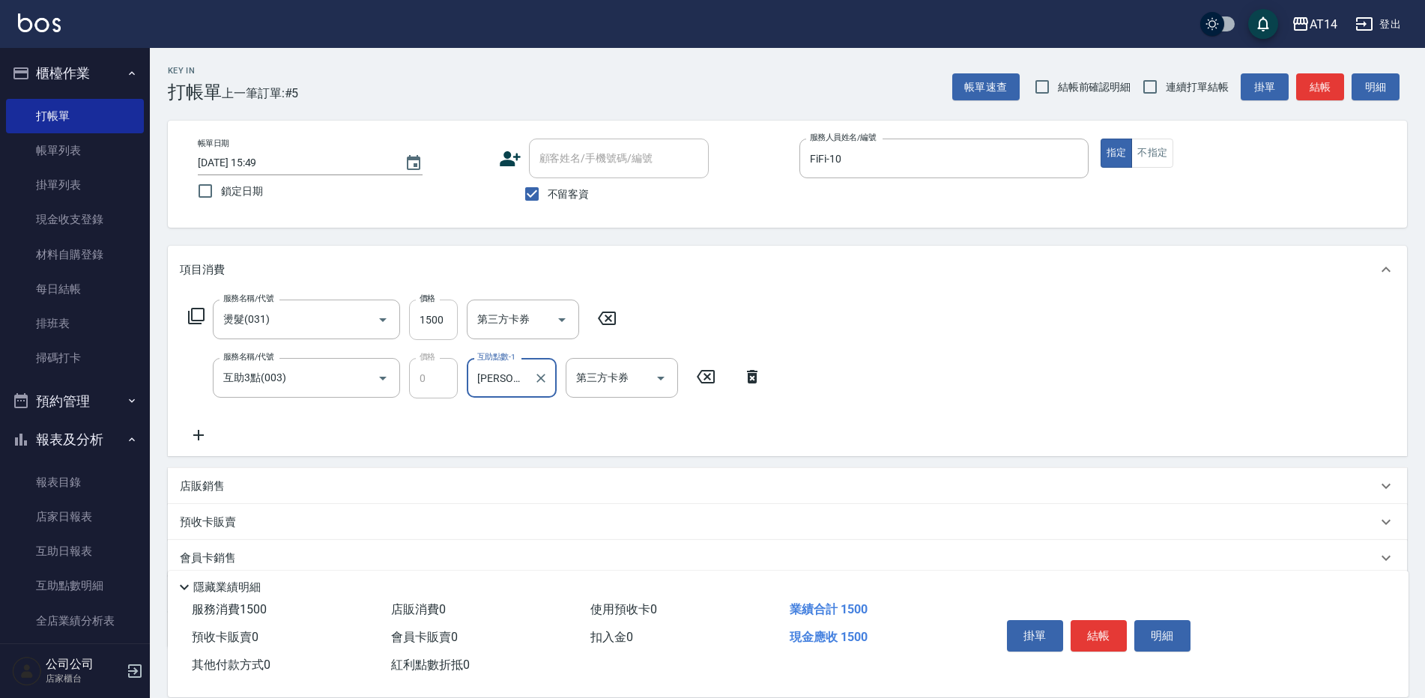
click at [435, 330] on input "1500" at bounding box center [433, 320] width 49 height 40
click at [436, 330] on input "1500" at bounding box center [433, 320] width 49 height 40
click at [447, 315] on input "1500" at bounding box center [433, 320] width 49 height 40
click at [716, 373] on icon at bounding box center [705, 377] width 37 height 18
click at [612, 316] on icon at bounding box center [606, 318] width 37 height 18
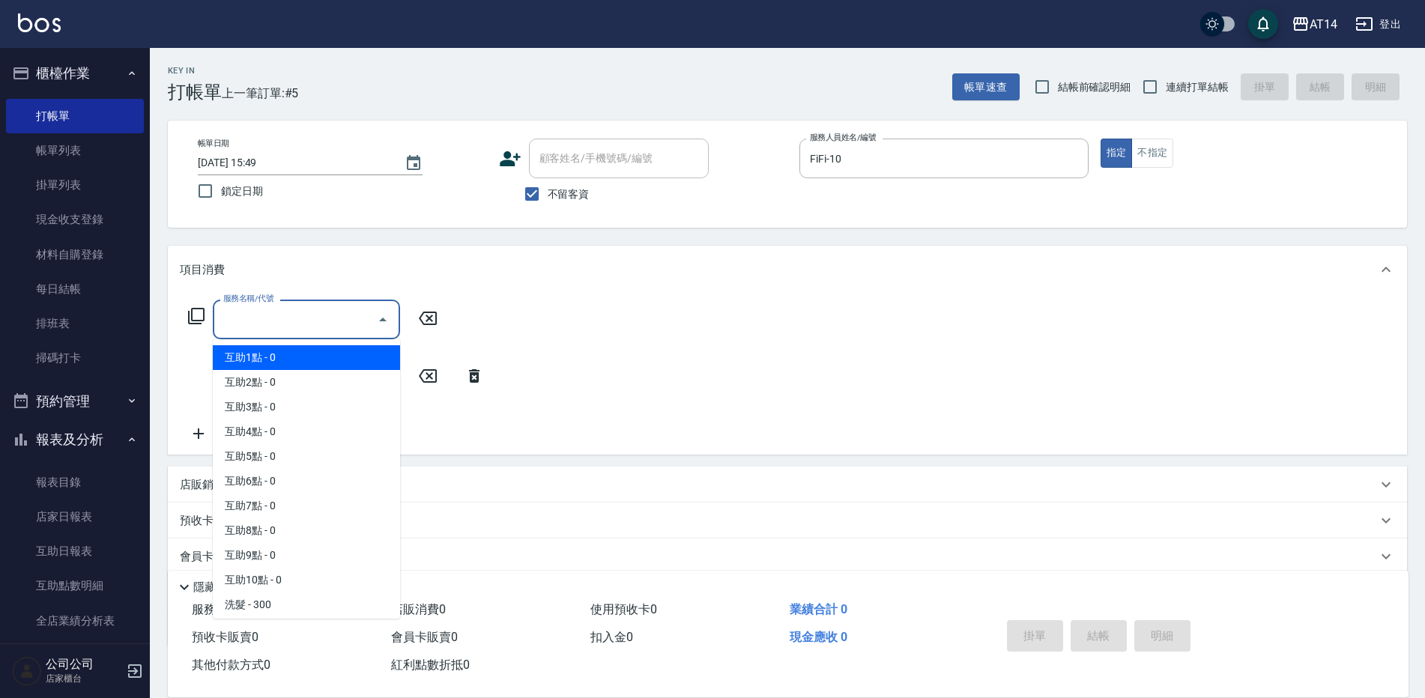
click at [278, 314] on input "服務名稱/代號" at bounding box center [295, 319] width 151 height 26
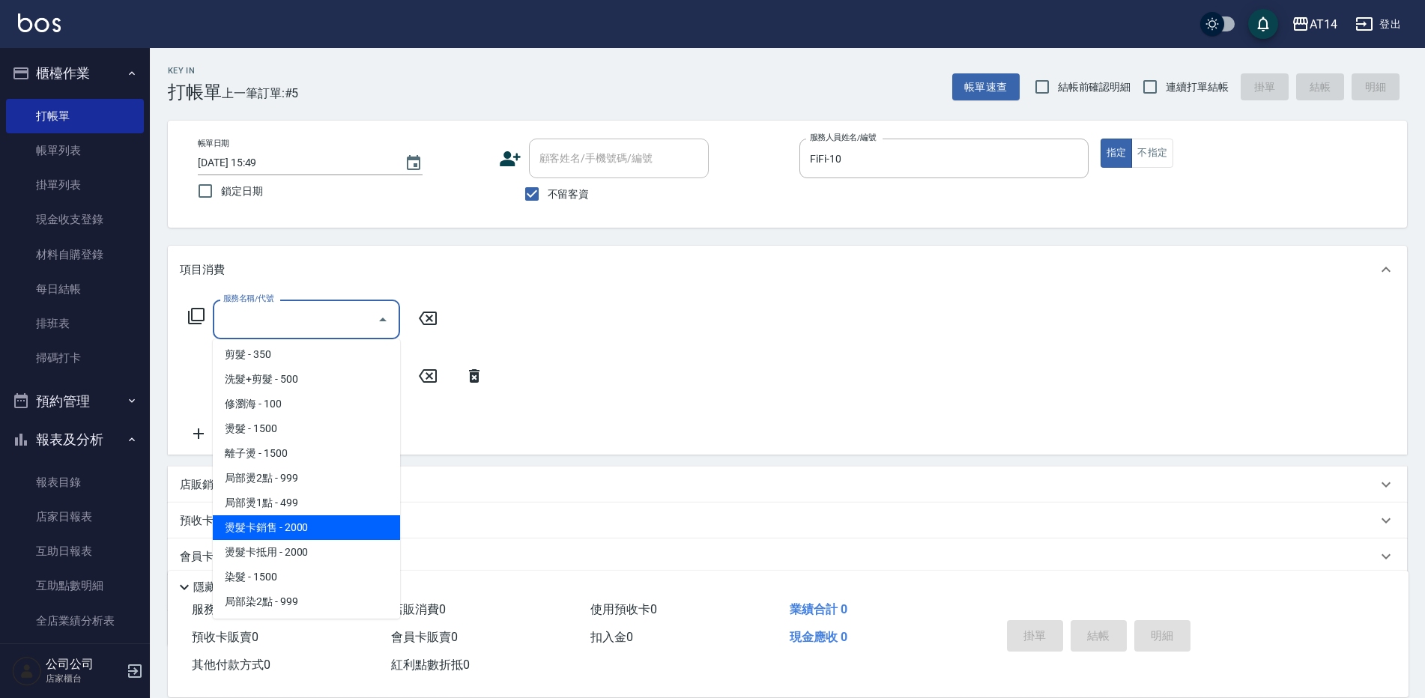
scroll to position [375, 0]
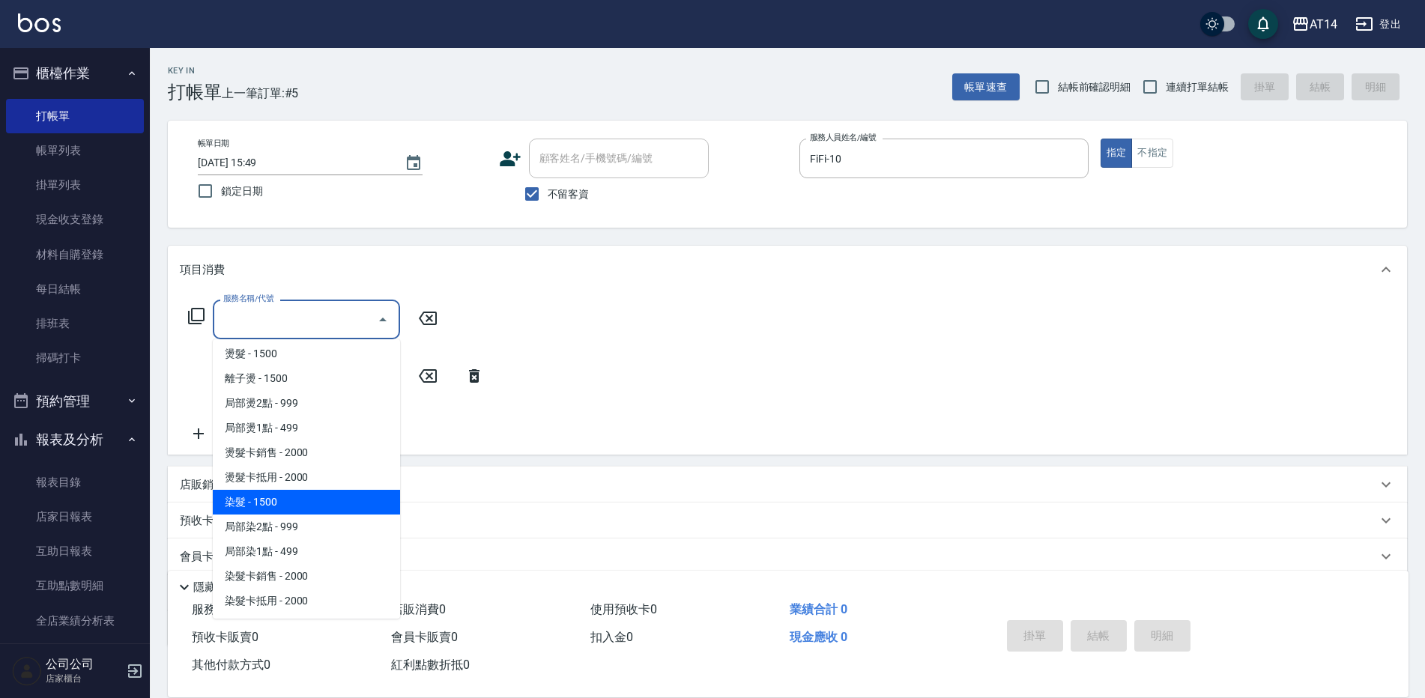
click at [276, 496] on span "染髮 - 1500" at bounding box center [306, 502] width 187 height 25
type input "染髮(041)"
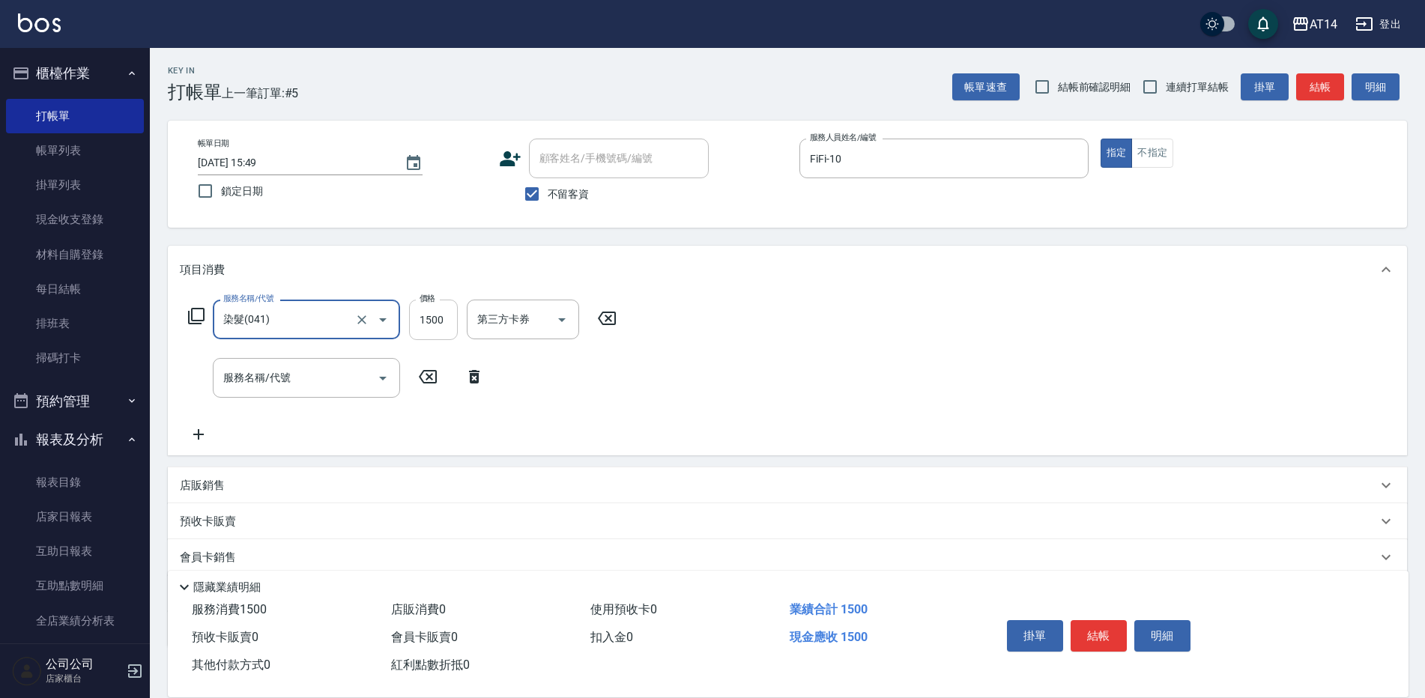
click at [452, 317] on input "1500" at bounding box center [433, 320] width 49 height 40
type input "1800"
click at [359, 369] on input "服務名稱/代號" at bounding box center [295, 378] width 151 height 26
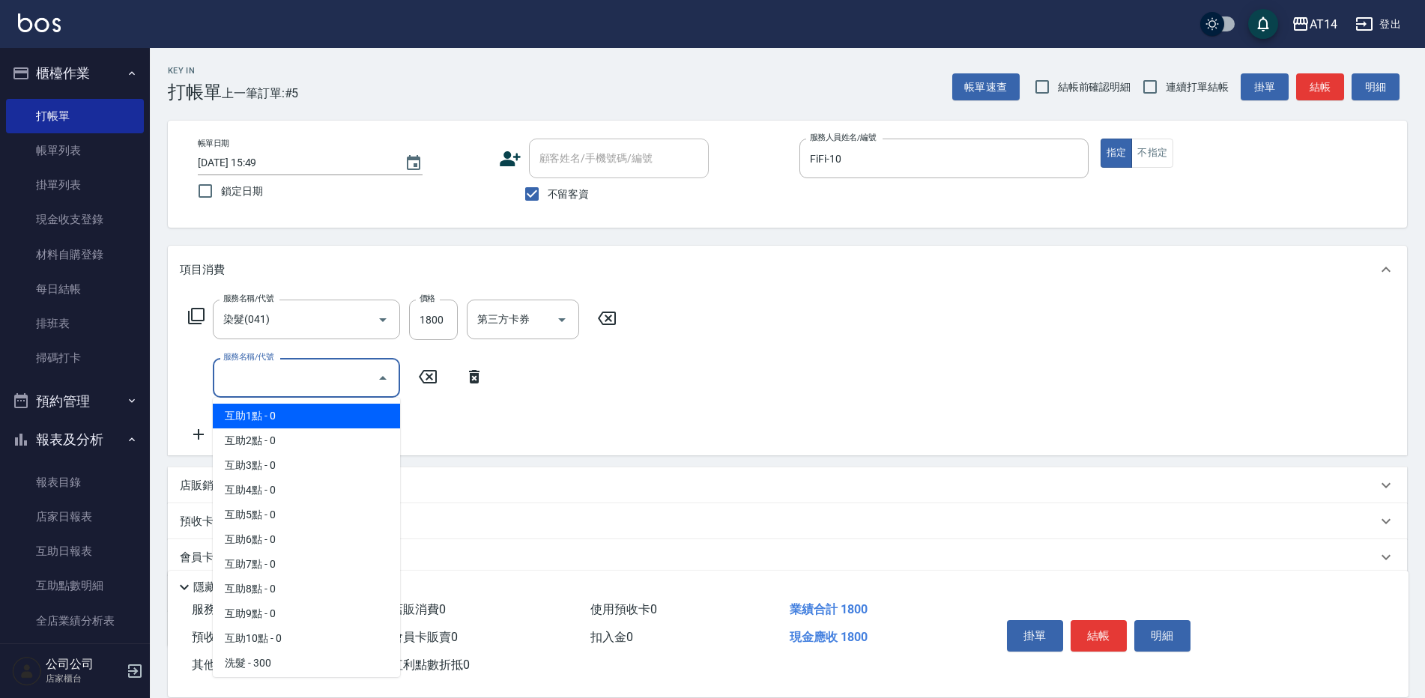
click at [341, 375] on input "服務名稱/代號" at bounding box center [295, 378] width 151 height 26
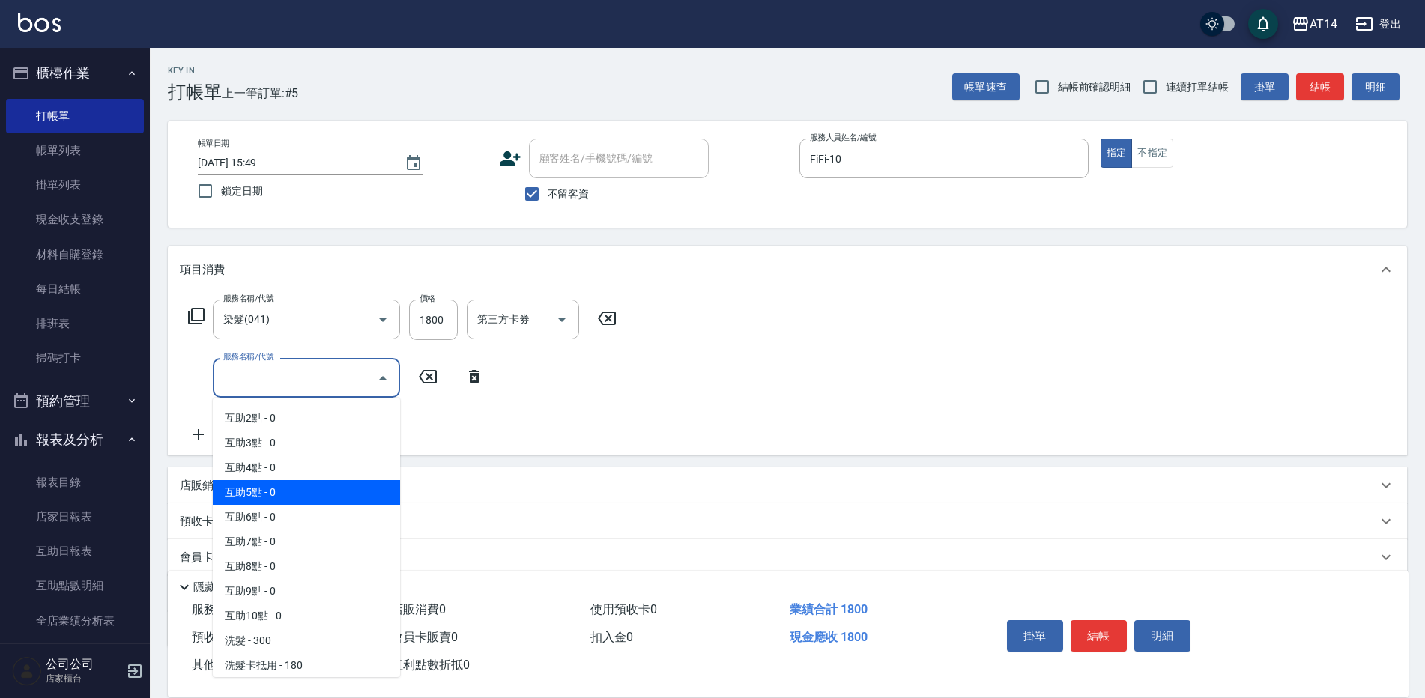
scroll to position [0, 0]
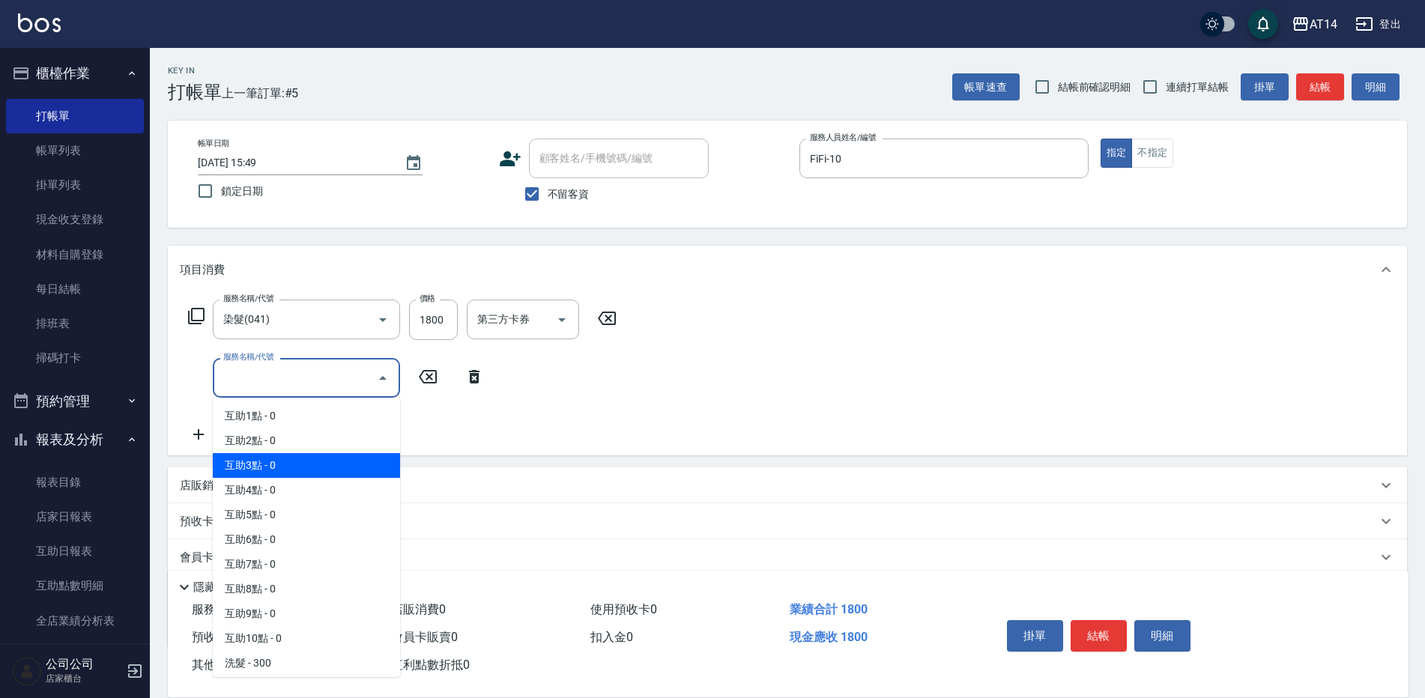
click at [266, 468] on span "互助3點 - 0" at bounding box center [306, 465] width 187 height 25
type input "互助3點(003)"
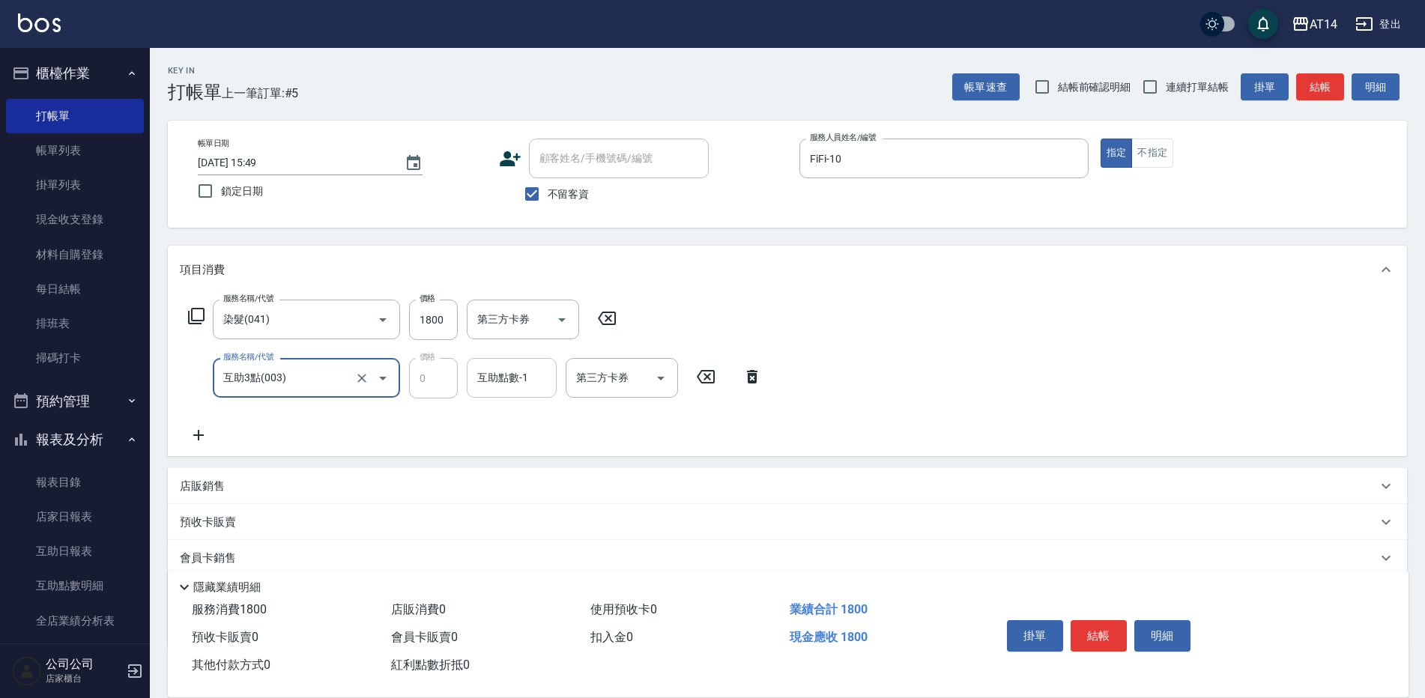
click at [529, 379] on input "互助點數-1" at bounding box center [511, 378] width 76 height 26
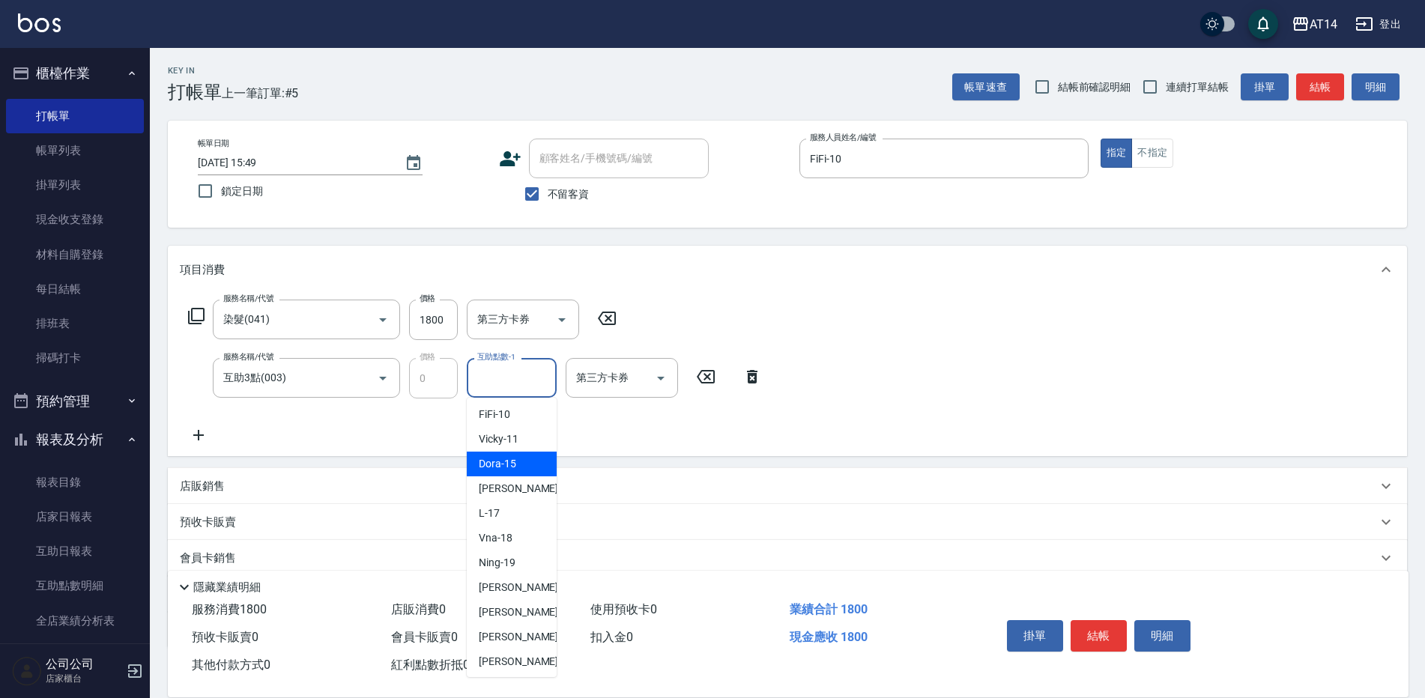
scroll to position [225, 0]
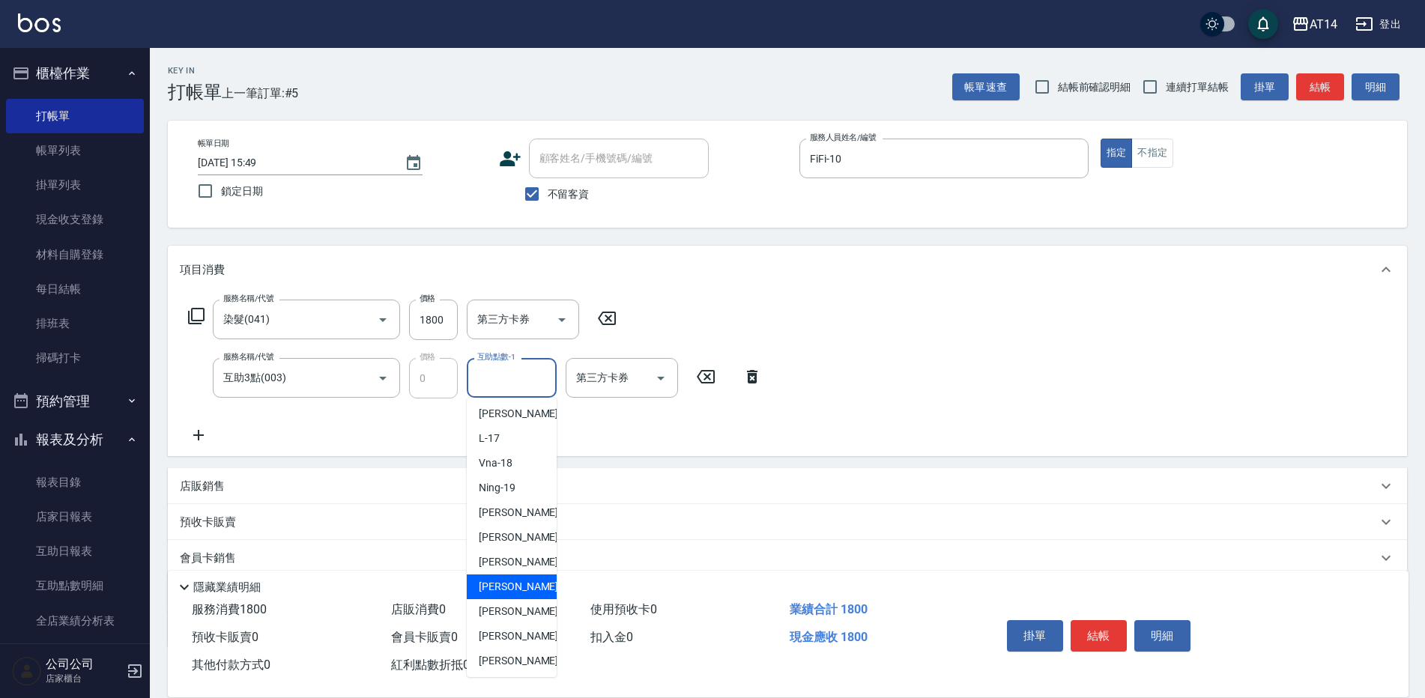
click at [501, 588] on span "[PERSON_NAME] -63" at bounding box center [526, 587] width 94 height 16
type input "[PERSON_NAME]-63"
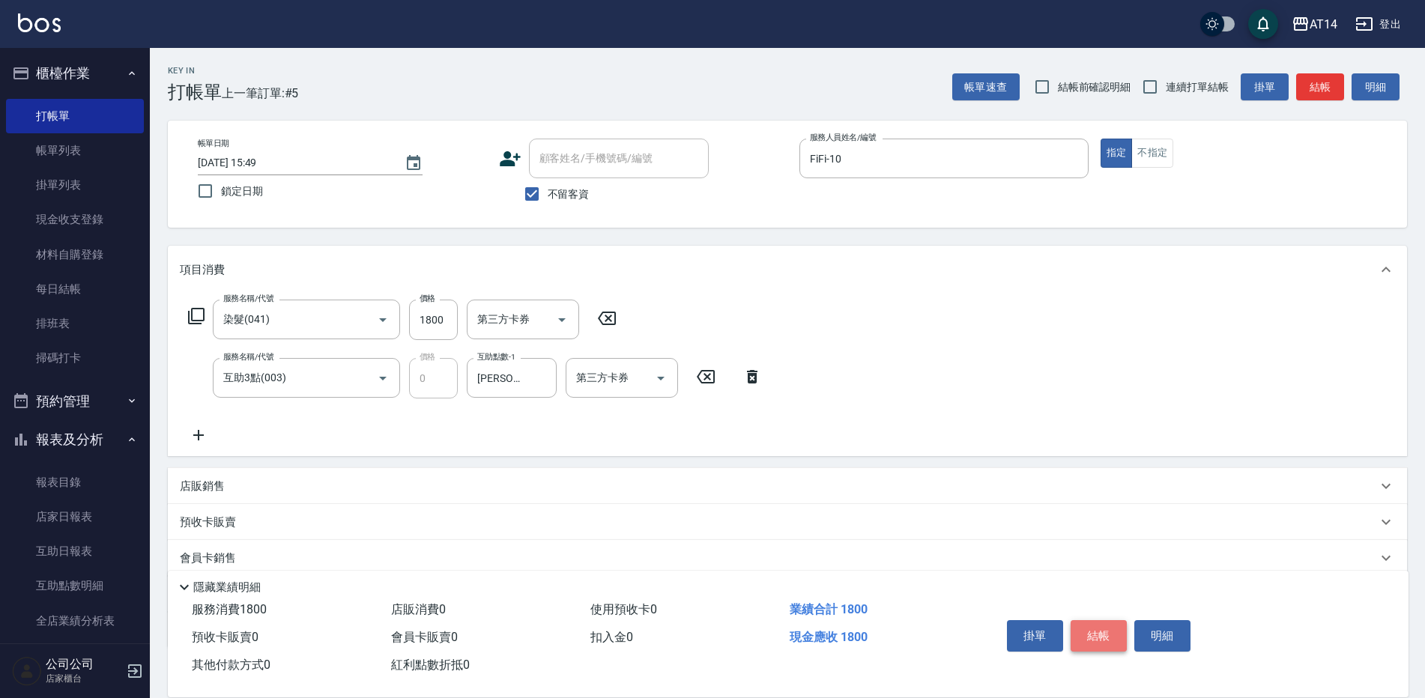
click at [1113, 629] on button "結帳" at bounding box center [1099, 635] width 56 height 31
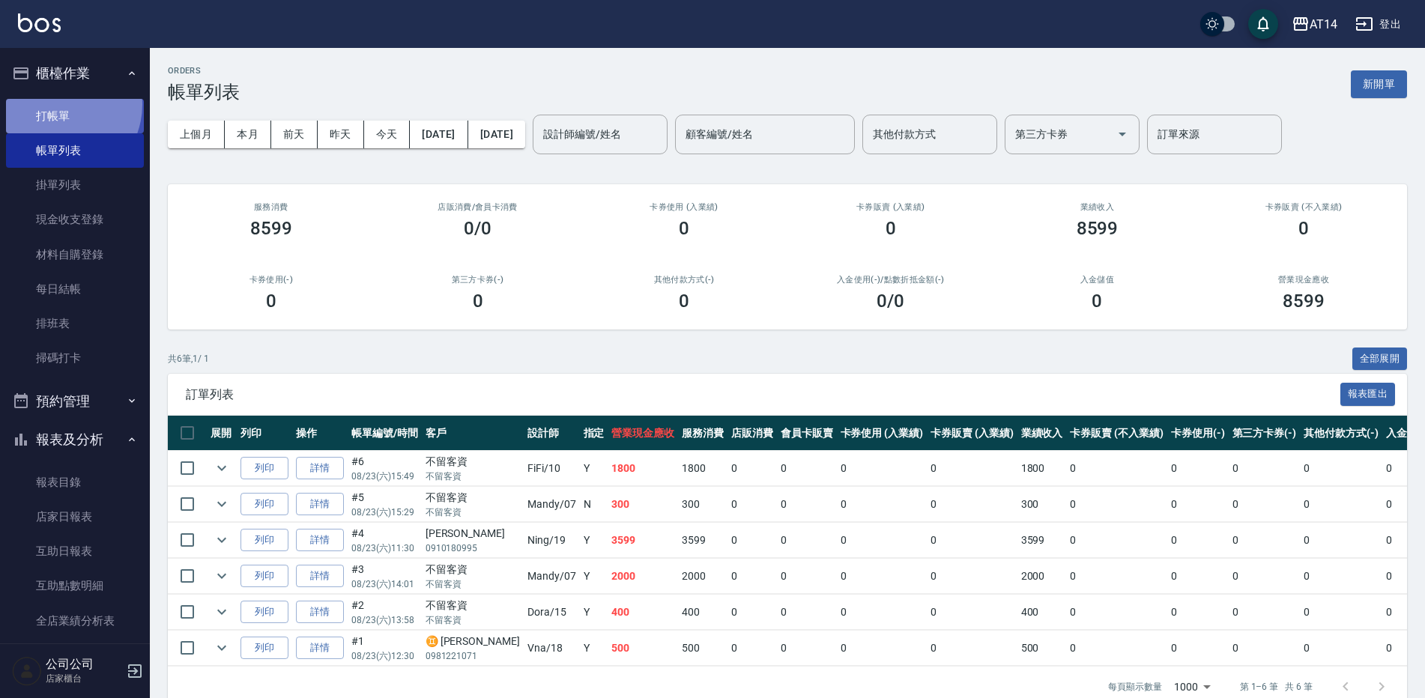
click at [56, 104] on link "打帳單" at bounding box center [75, 116] width 138 height 34
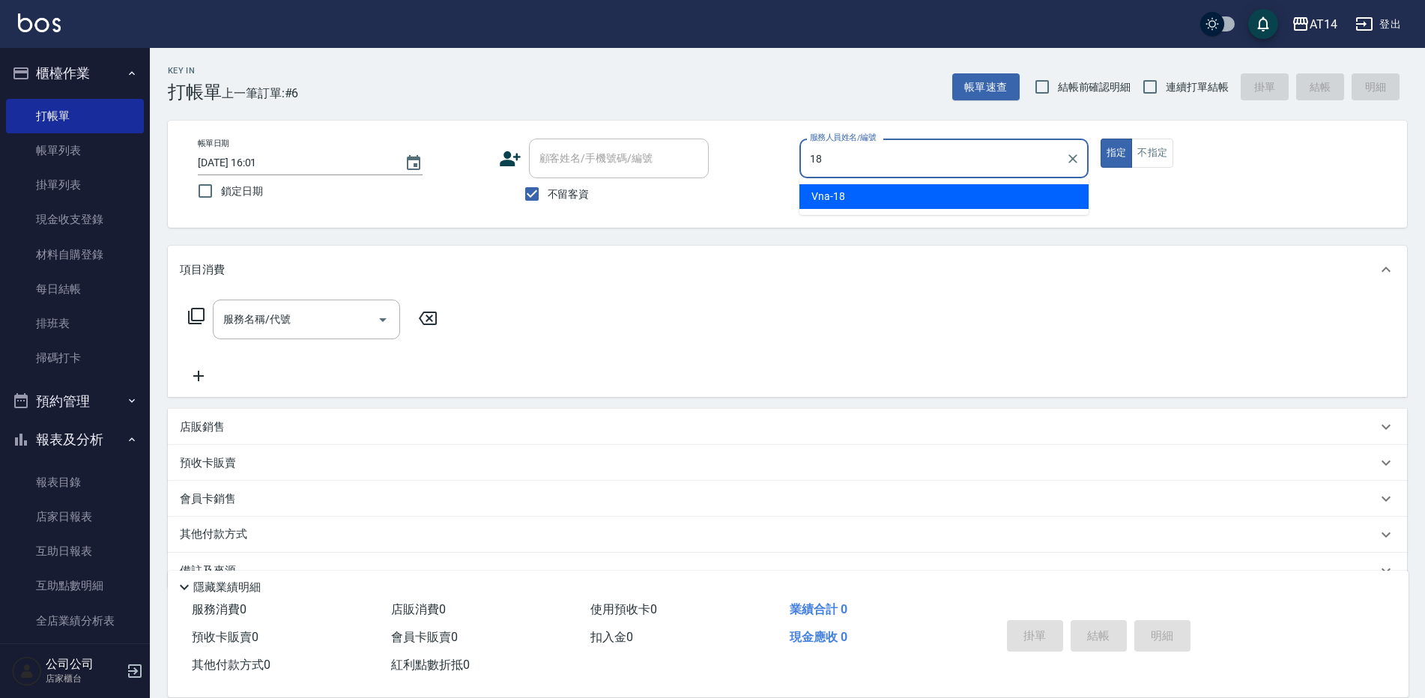
type input "18"
type button "true"
type input "Vna-18"
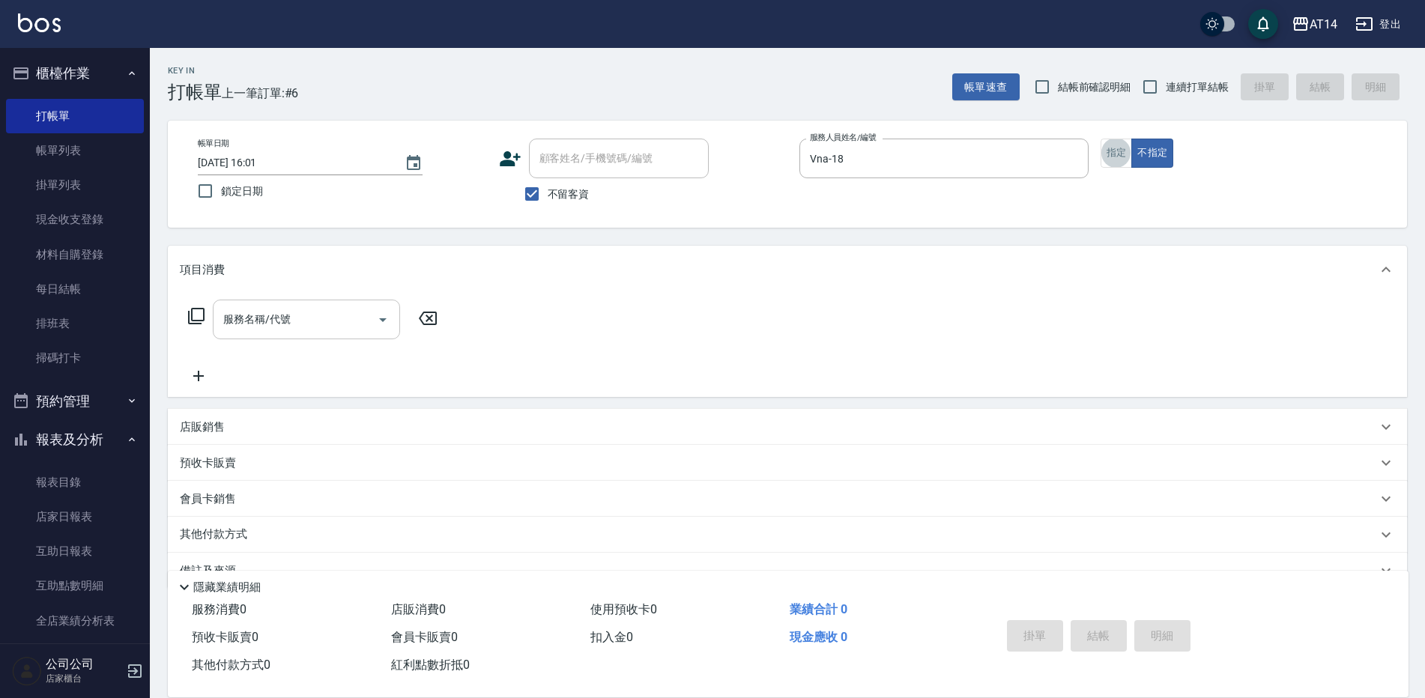
click at [366, 324] on input "服務名稱/代號" at bounding box center [295, 319] width 151 height 26
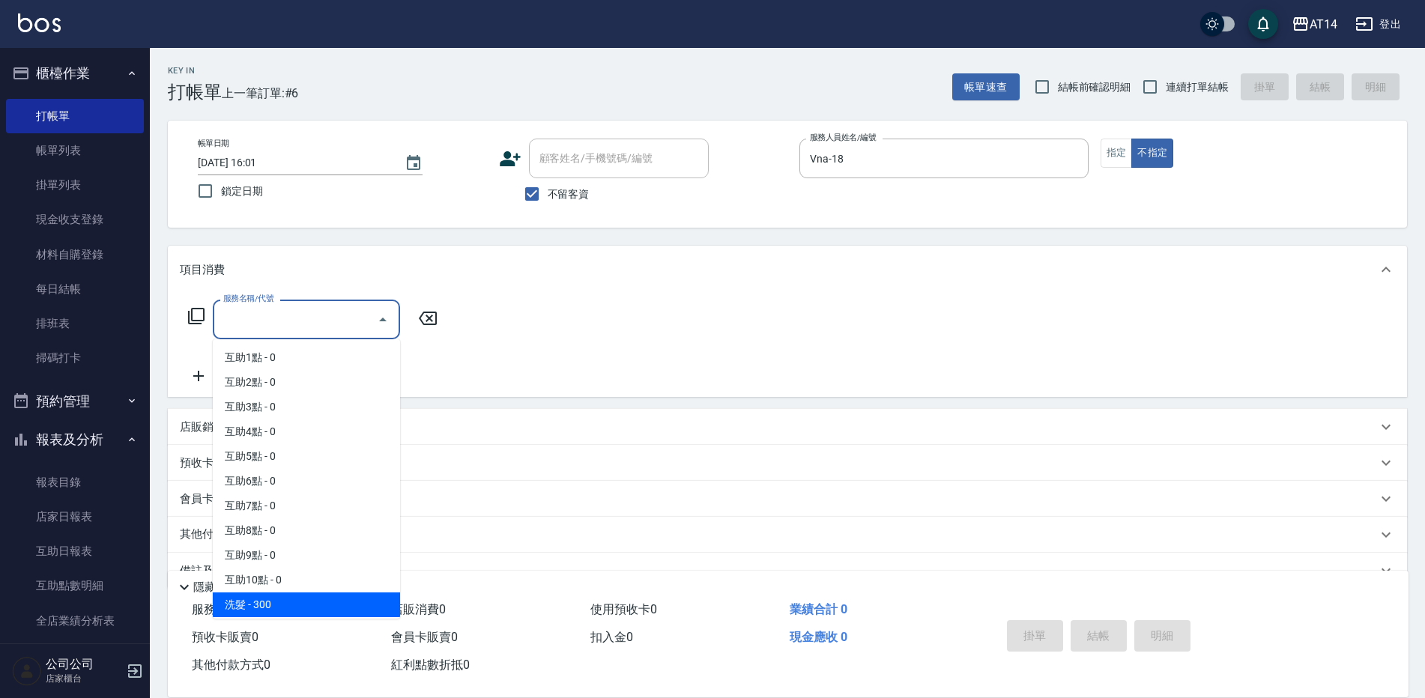
click at [325, 603] on span "洗髮 - 300" at bounding box center [306, 605] width 187 height 25
type input "洗髮(011)"
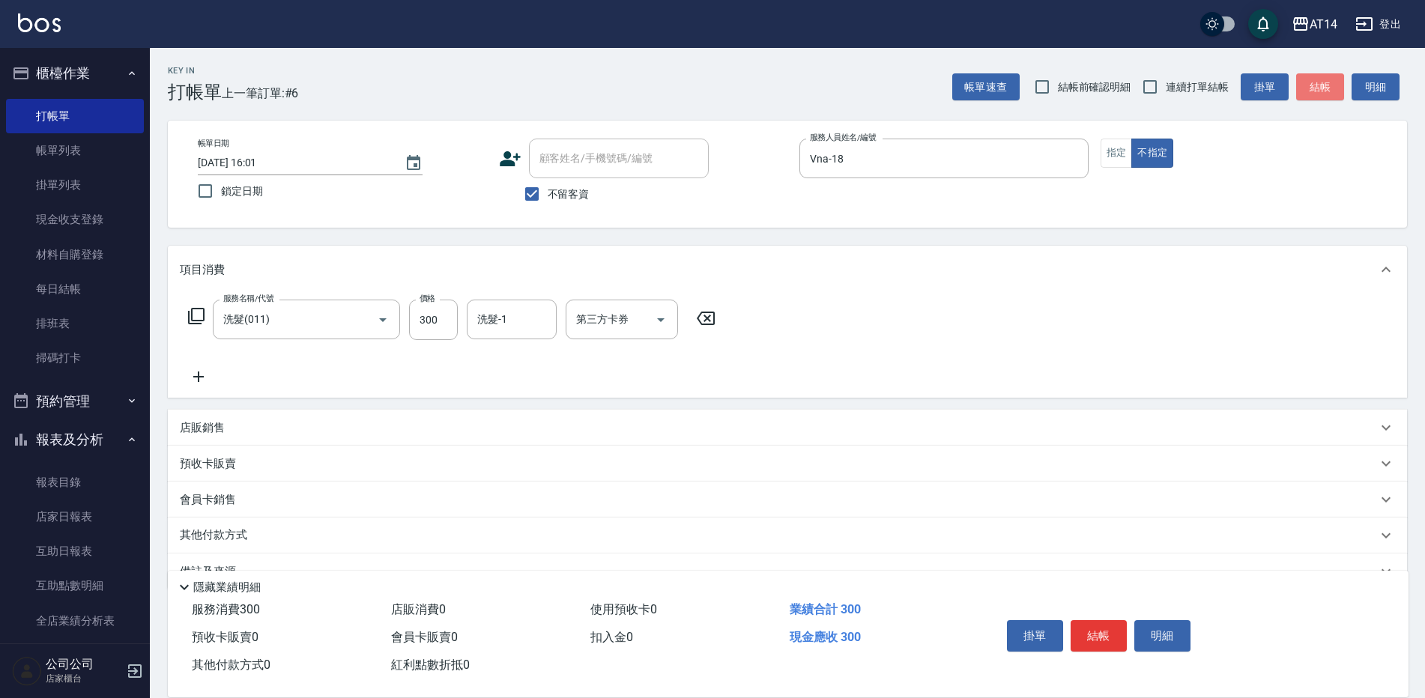
click at [1337, 83] on button "結帳" at bounding box center [1320, 87] width 48 height 28
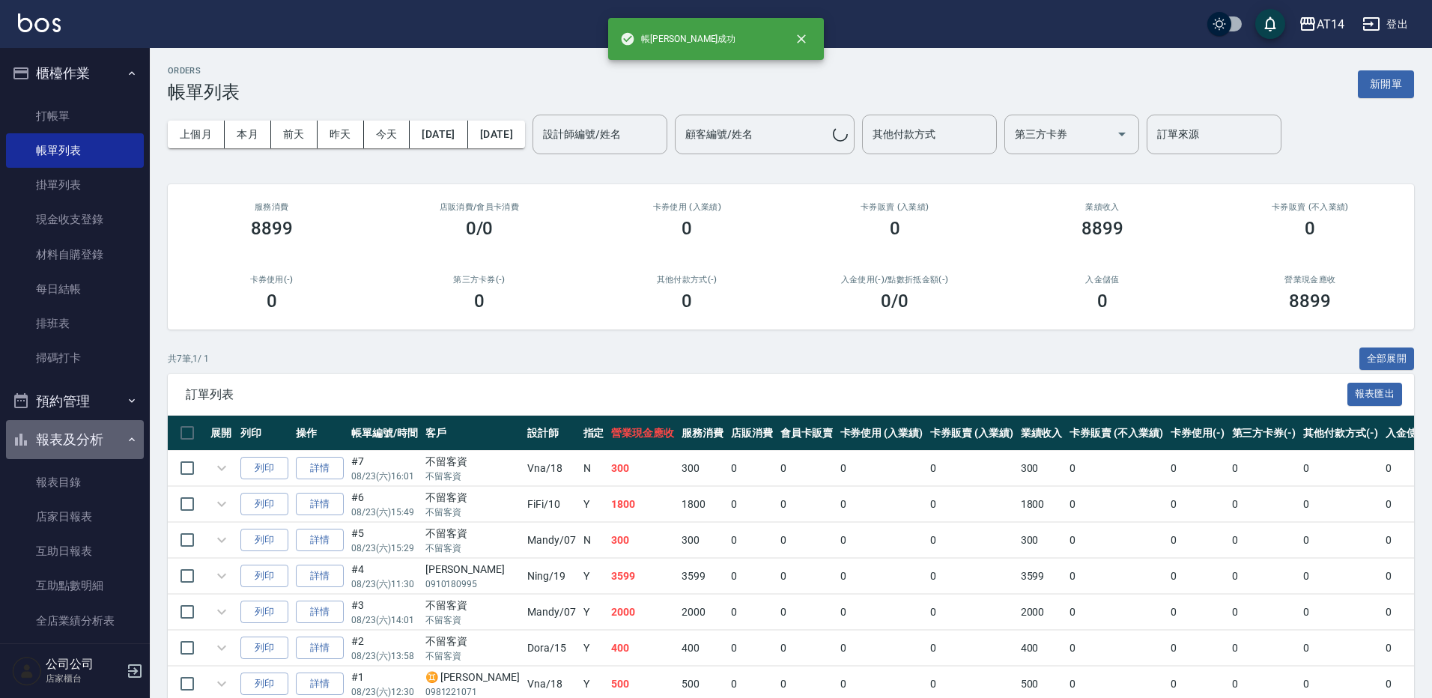
click at [106, 447] on button "報表及分析" at bounding box center [75, 439] width 138 height 39
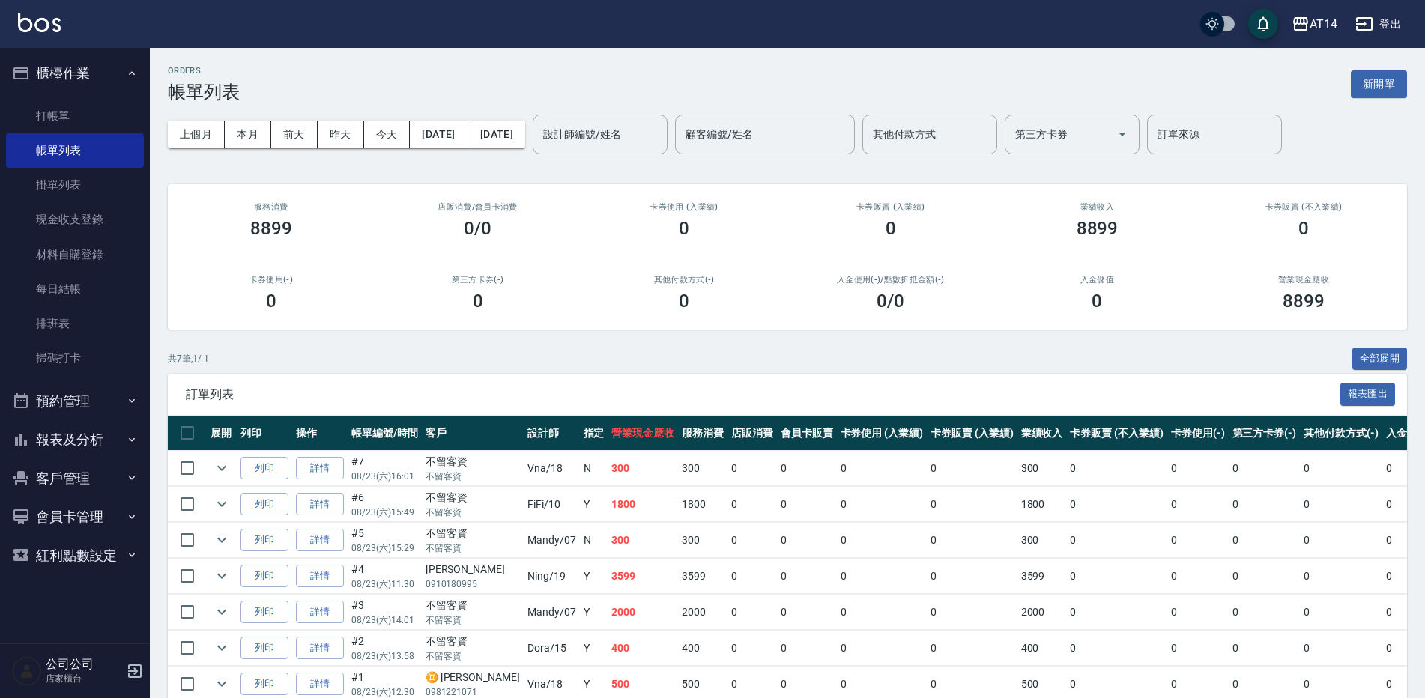
click at [95, 96] on ul "打帳單 帳單列表 掛單列表 現金收支登錄 材料自購登錄 每日結帳 排班表 掃碼打卡" at bounding box center [75, 237] width 138 height 289
click at [94, 124] on link "打帳單" at bounding box center [75, 116] width 138 height 34
click at [103, 62] on button "櫃檯作業" at bounding box center [75, 73] width 138 height 39
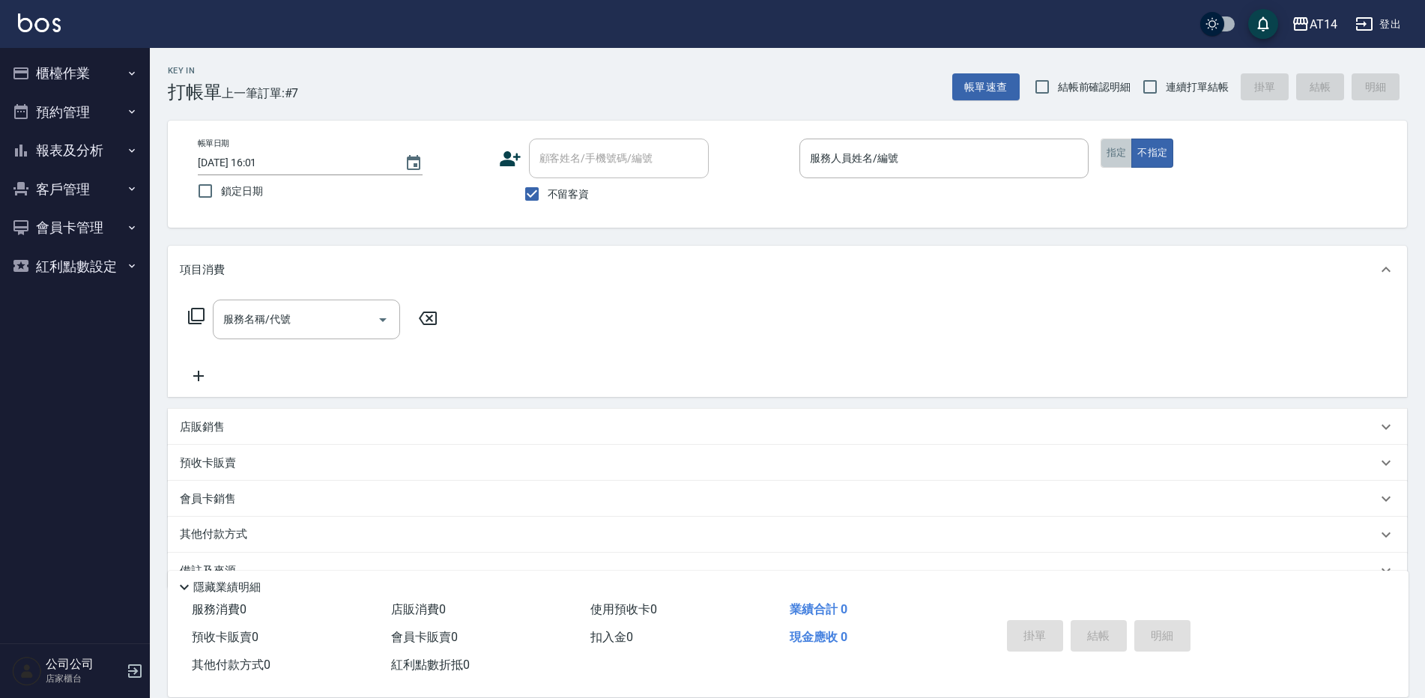
click at [1108, 142] on button "指定" at bounding box center [1117, 153] width 32 height 29
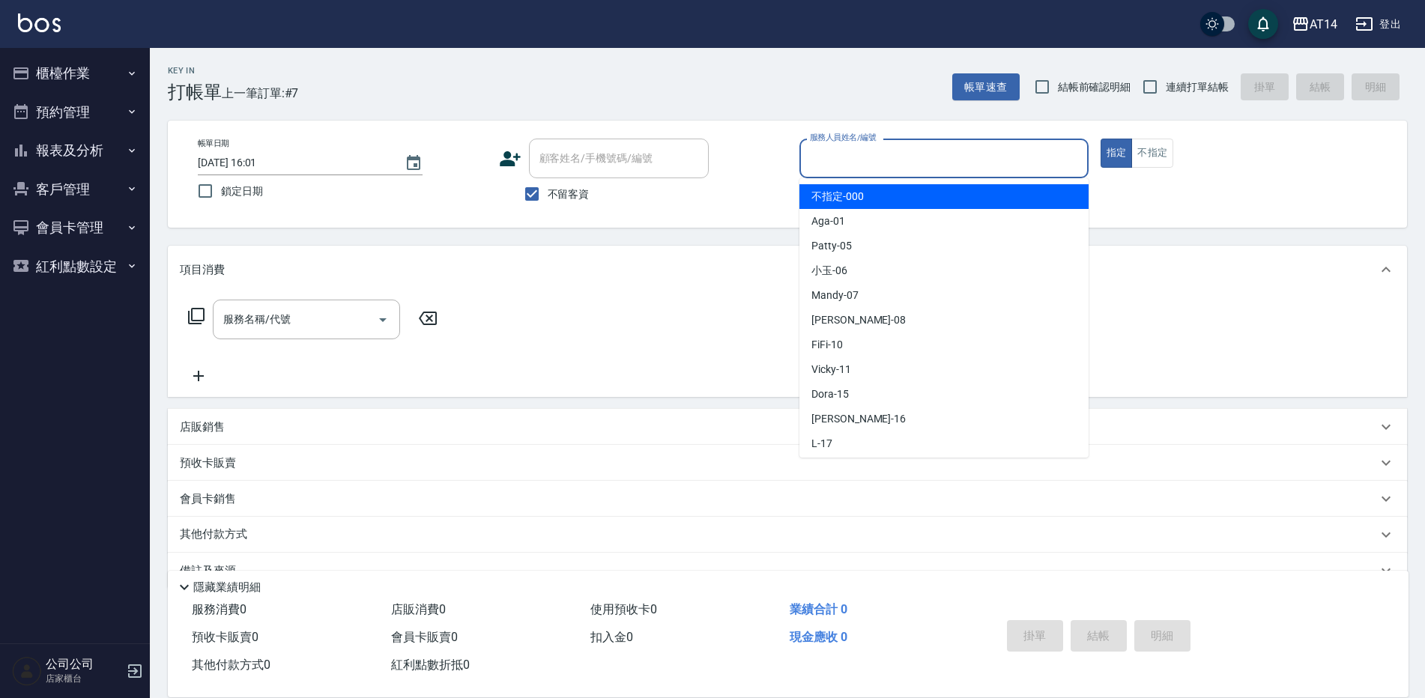
click at [873, 153] on input "服務人員姓名/編號" at bounding box center [944, 158] width 276 height 26
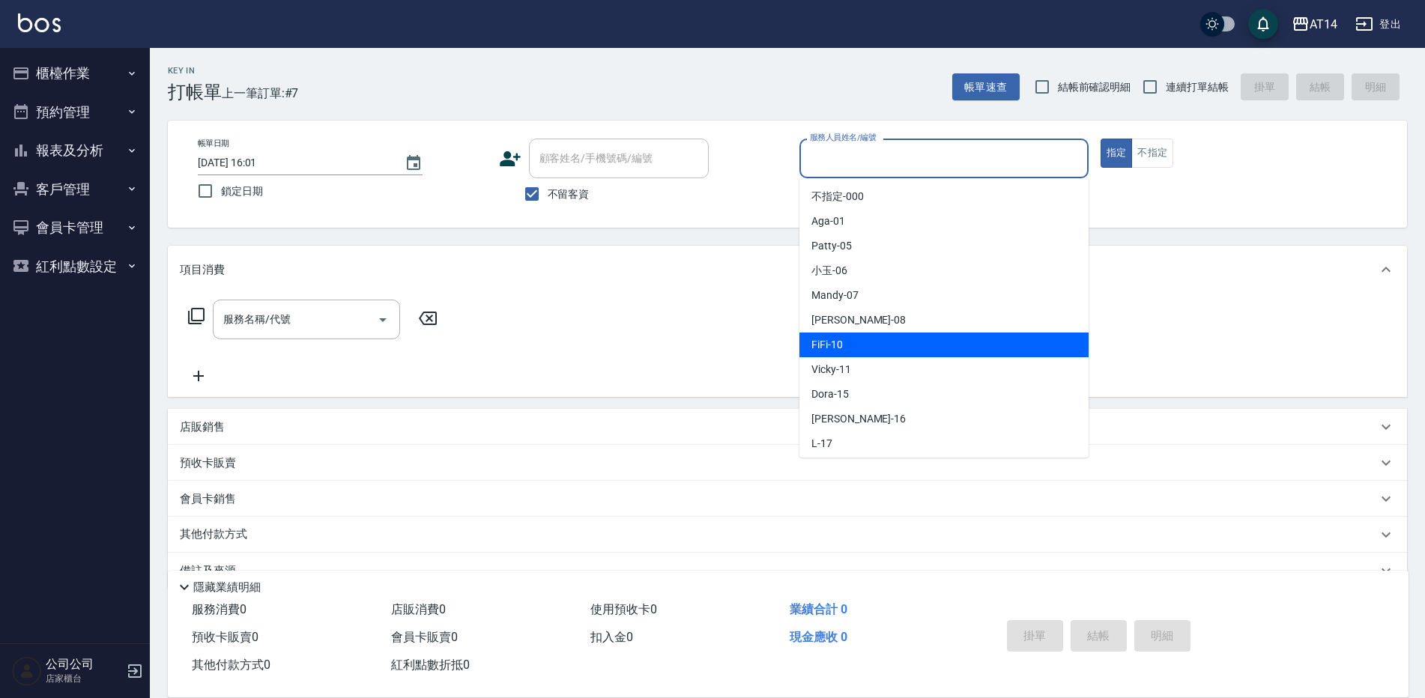
click at [880, 356] on div "FiFi -10" at bounding box center [943, 345] width 289 height 25
type input "FiFi-10"
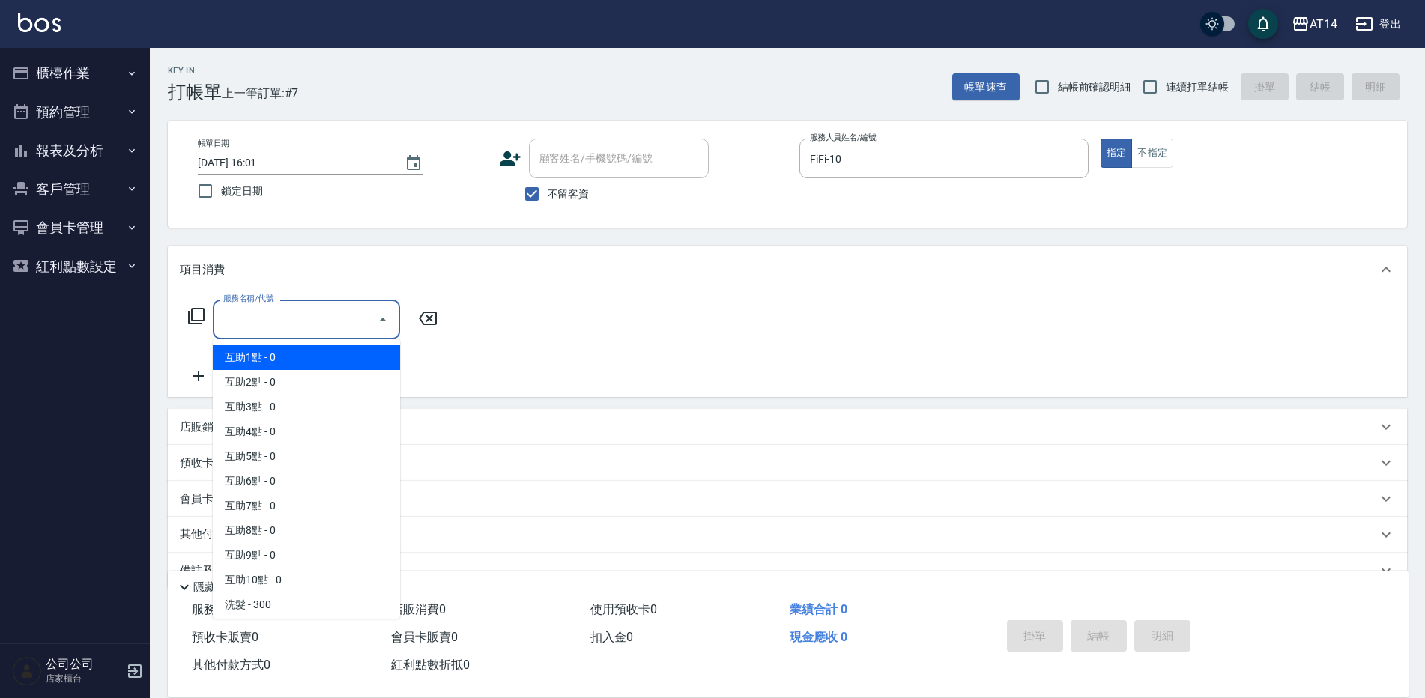
click at [297, 327] on input "服務名稱/代號" at bounding box center [295, 319] width 151 height 26
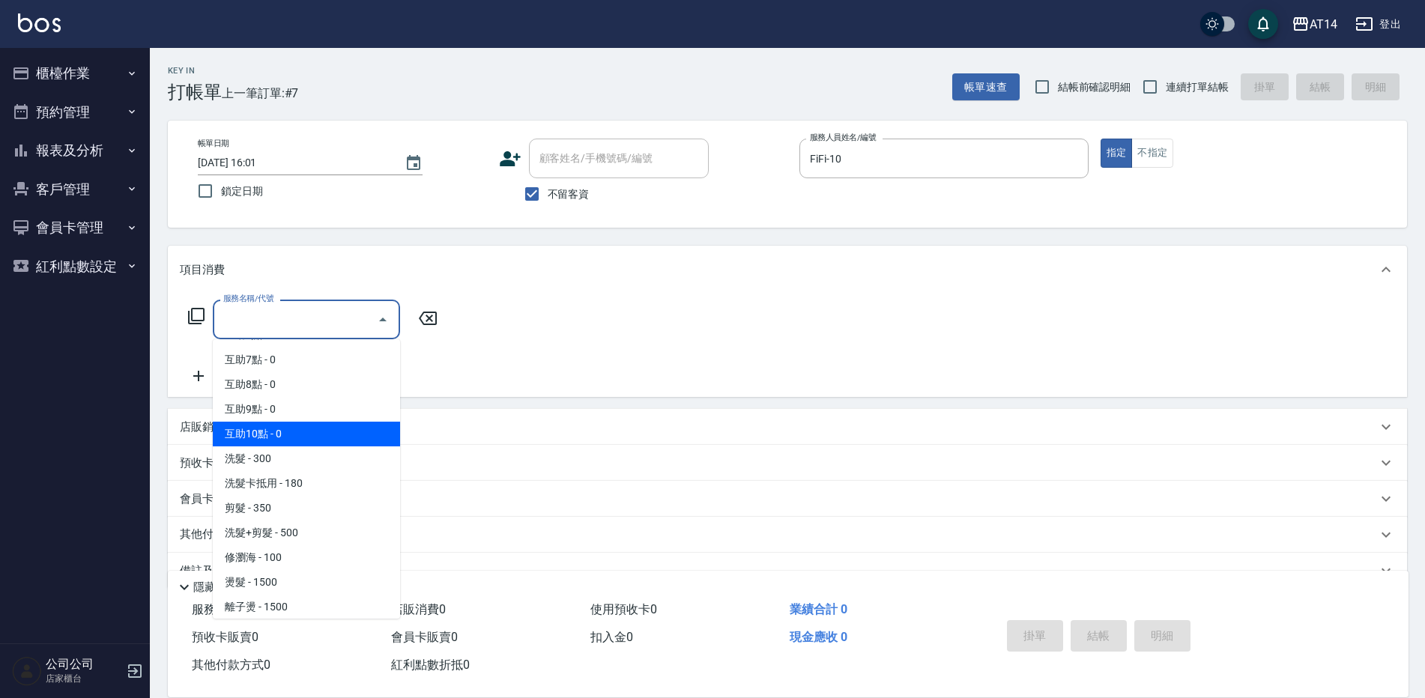
scroll to position [150, 0]
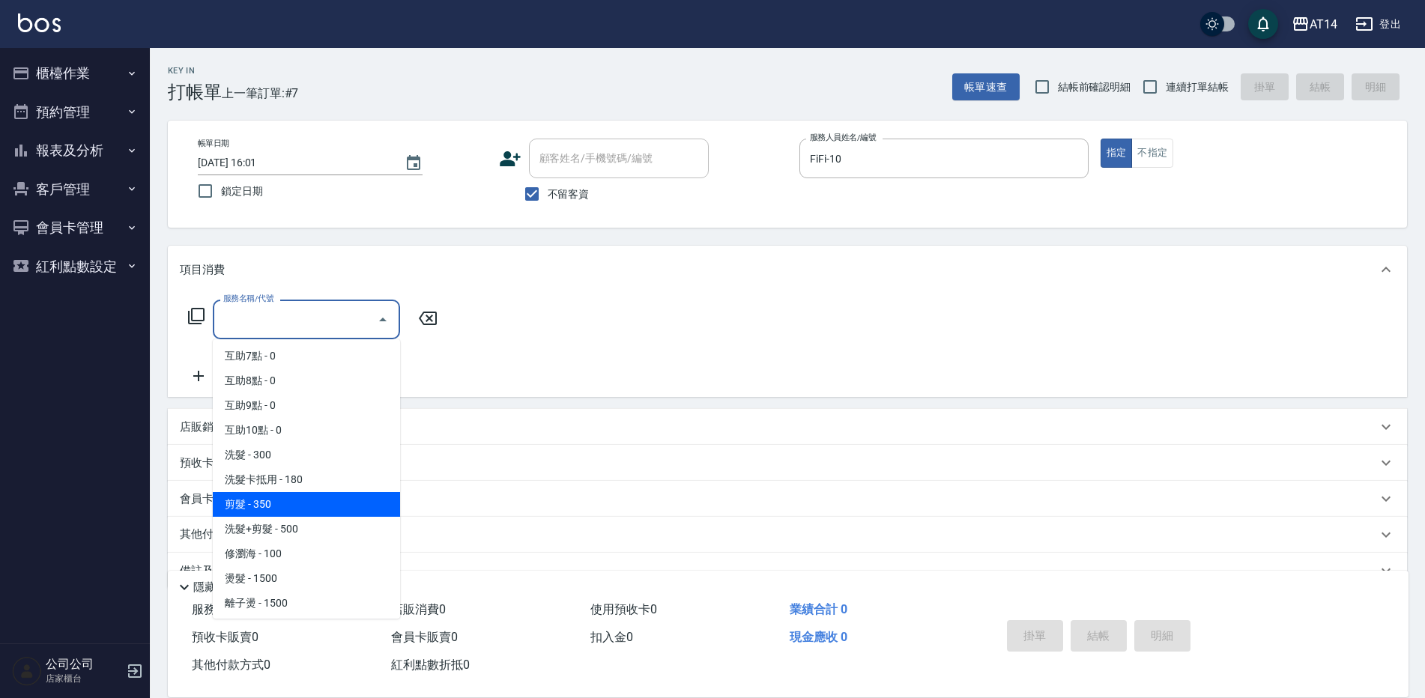
click at [308, 514] on span "剪髮 - 350" at bounding box center [306, 504] width 187 height 25
type input "剪髮(021)"
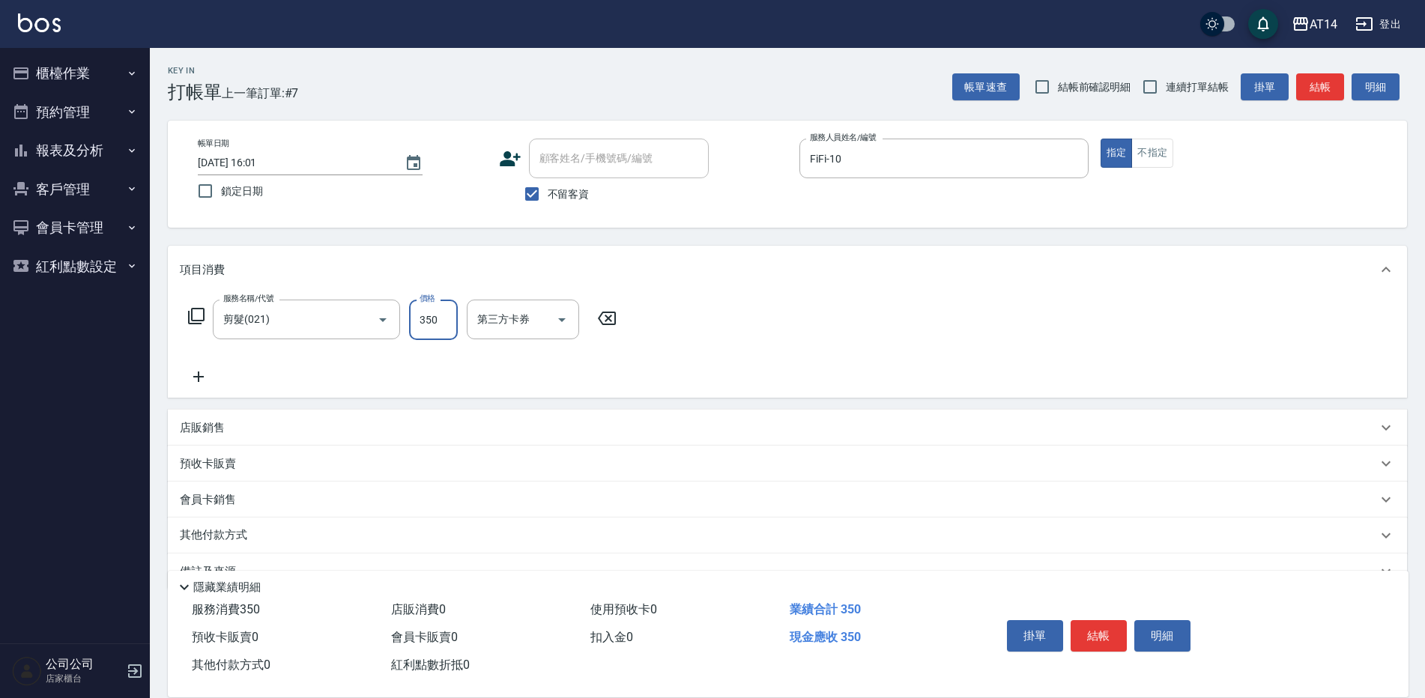
drag, startPoint x: 446, startPoint y: 313, endPoint x: 434, endPoint y: 312, distance: 12.0
click at [446, 313] on input "350" at bounding box center [433, 320] width 49 height 40
type input "400"
click at [1104, 630] on button "結帳" at bounding box center [1099, 635] width 56 height 31
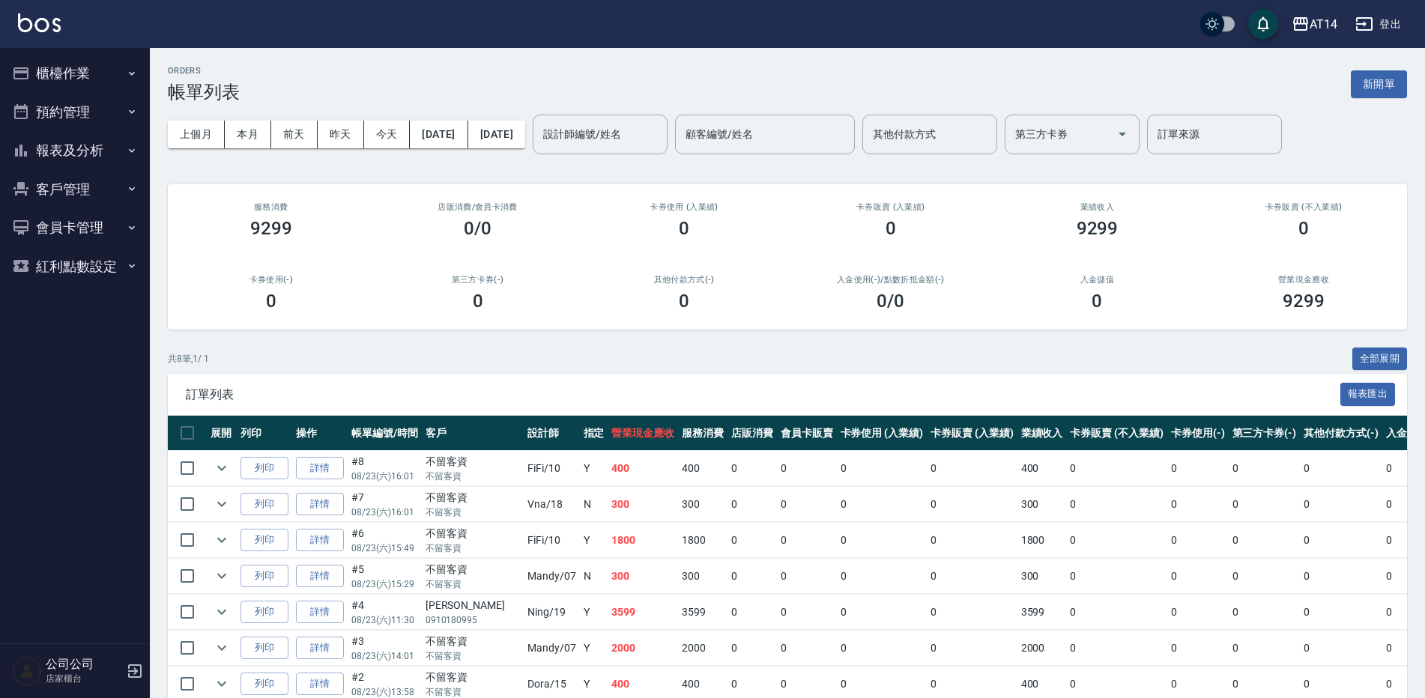
click at [79, 81] on button "櫃檯作業" at bounding box center [75, 73] width 138 height 39
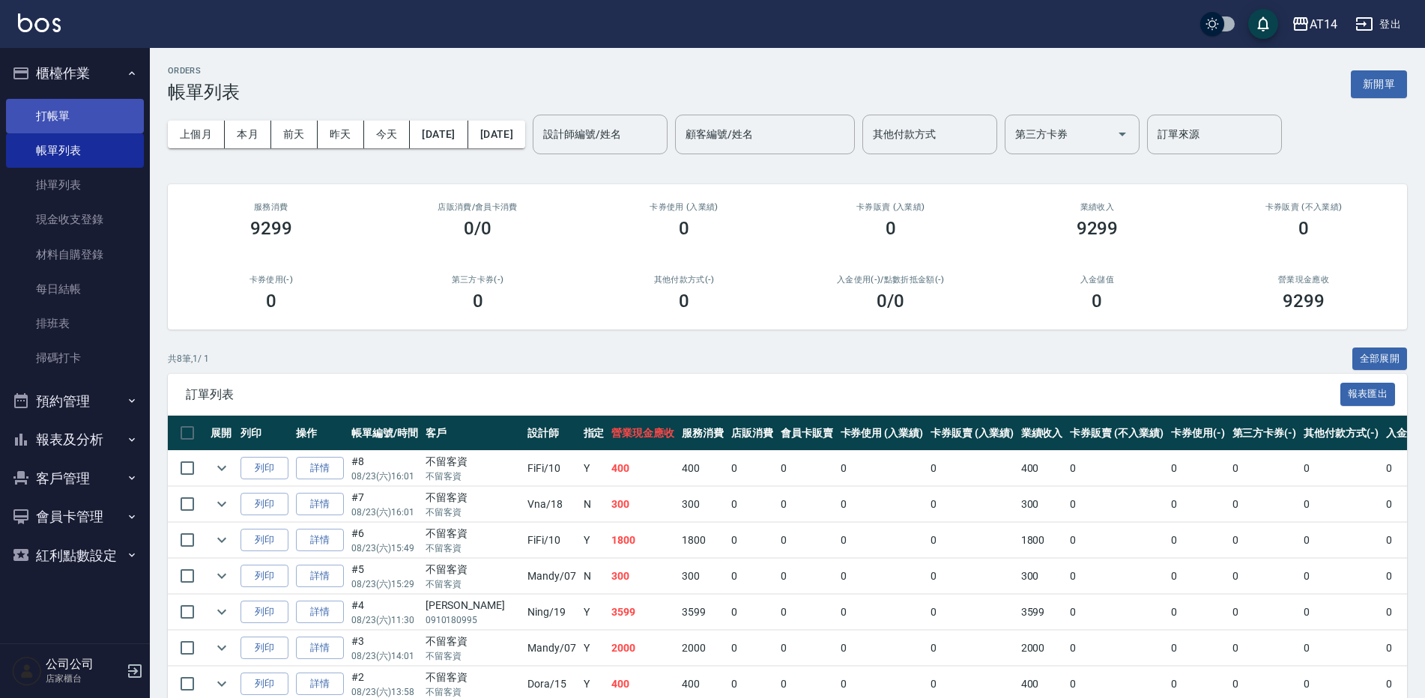
click at [51, 113] on link "打帳單" at bounding box center [75, 116] width 138 height 34
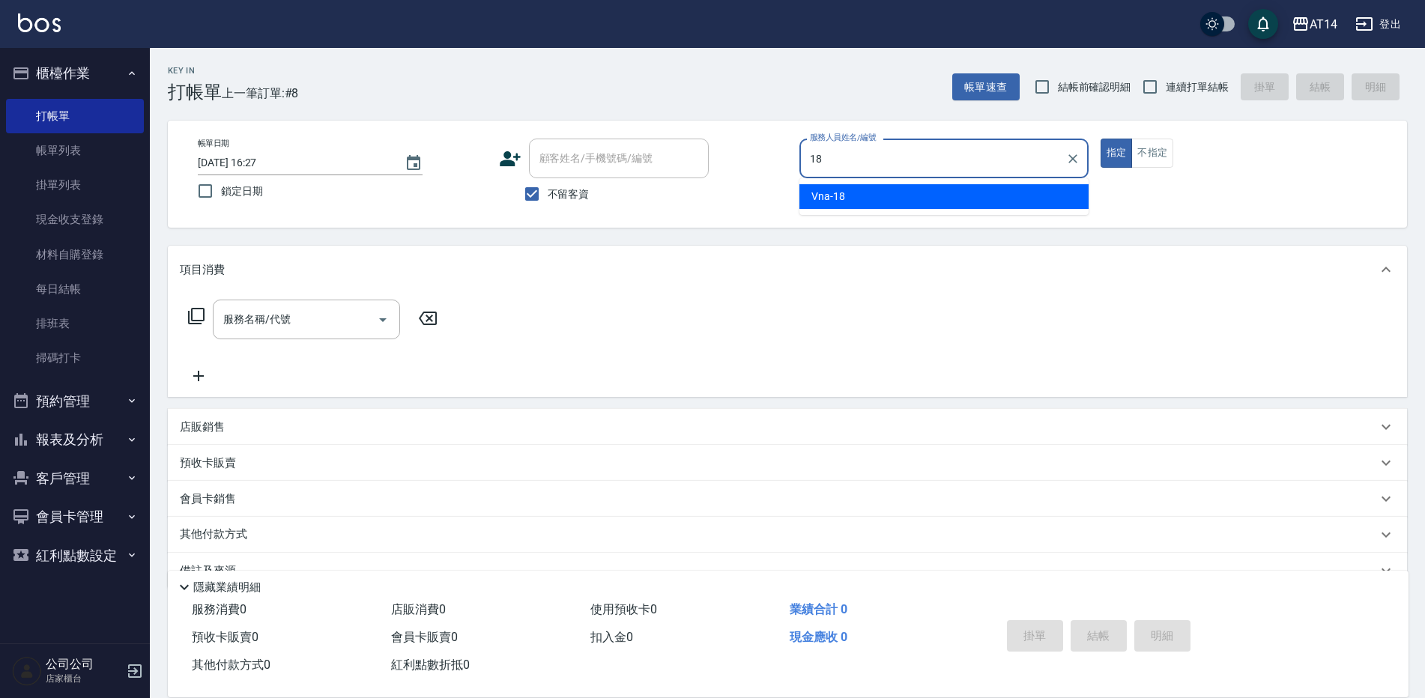
type input "Vna-18"
type button "true"
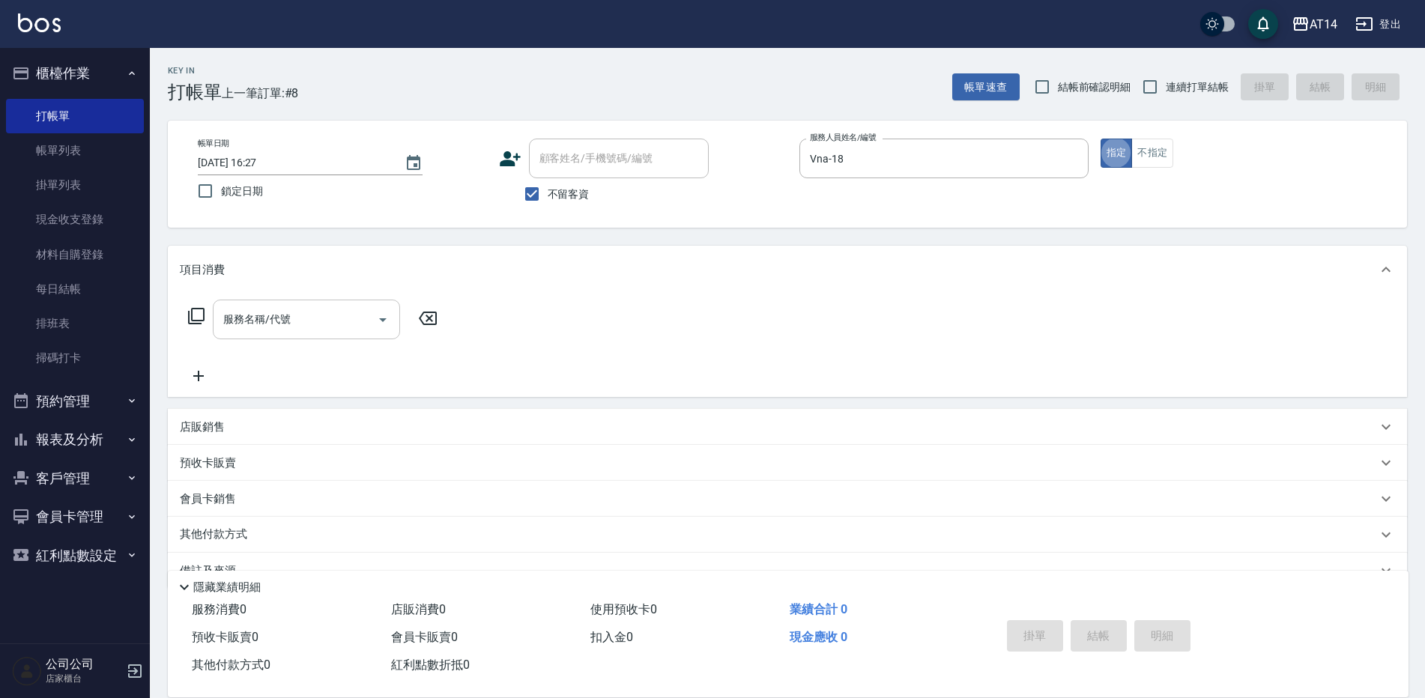
click at [261, 316] on div "服務名稱/代號 服務名稱/代號" at bounding box center [306, 320] width 187 height 40
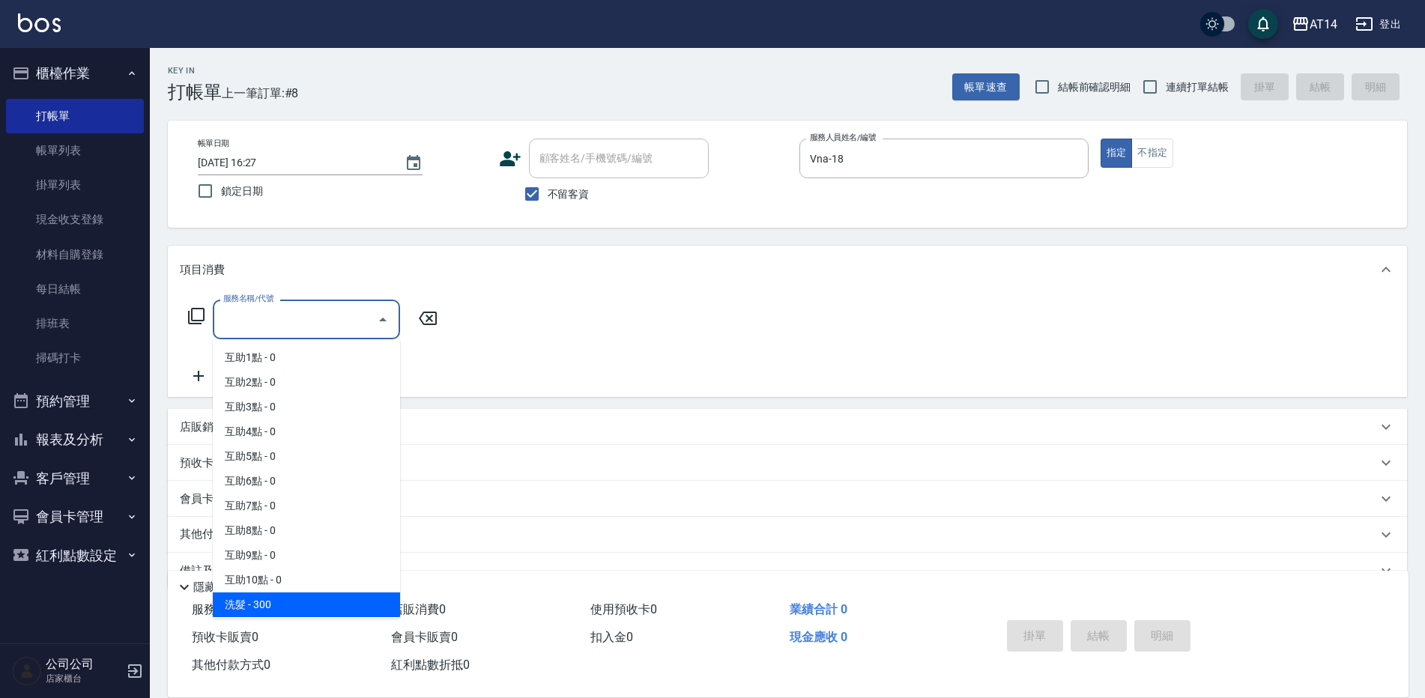
click at [306, 609] on span "洗髮 - 300" at bounding box center [306, 605] width 187 height 25
type input "洗髮(011)"
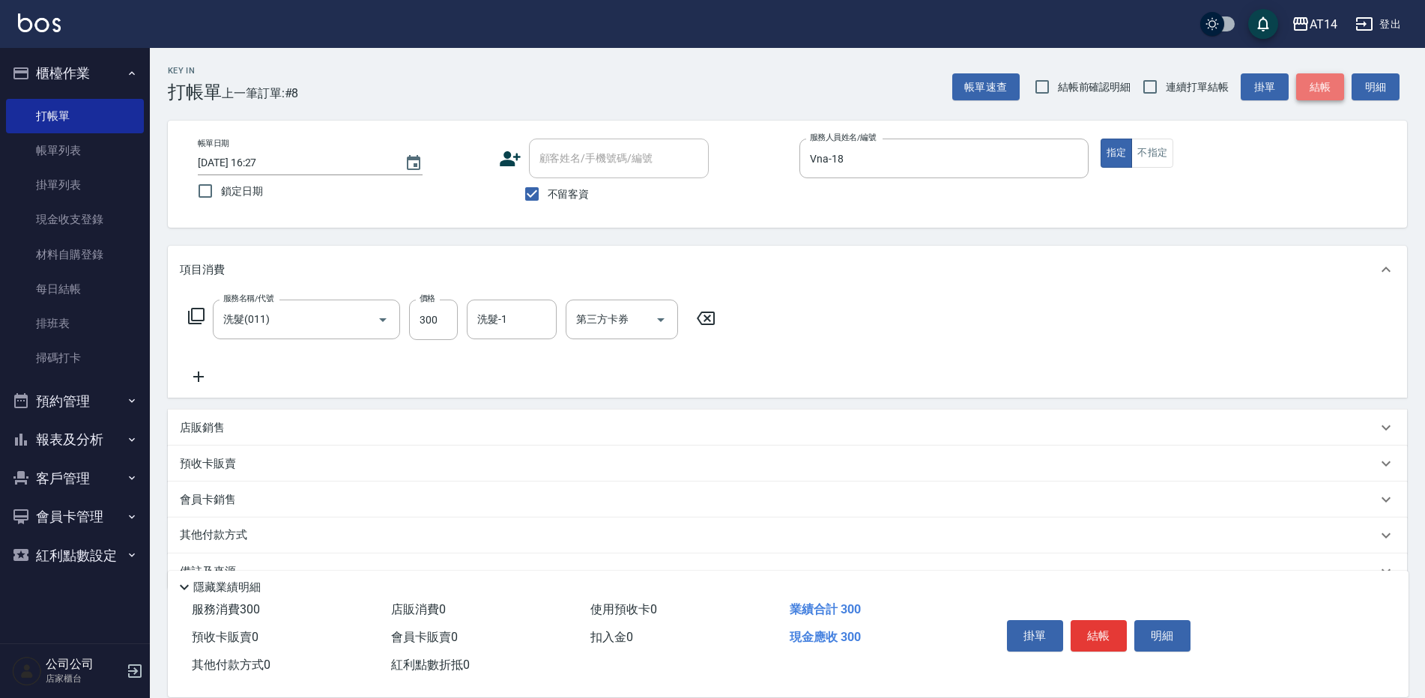
click at [1313, 86] on button "結帳" at bounding box center [1320, 87] width 48 height 28
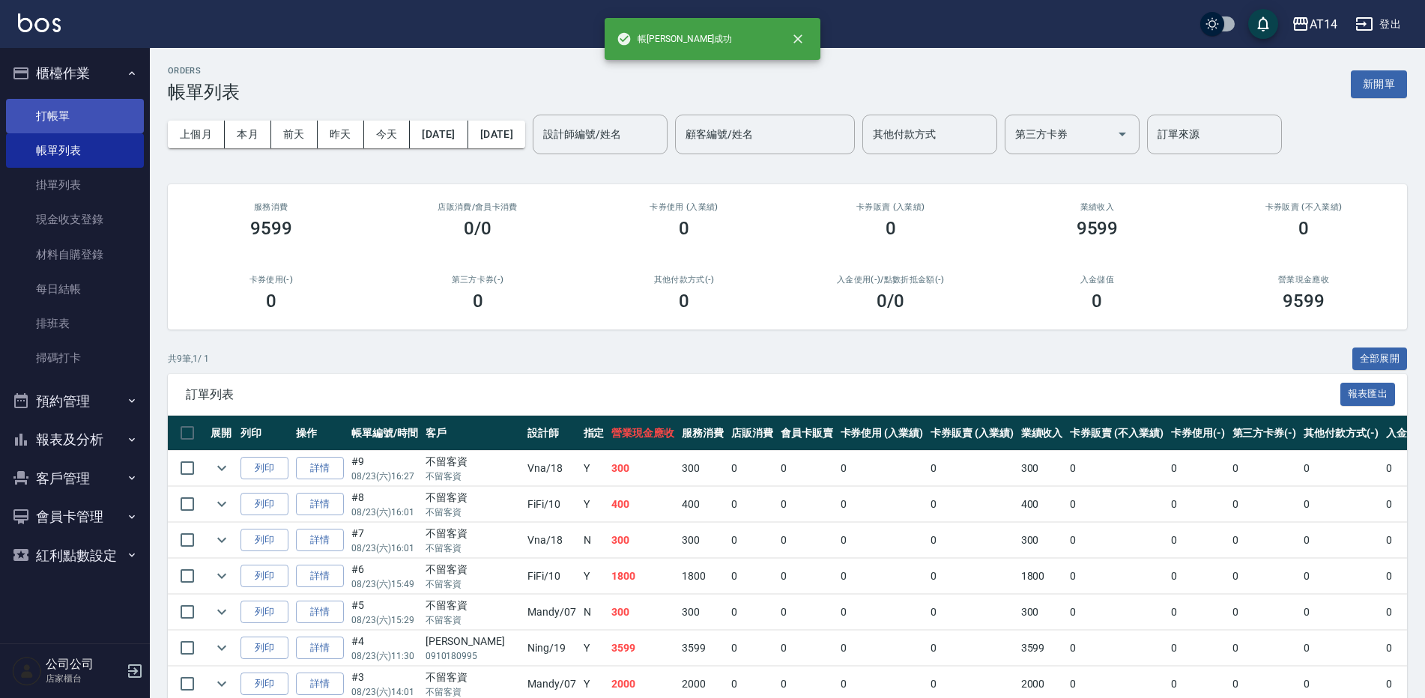
click at [87, 127] on link "打帳單" at bounding box center [75, 116] width 138 height 34
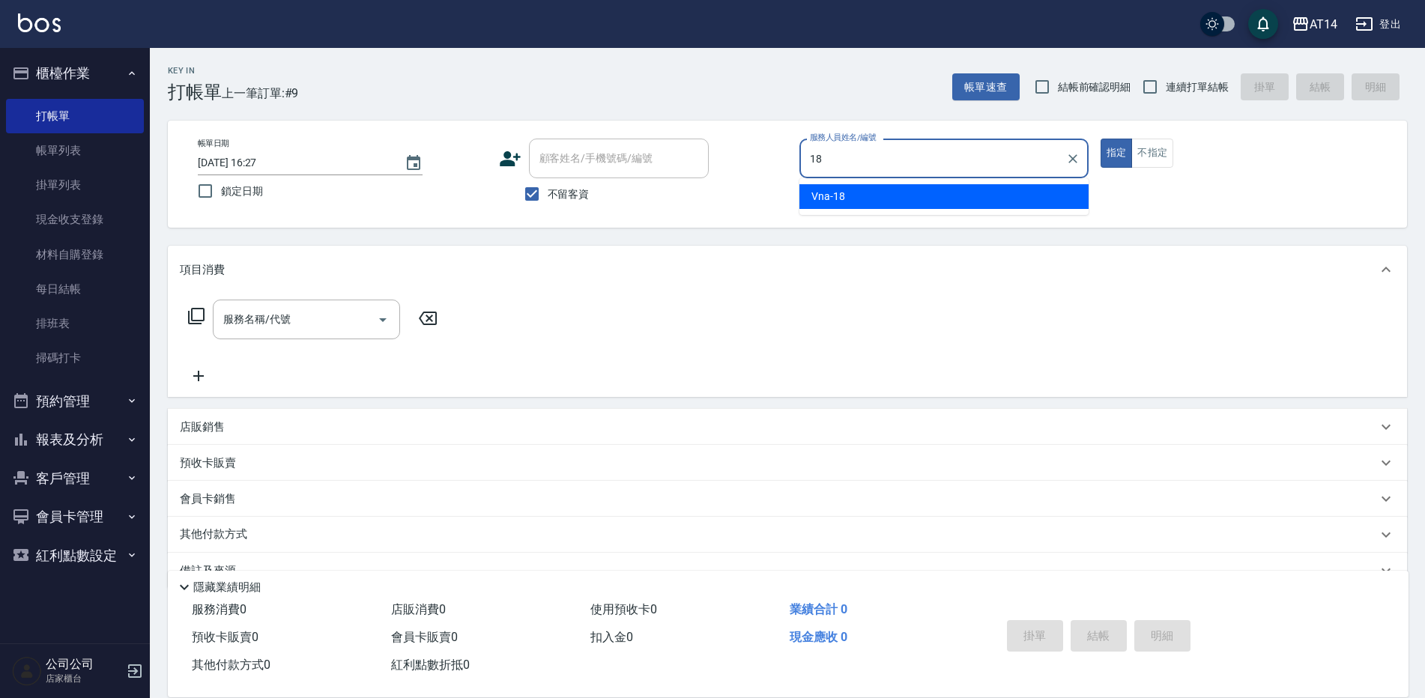
type input "Vna-18"
type button "true"
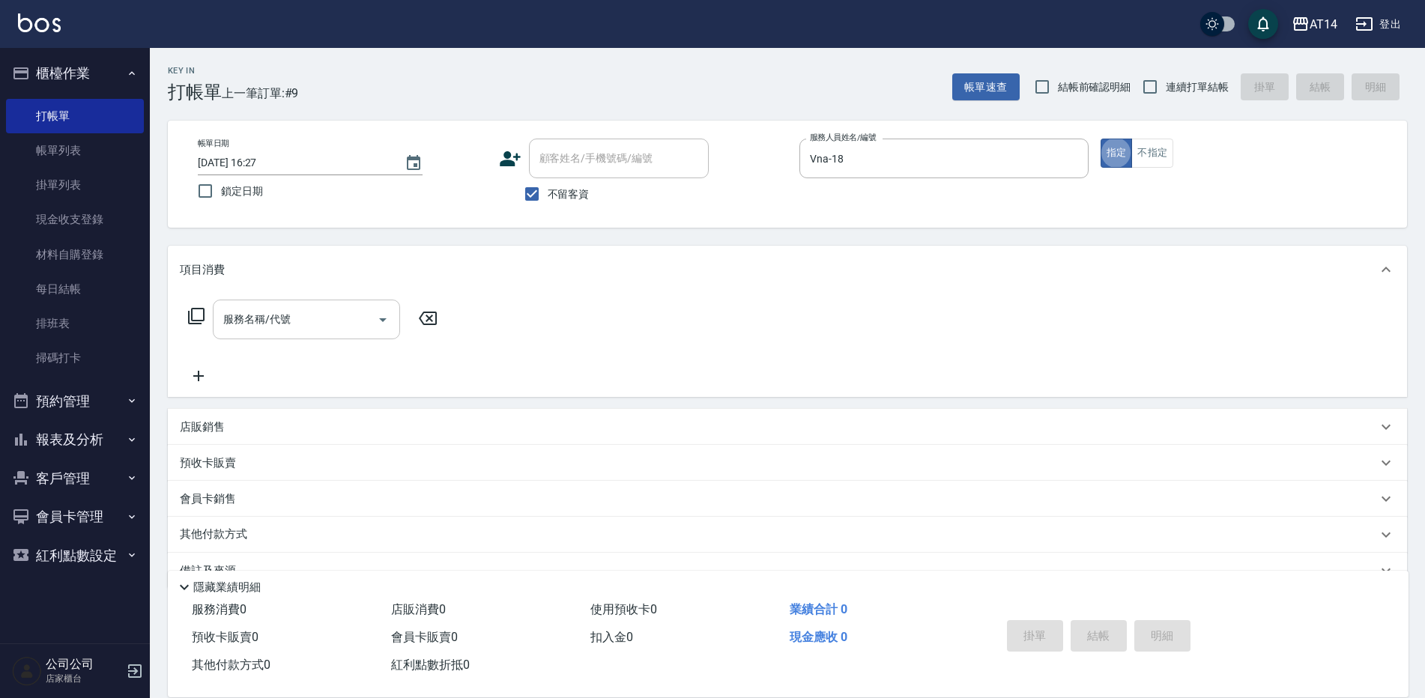
click at [278, 311] on div "服務名稱/代號 服務名稱/代號" at bounding box center [306, 320] width 187 height 40
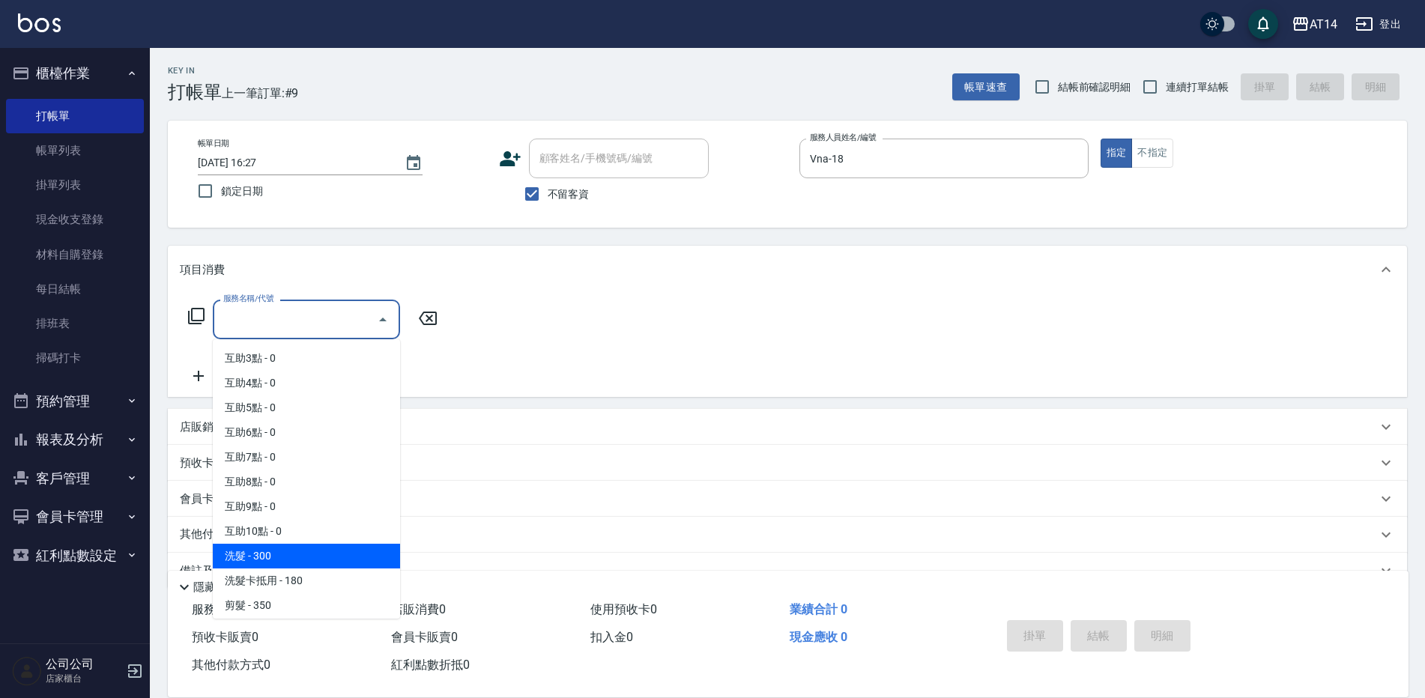
scroll to position [75, 0]
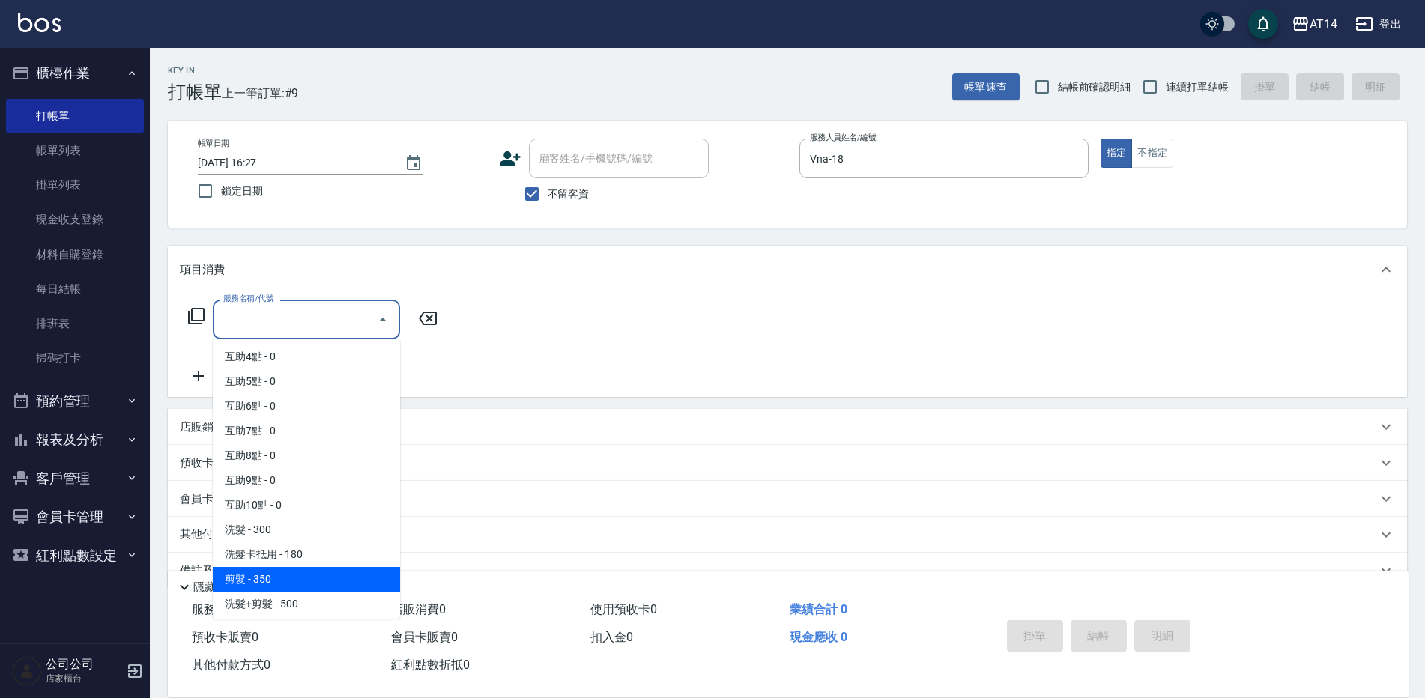
click at [269, 573] on span "剪髮 - 350" at bounding box center [306, 579] width 187 height 25
type input "剪髮(021)"
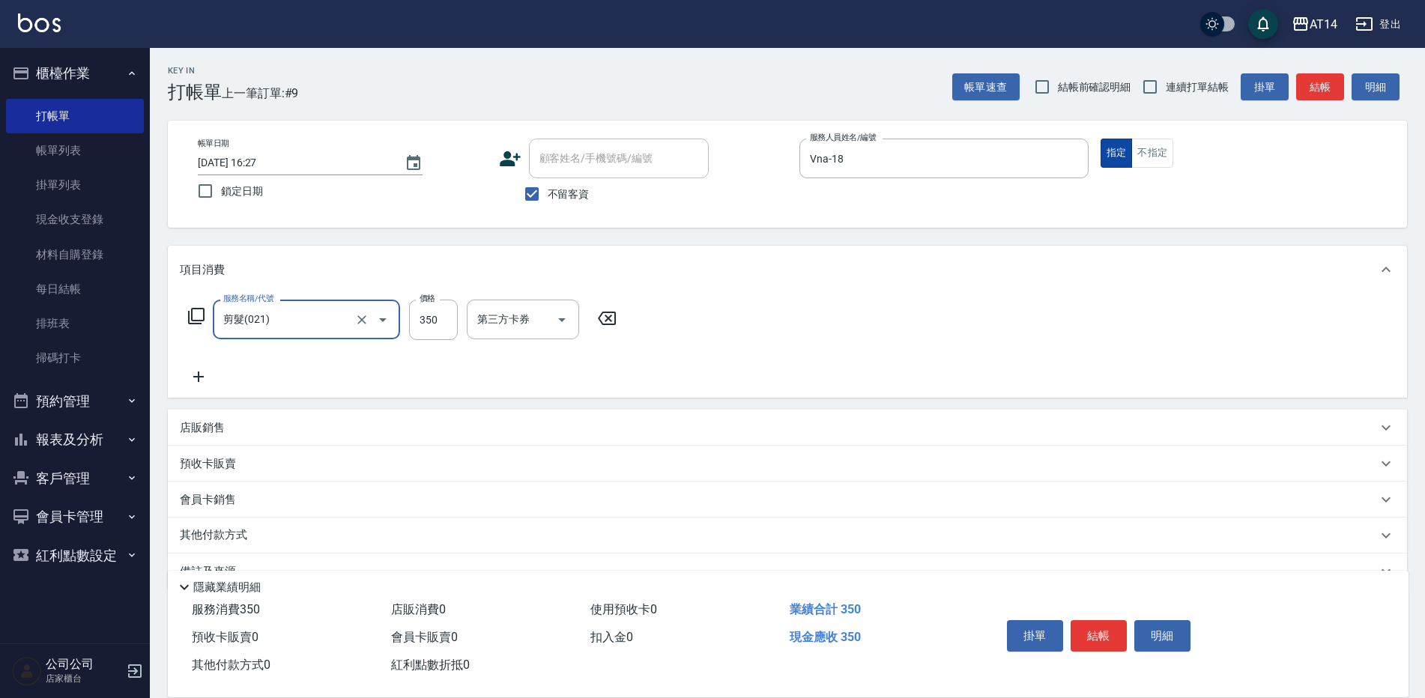
click at [1128, 148] on button "指定" at bounding box center [1117, 153] width 32 height 29
click at [1140, 146] on button "不指定" at bounding box center [1152, 153] width 42 height 29
click at [1307, 89] on button "結帳" at bounding box center [1320, 87] width 48 height 28
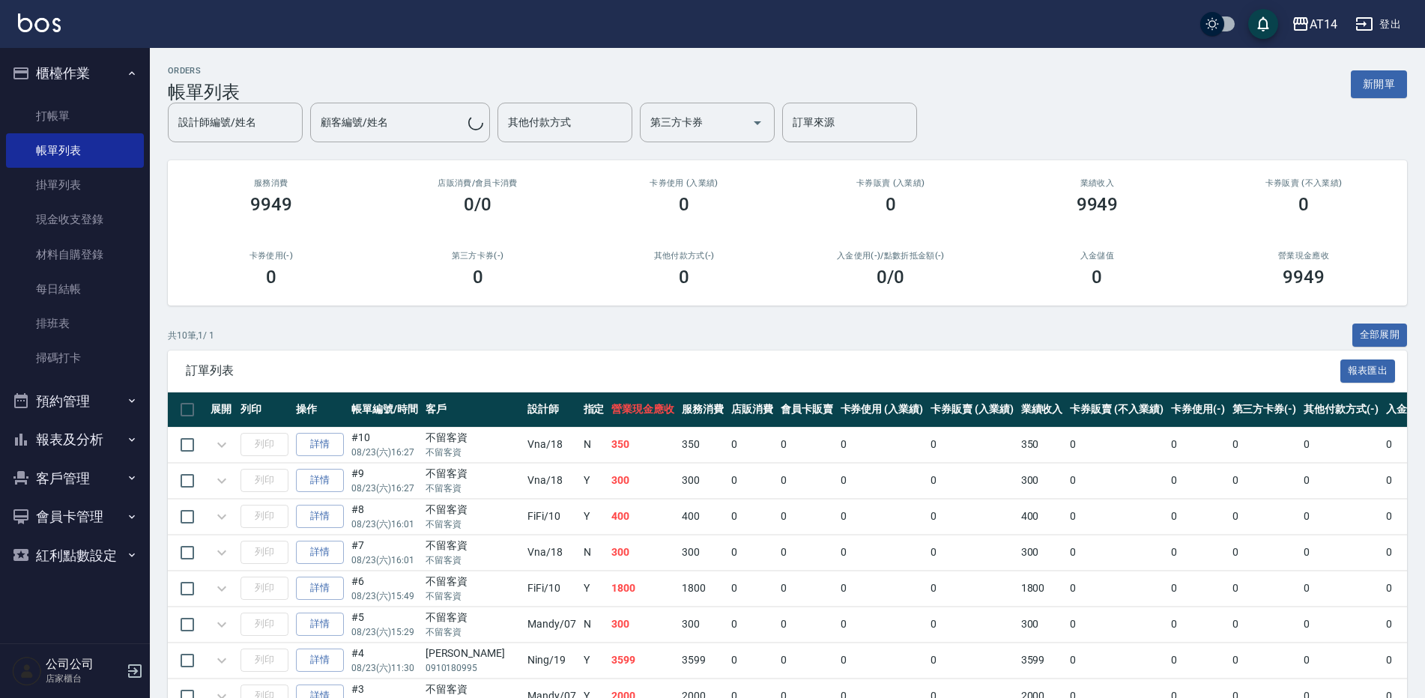
click at [94, 76] on button "櫃檯作業" at bounding box center [75, 73] width 138 height 39
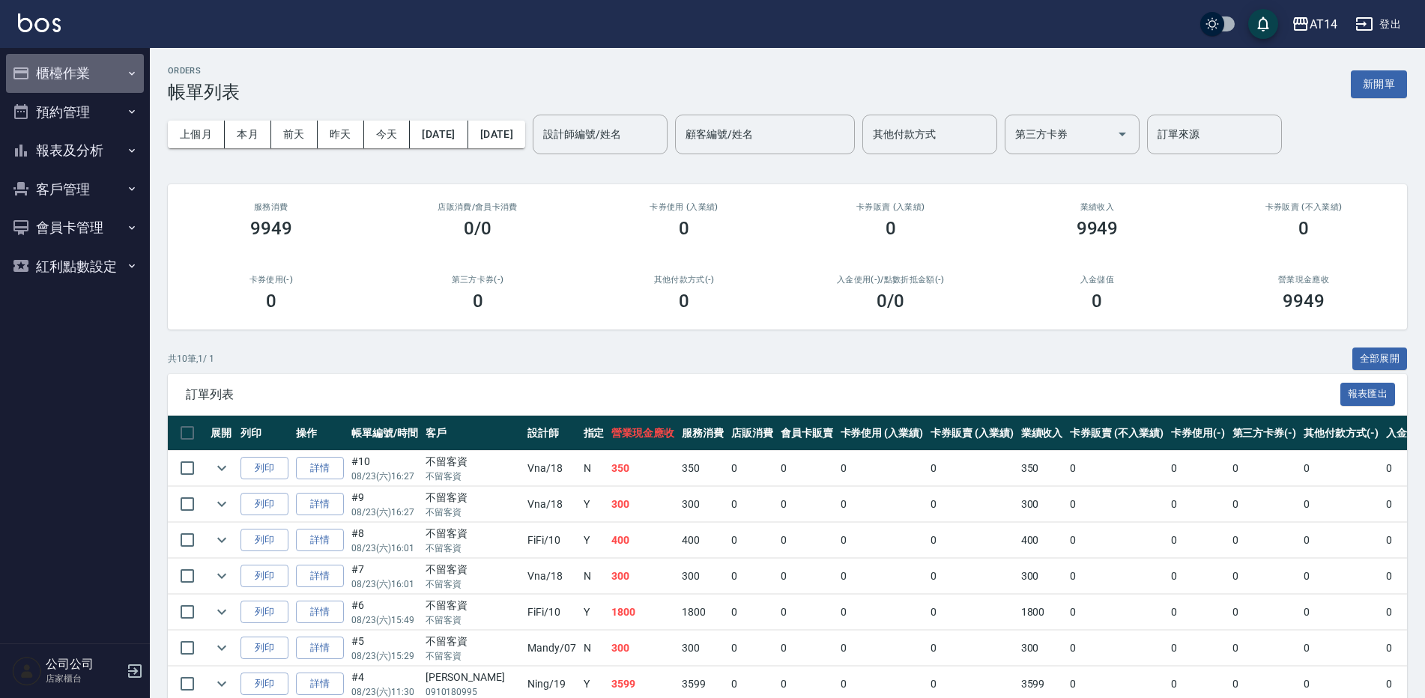
click at [91, 70] on button "櫃檯作業" at bounding box center [75, 73] width 138 height 39
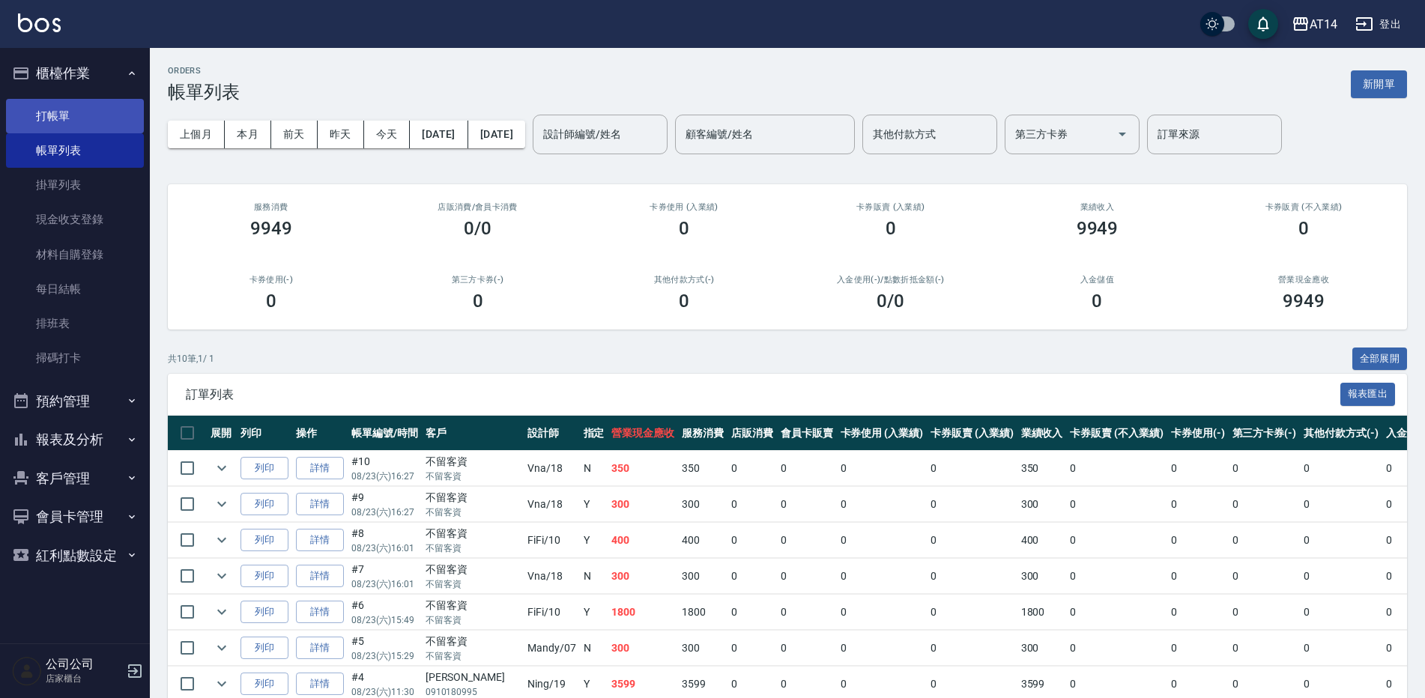
click at [48, 121] on link "打帳單" at bounding box center [75, 116] width 138 height 34
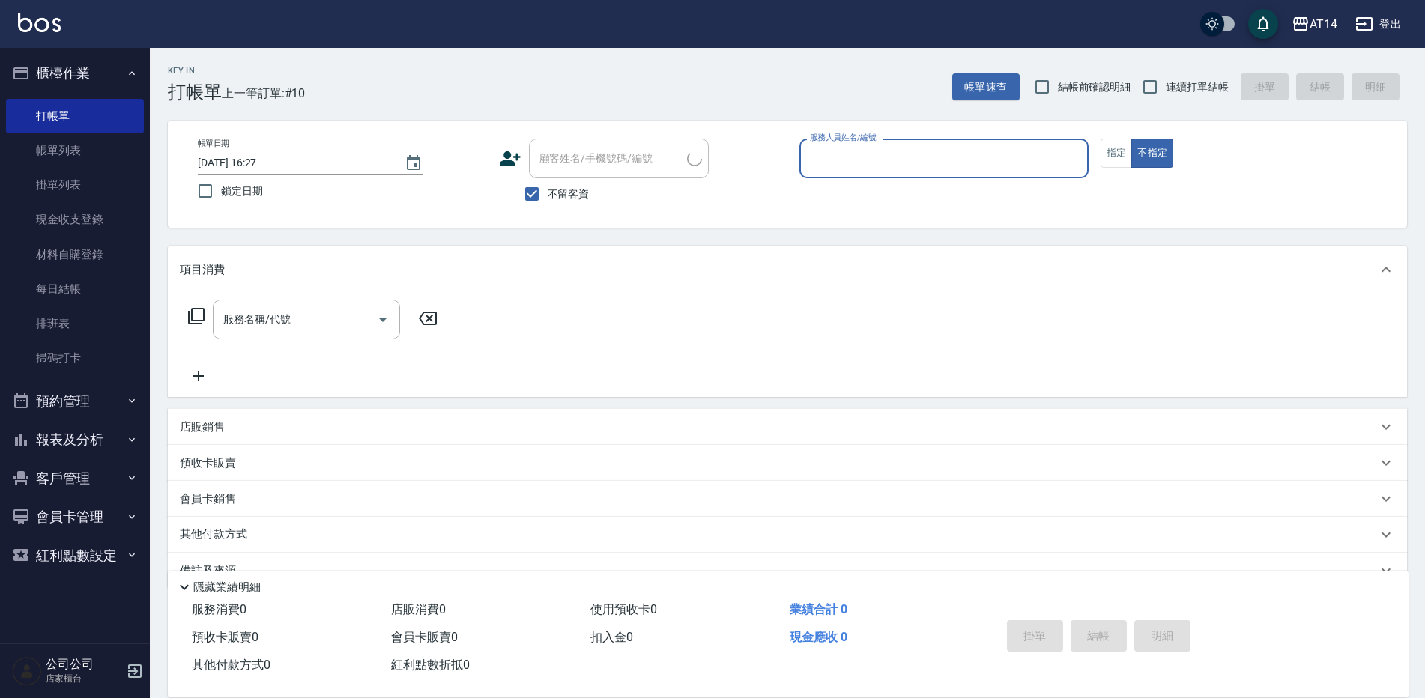
click at [77, 70] on button "櫃檯作業" at bounding box center [75, 73] width 138 height 39
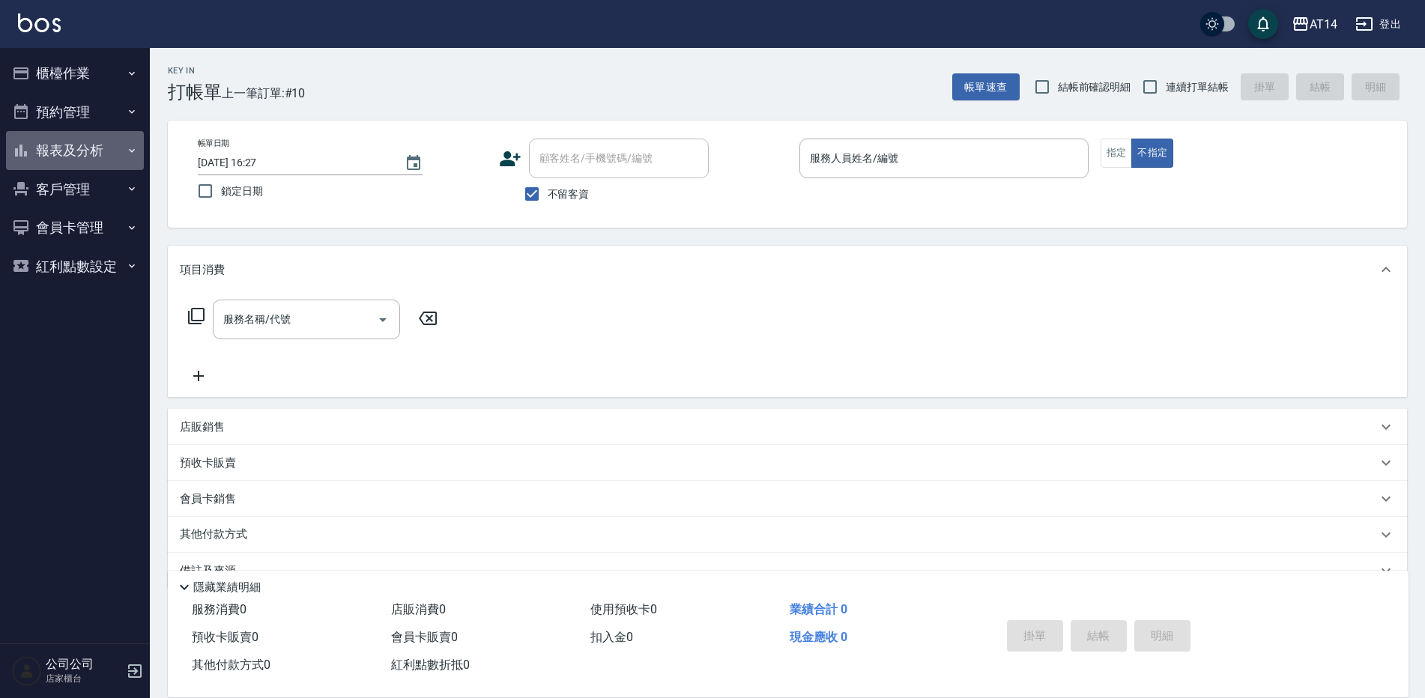
click at [71, 148] on button "報表及分析" at bounding box center [75, 150] width 138 height 39
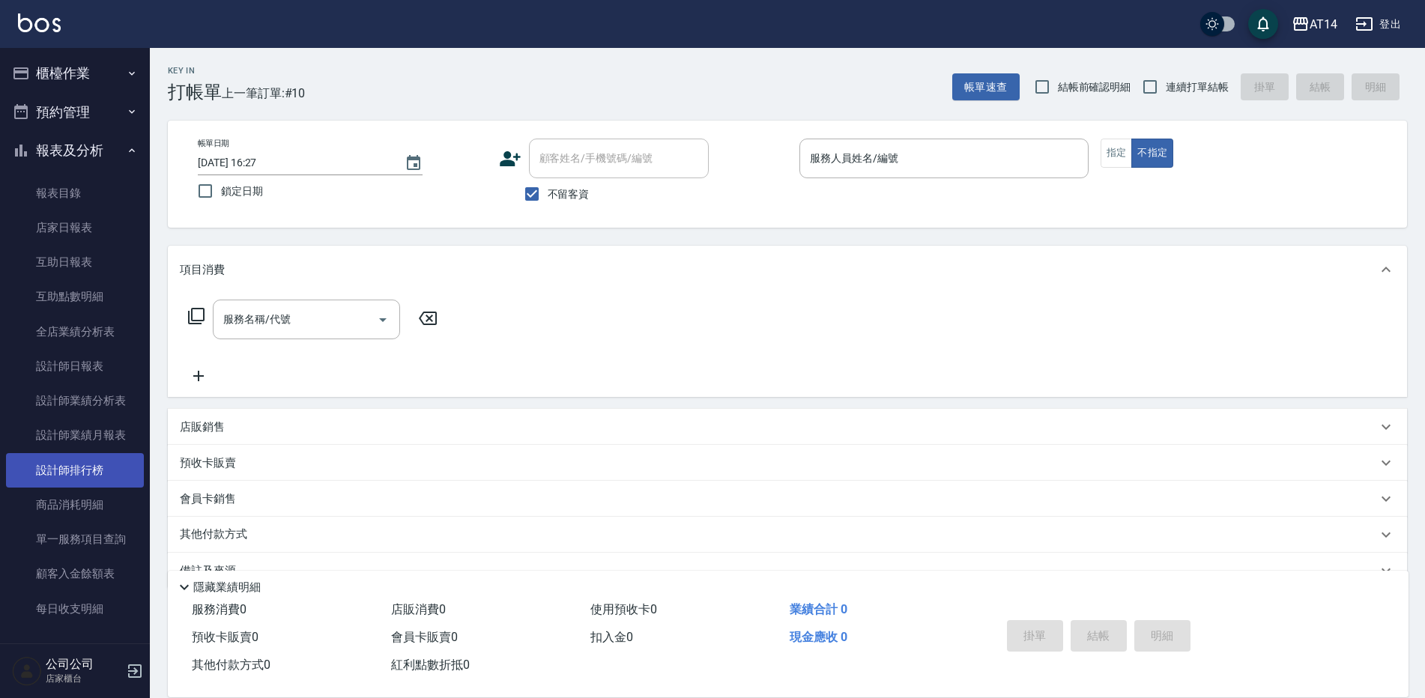
click at [70, 469] on link "設計師排行榜" at bounding box center [75, 470] width 138 height 34
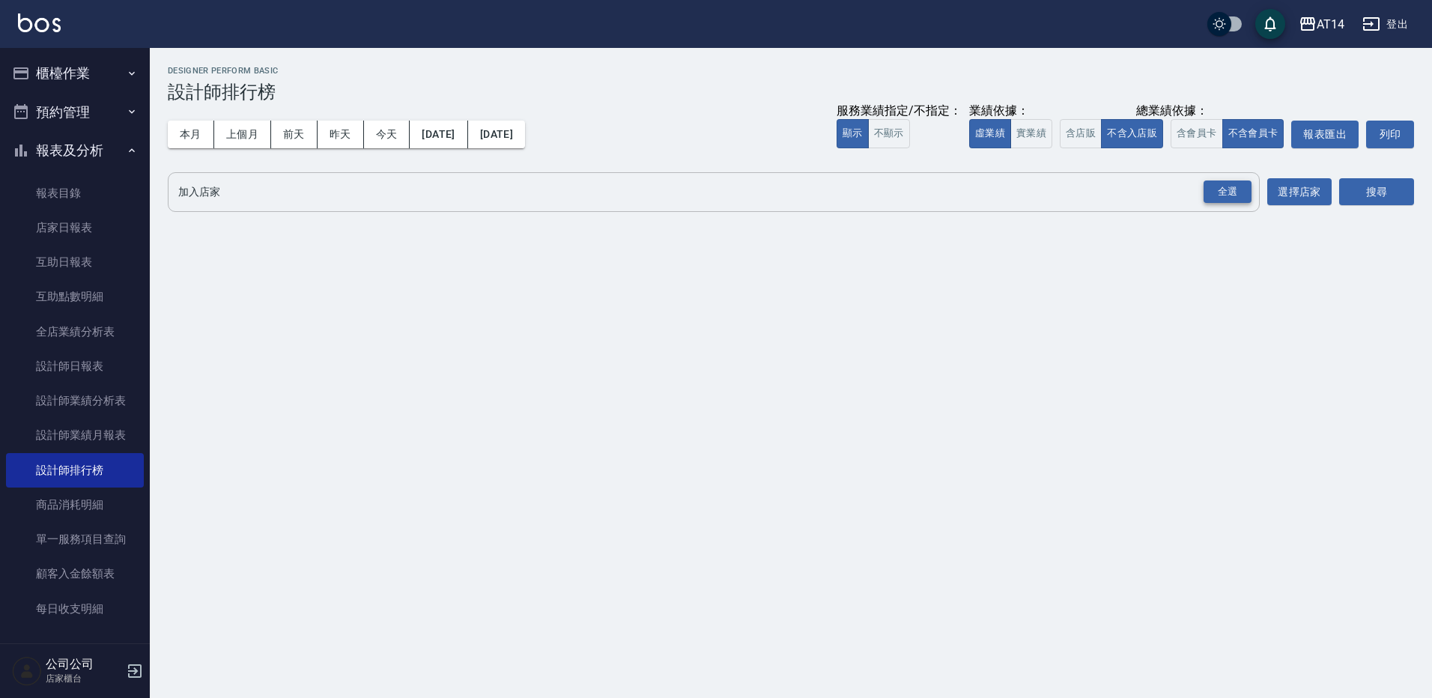
click at [1234, 193] on div "全選" at bounding box center [1228, 192] width 48 height 23
click at [1355, 196] on button "搜尋" at bounding box center [1377, 193] width 75 height 28
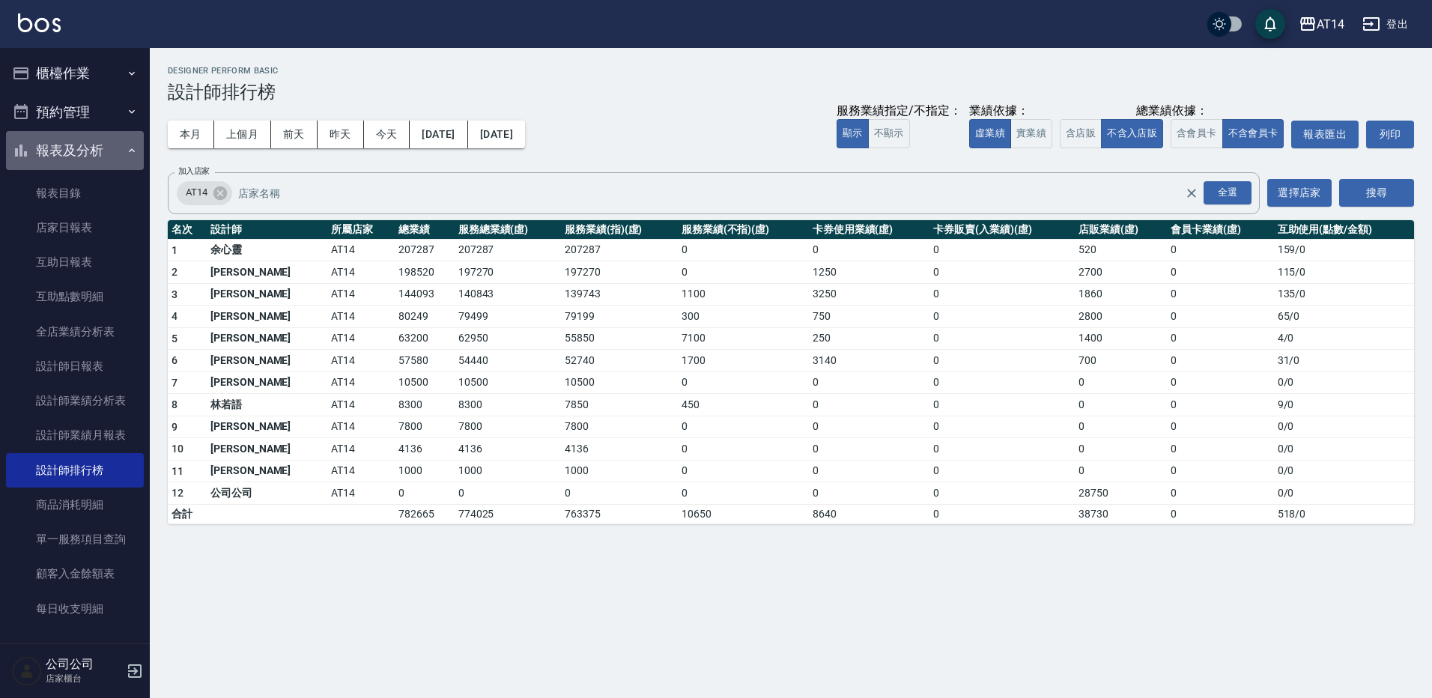
click at [111, 145] on button "報表及分析" at bounding box center [75, 150] width 138 height 39
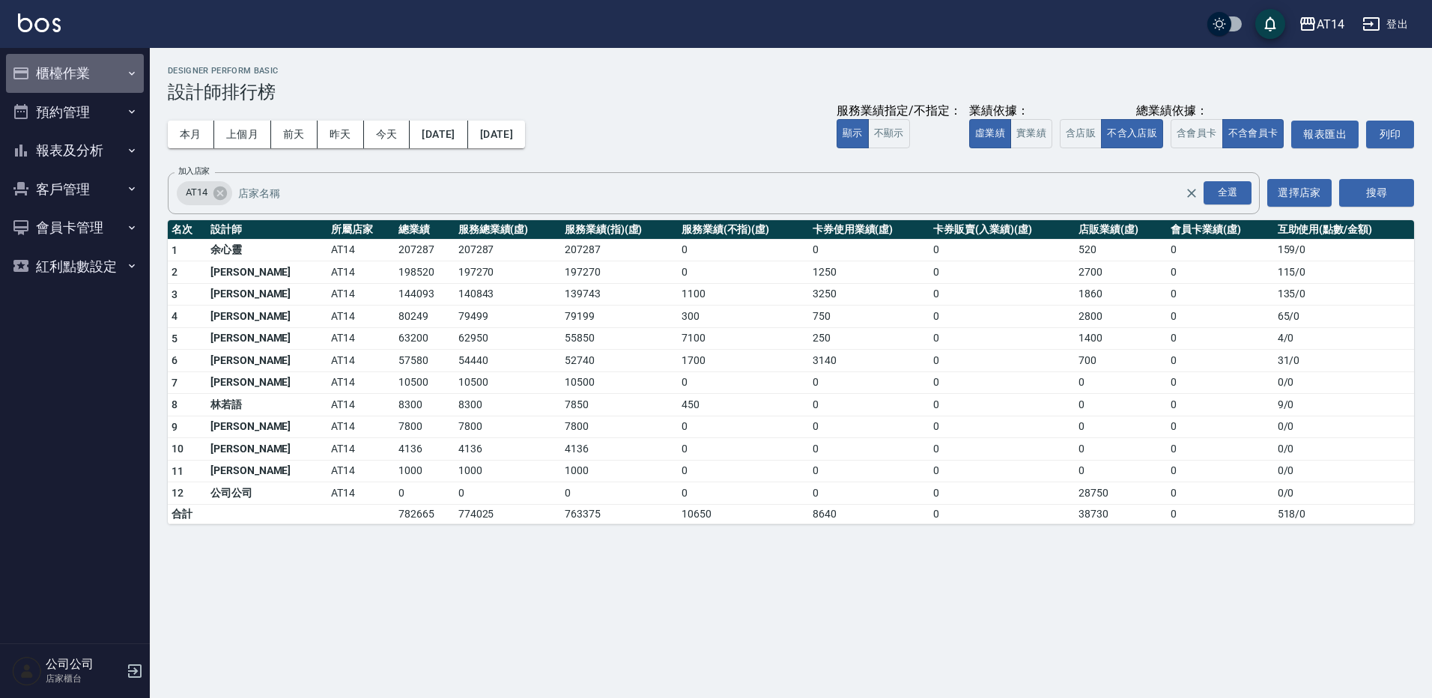
click at [92, 63] on button "櫃檯作業" at bounding box center [75, 73] width 138 height 39
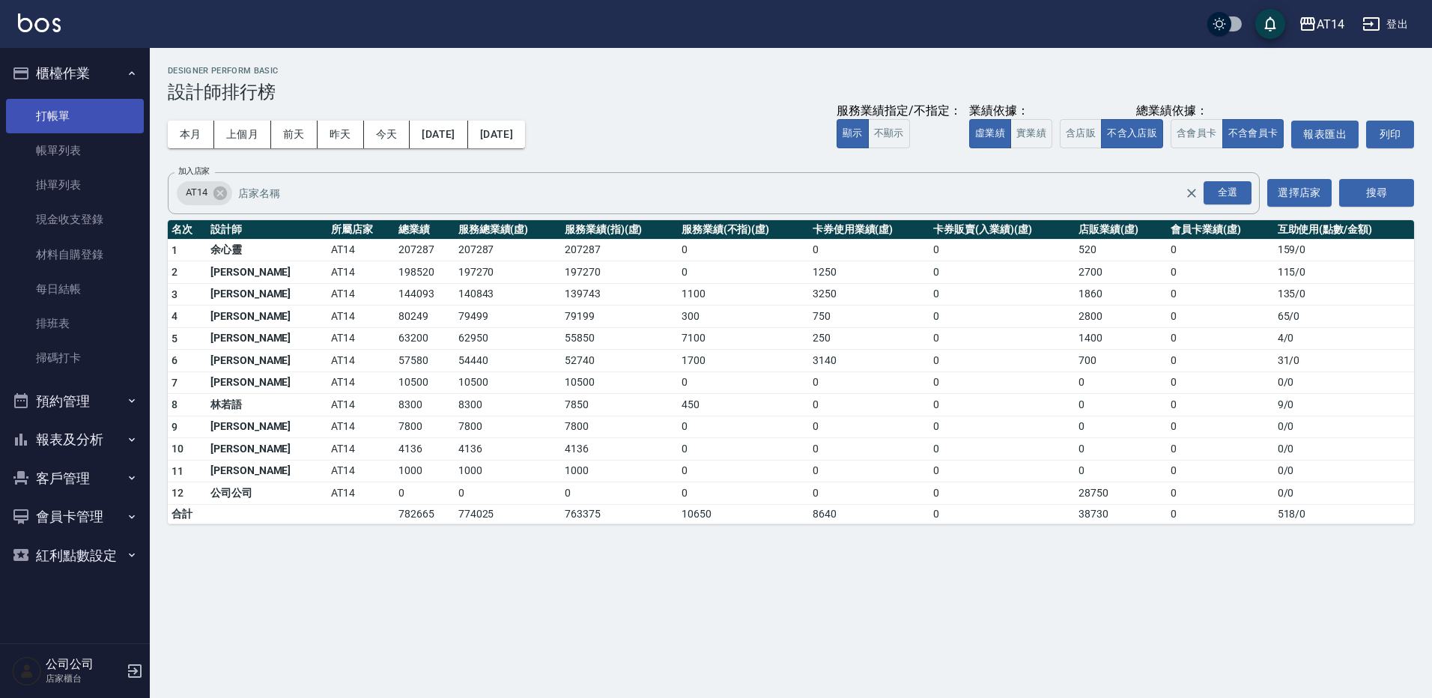
click at [77, 103] on link "打帳單" at bounding box center [75, 116] width 138 height 34
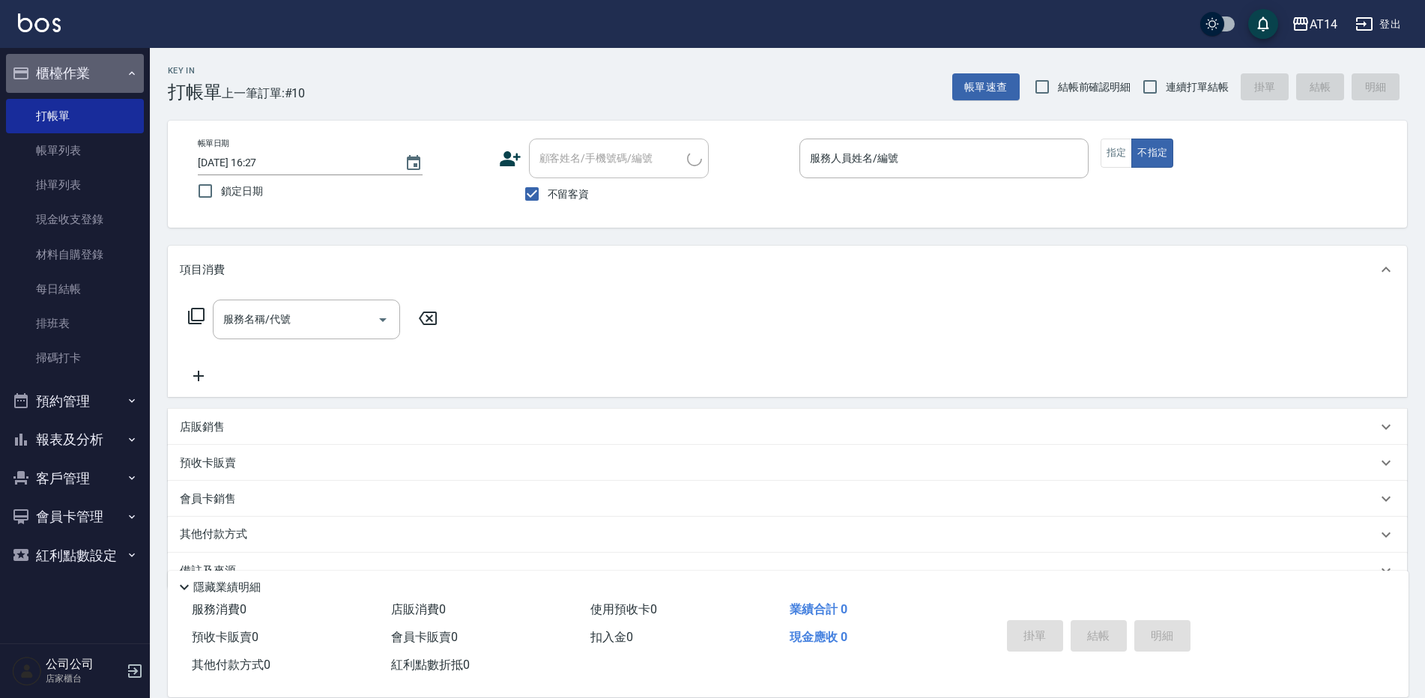
click at [81, 74] on button "櫃檯作業" at bounding box center [75, 73] width 138 height 39
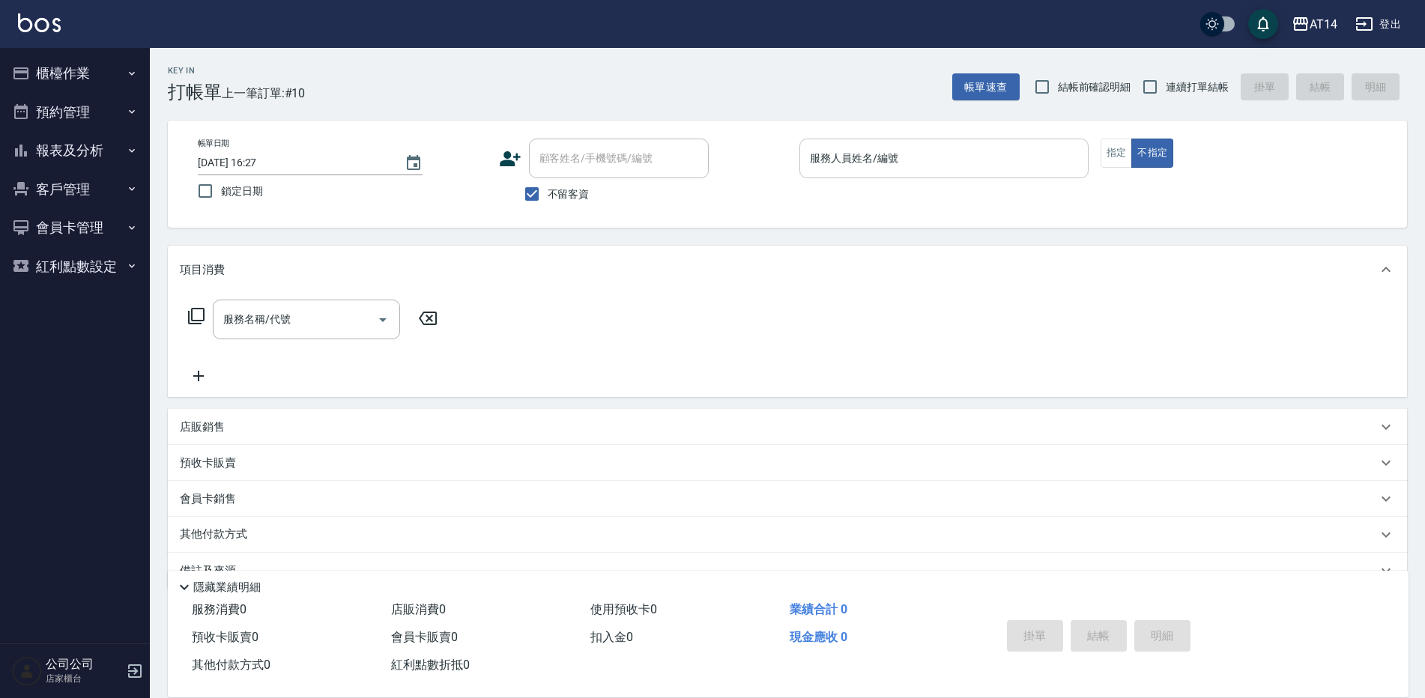
click at [921, 161] on input "服務人員姓名/編號" at bounding box center [944, 158] width 276 height 26
click at [1123, 162] on button "指定" at bounding box center [1117, 153] width 32 height 29
drag, startPoint x: 1154, startPoint y: 94, endPoint x: 1134, endPoint y: 118, distance: 31.5
click at [1155, 94] on input "連續打單結帳" at bounding box center [1149, 86] width 31 height 31
checkbox input "true"
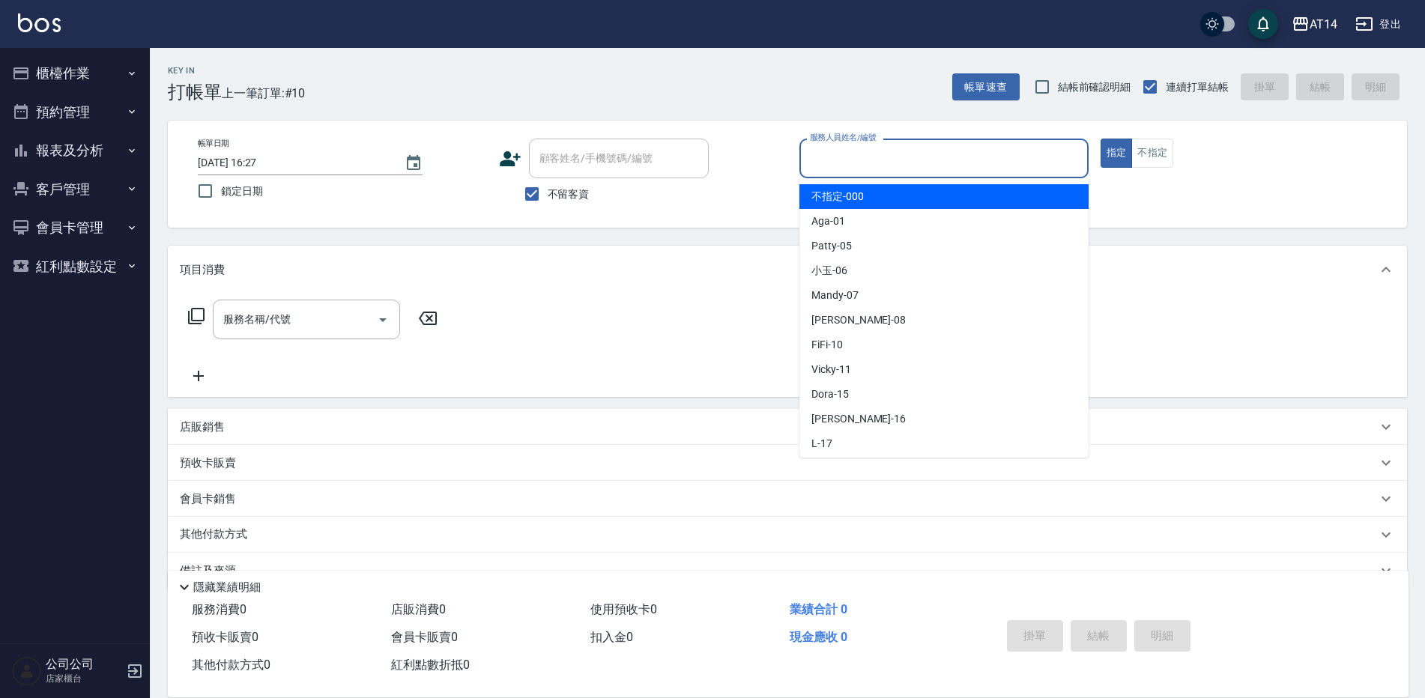
click at [966, 165] on input "服務人員姓名/編號" at bounding box center [944, 158] width 276 height 26
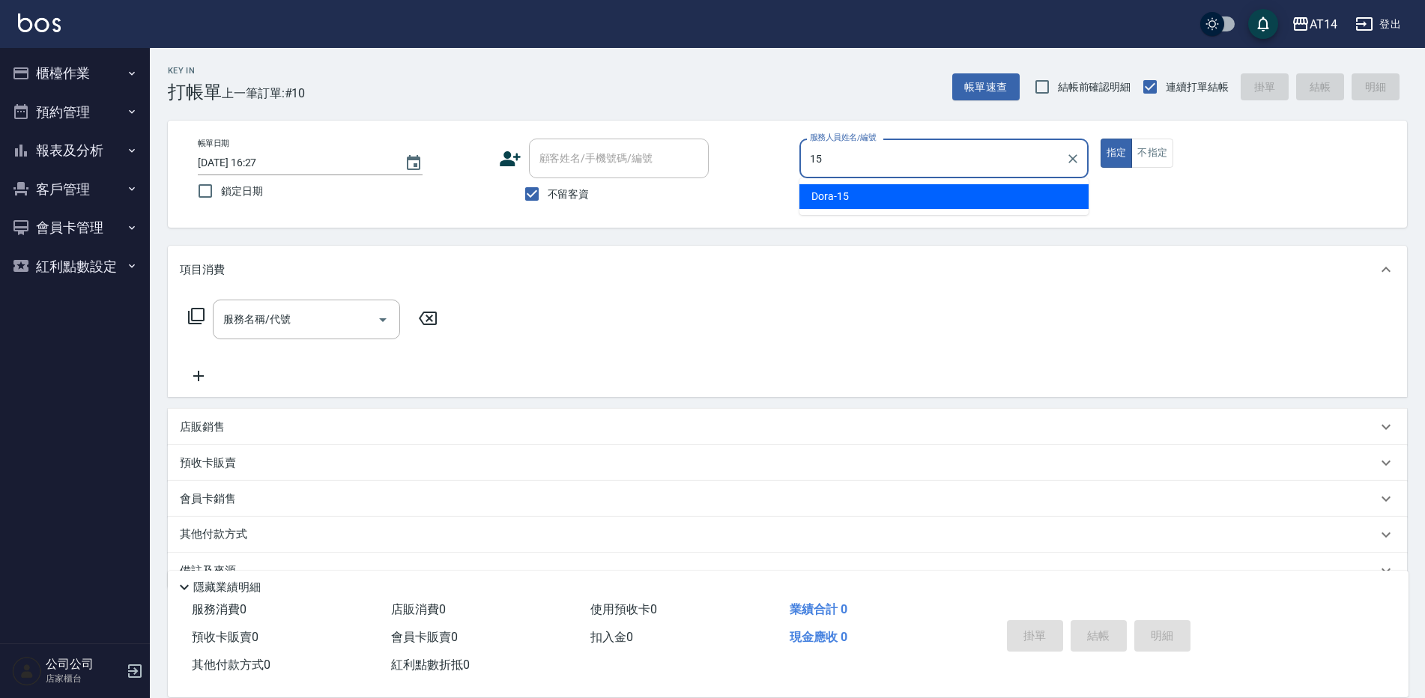
type input "Dora-15"
type button "true"
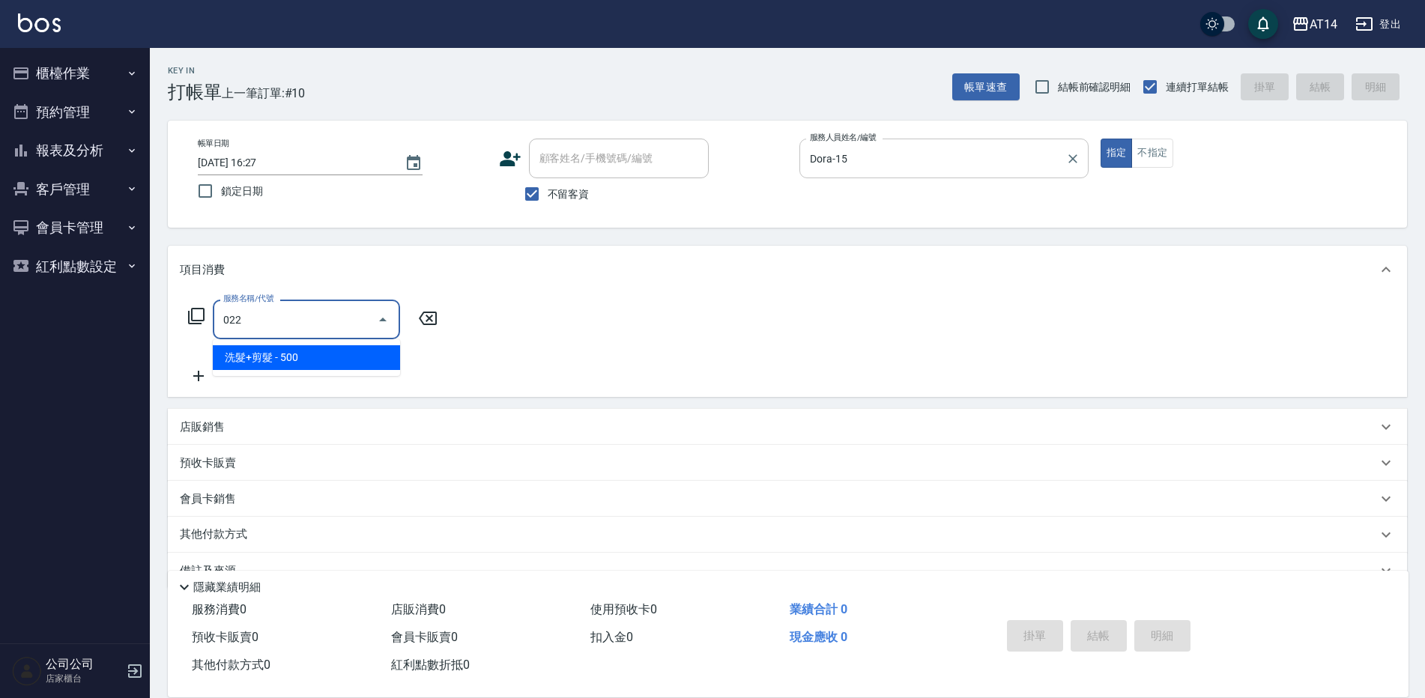
type input "洗髮+剪髮(022)"
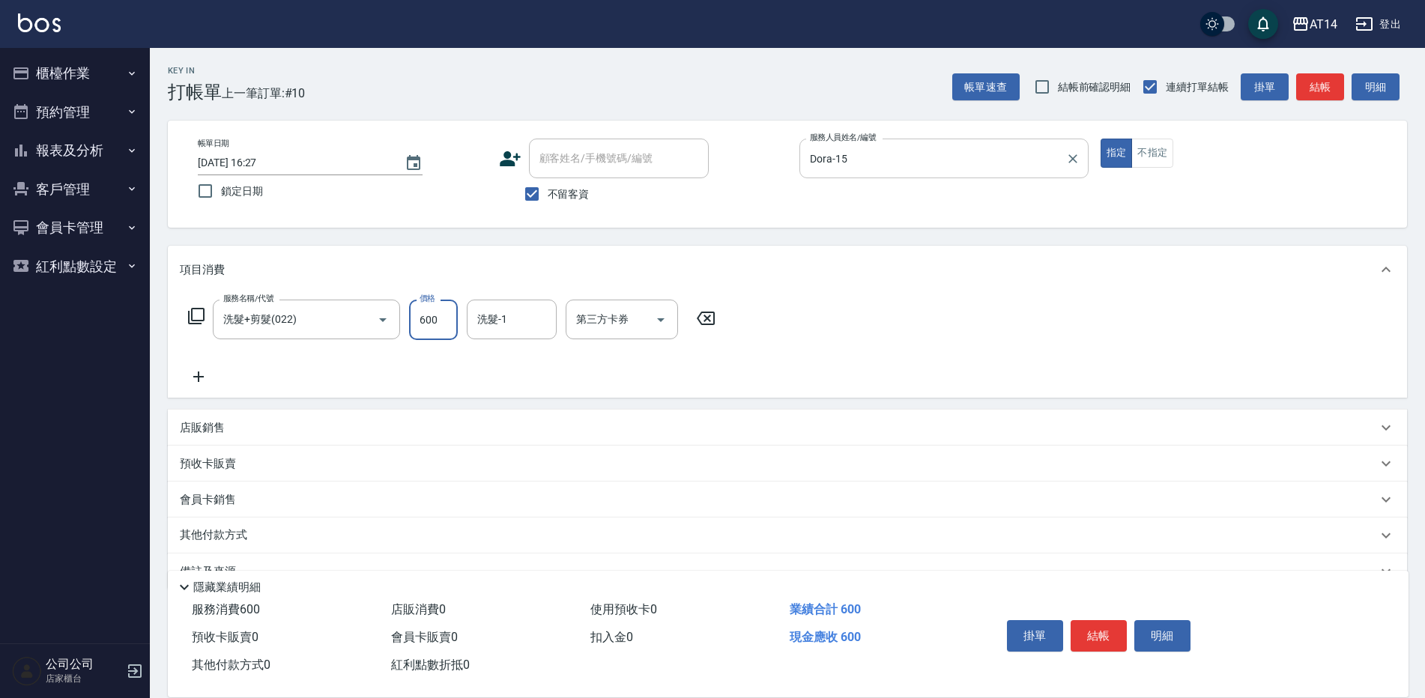
type input "600"
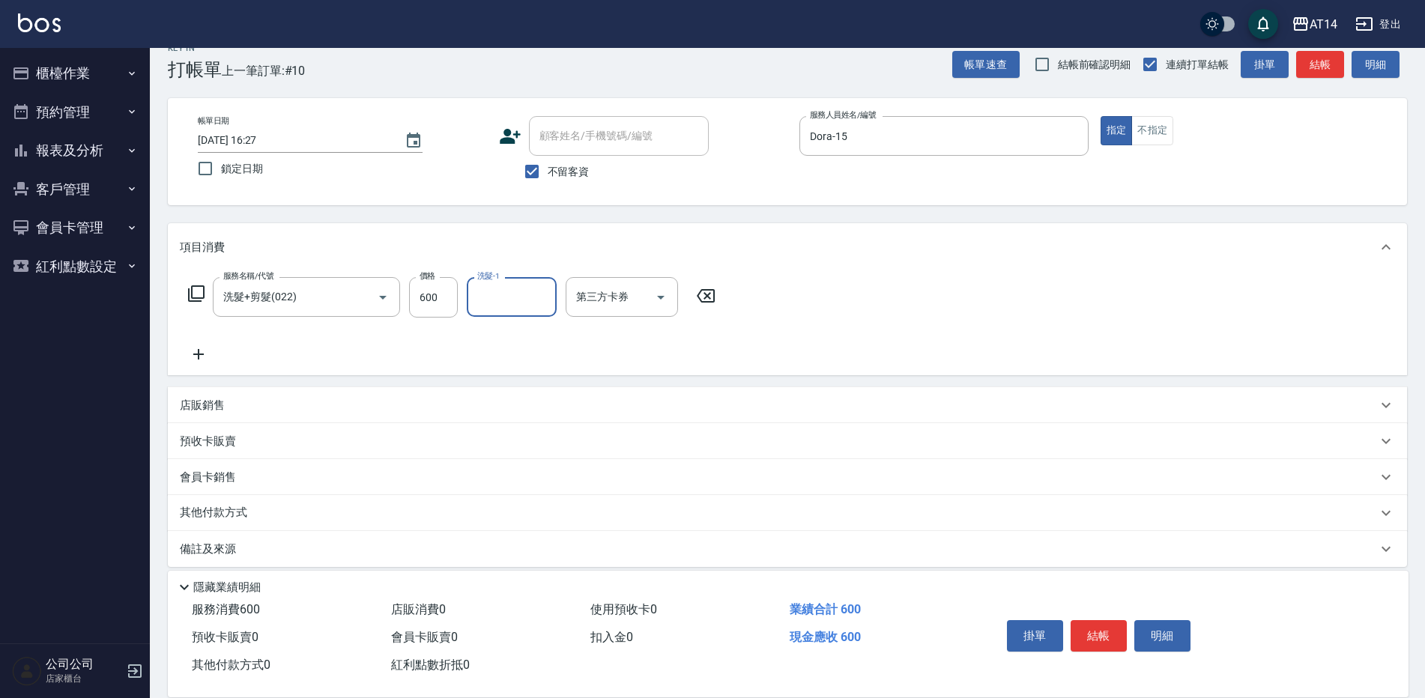
scroll to position [35, 0]
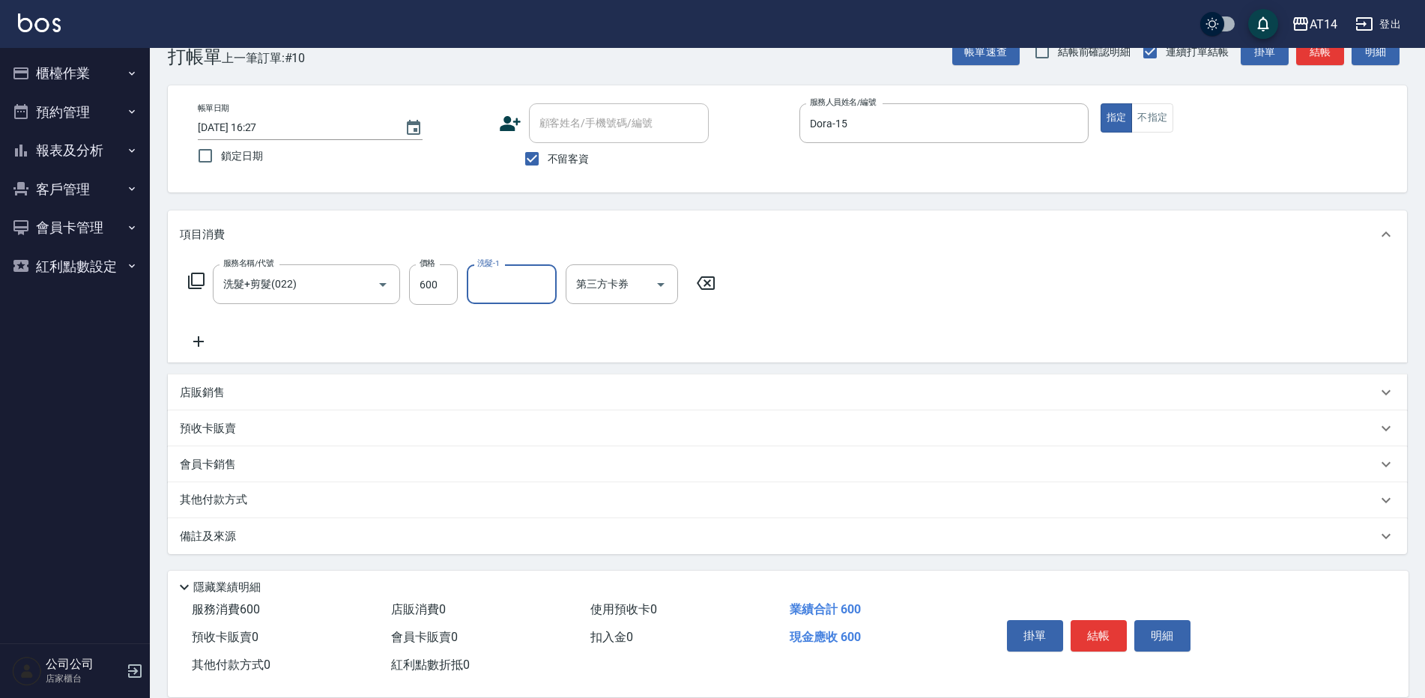
click at [339, 521] on div "備註及來源" at bounding box center [787, 536] width 1239 height 36
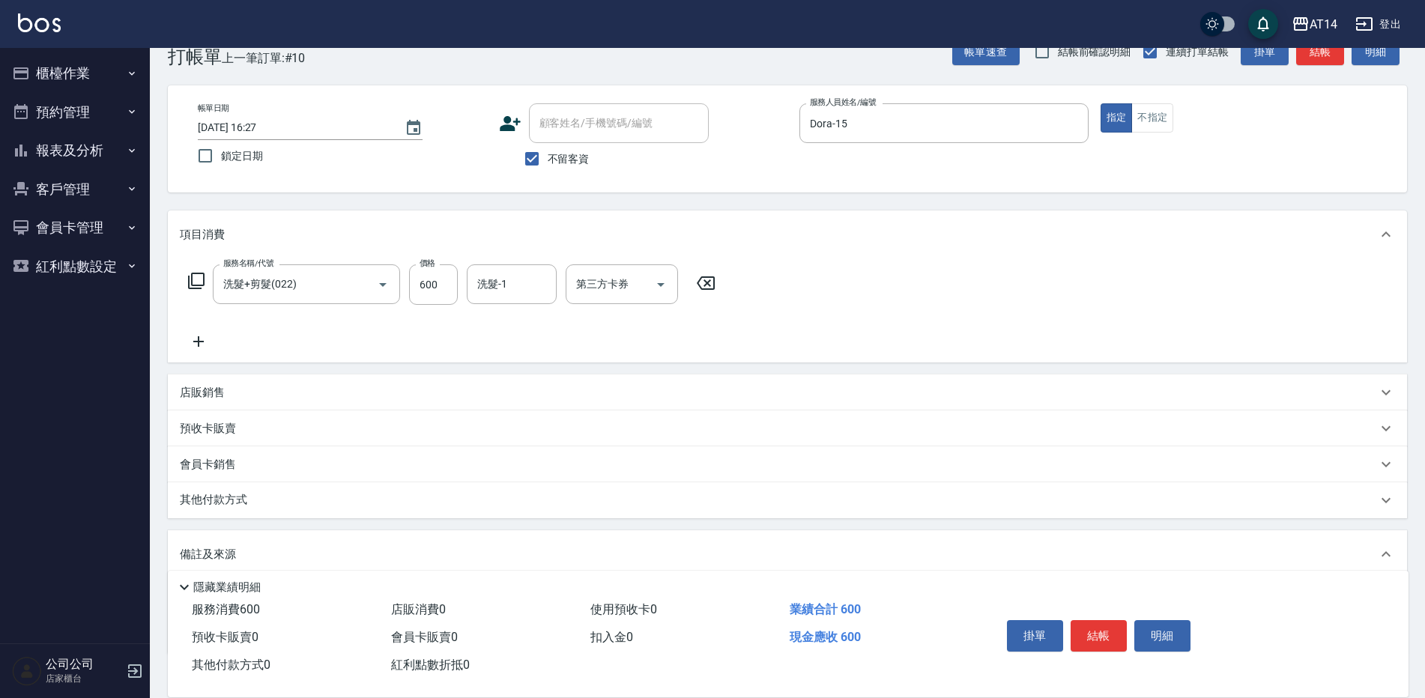
scroll to position [135, 0]
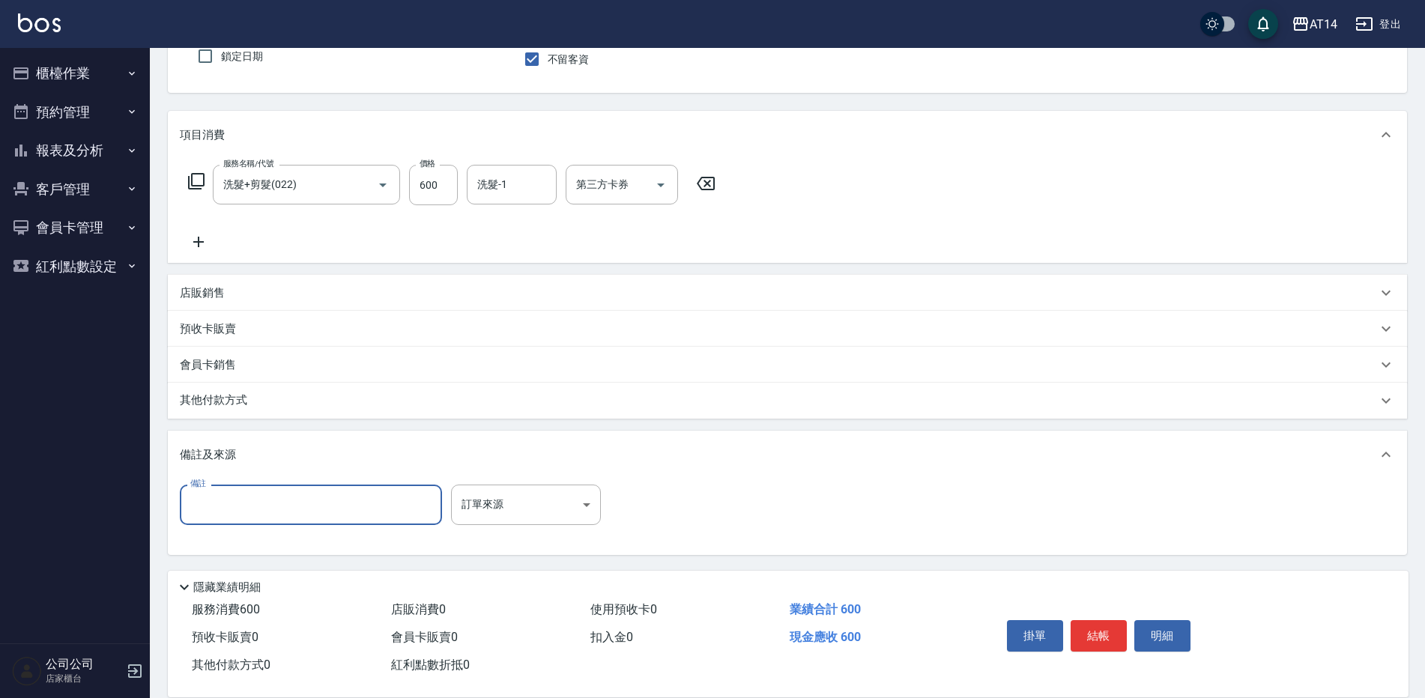
click at [354, 497] on input "備註" at bounding box center [311, 505] width 262 height 40
click at [551, 497] on body "AT14 登出 櫃檯作業 打帳單 帳單列表 掛單列表 現金收支登錄 材料自購登錄 每日結帳 排班表 掃碼打卡 預約管理 預約管理 單日預約紀錄 單週預約紀錄 …" at bounding box center [712, 282] width 1425 height 834
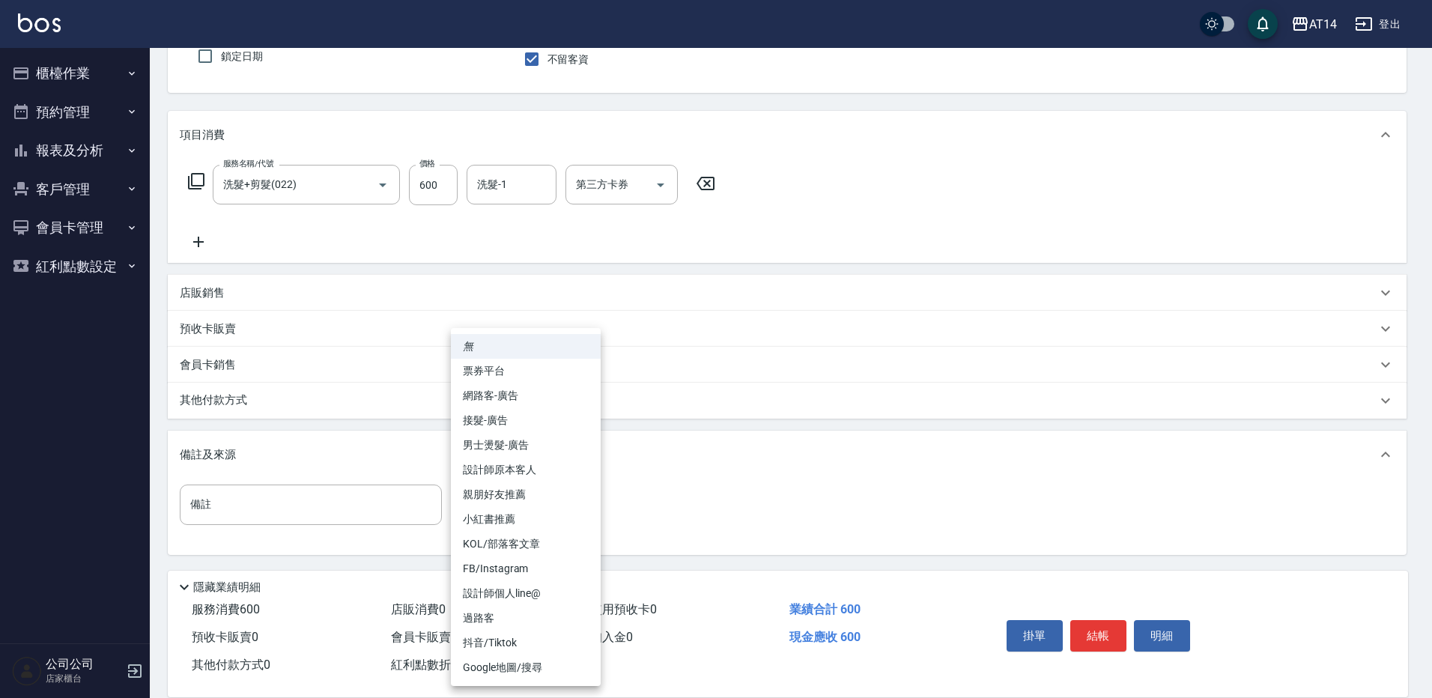
drag, startPoint x: 547, startPoint y: 462, endPoint x: 562, endPoint y: 469, distance: 16.4
click at [548, 463] on li "設計師原本客人" at bounding box center [526, 470] width 150 height 25
type input "設計師原本客人"
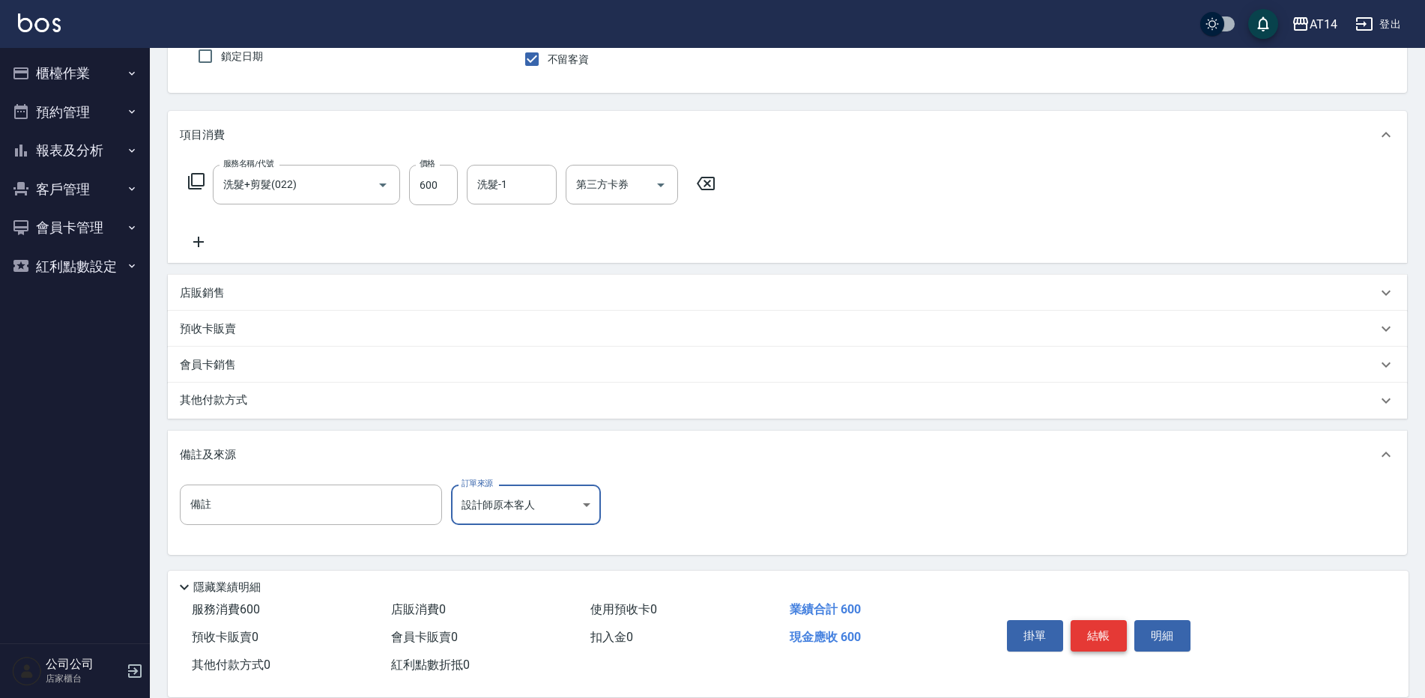
click at [1090, 626] on button "結帳" at bounding box center [1099, 635] width 56 height 31
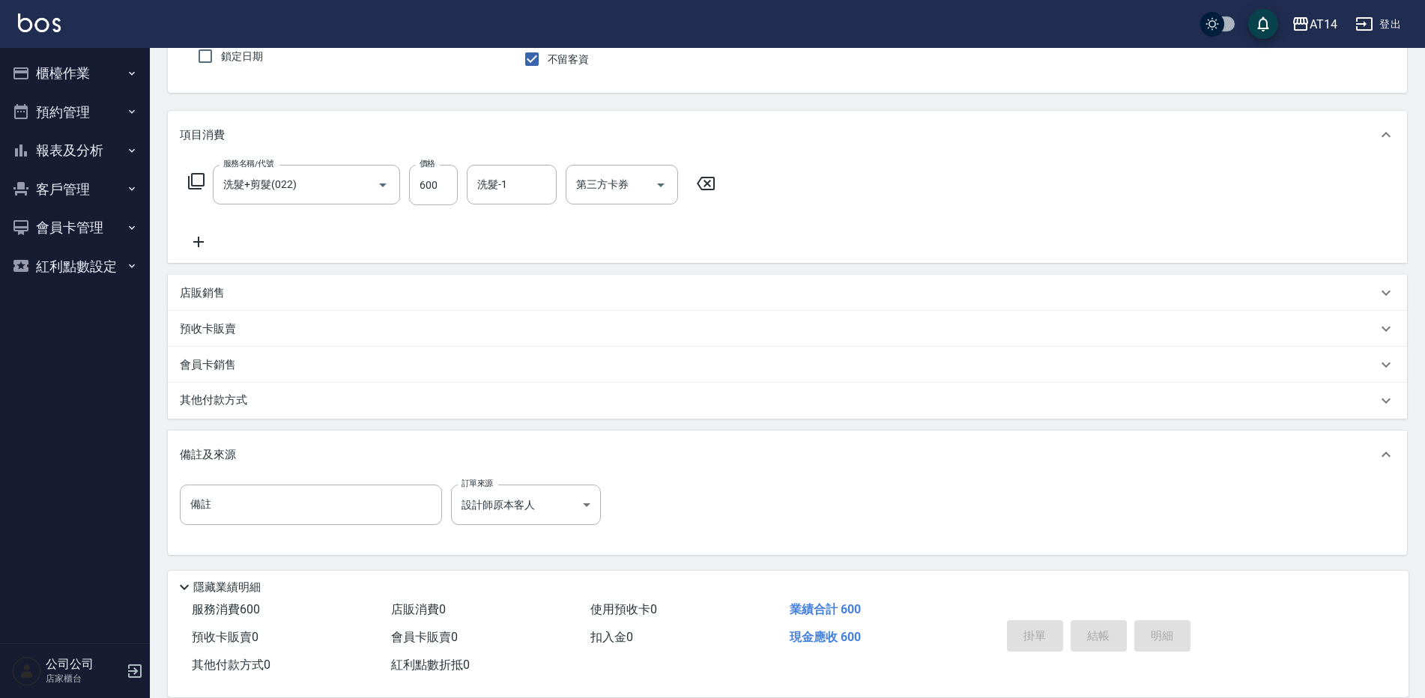
type input "[DATE] 16:51"
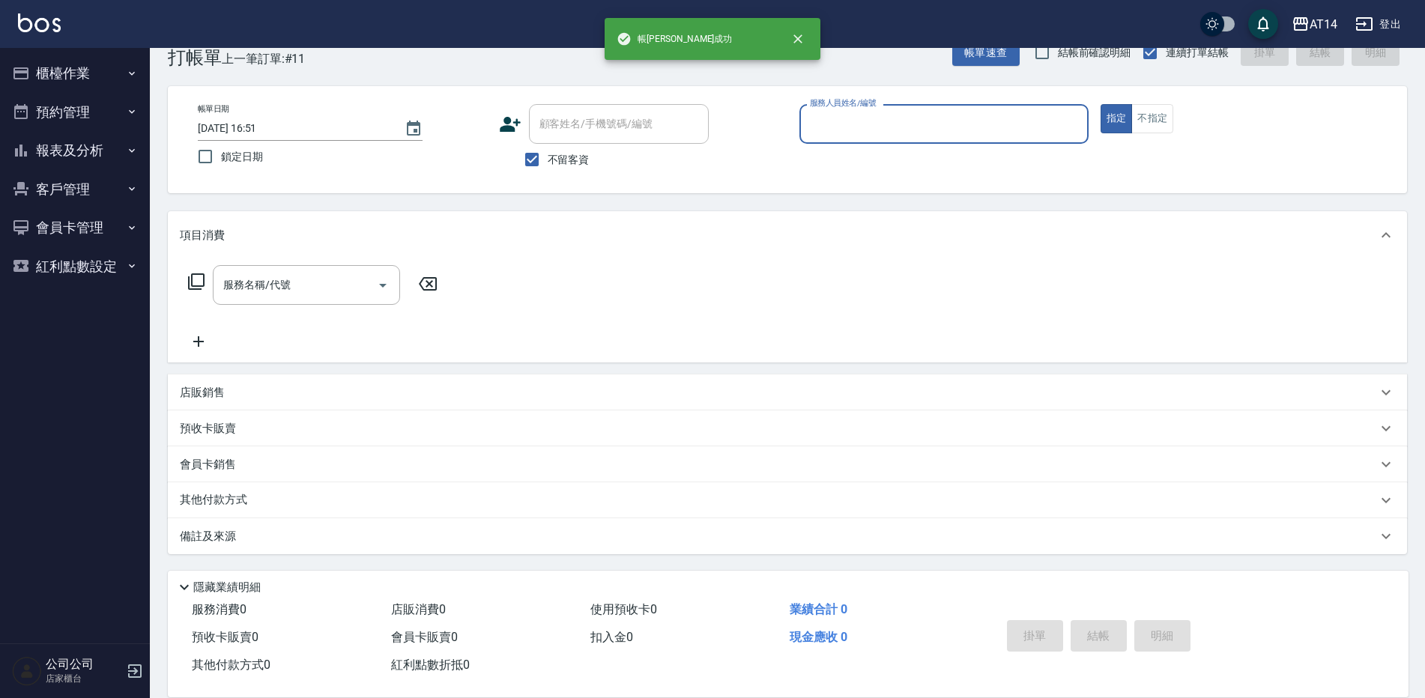
scroll to position [34, 0]
